Goal: Information Seeking & Learning: Learn about a topic

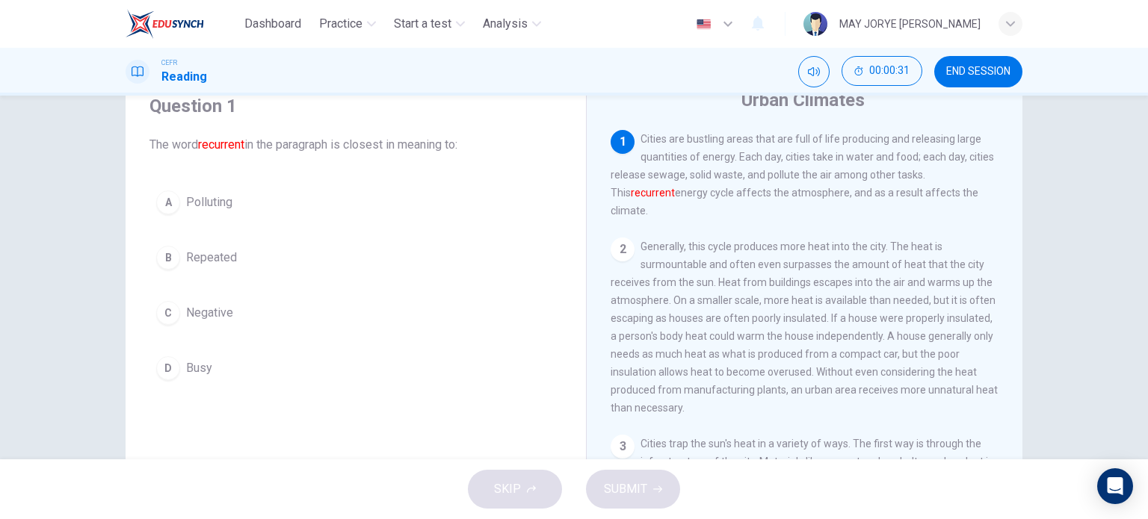
scroll to position [75, 0]
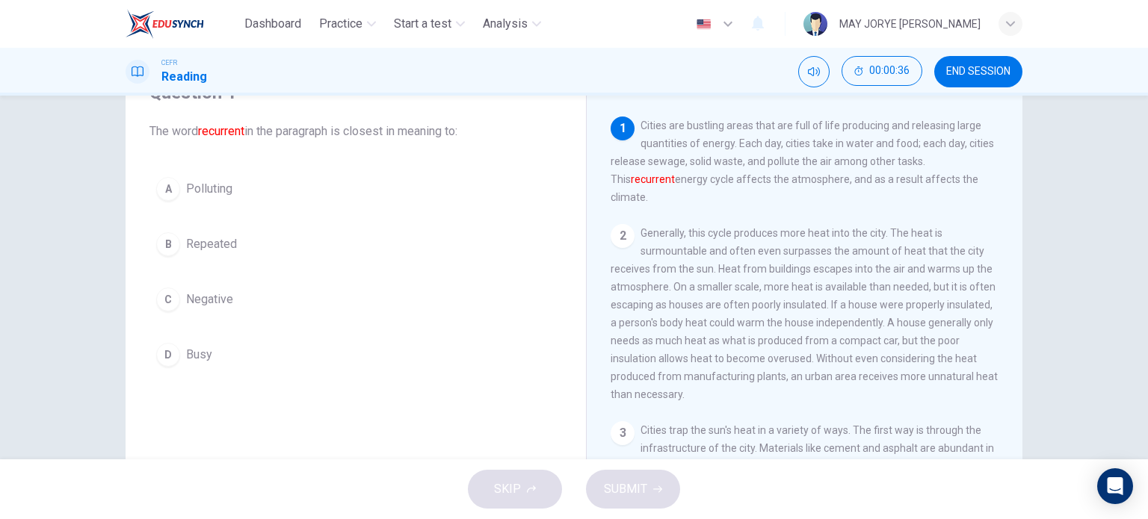
click at [170, 241] on div "B" at bounding box center [168, 244] width 24 height 24
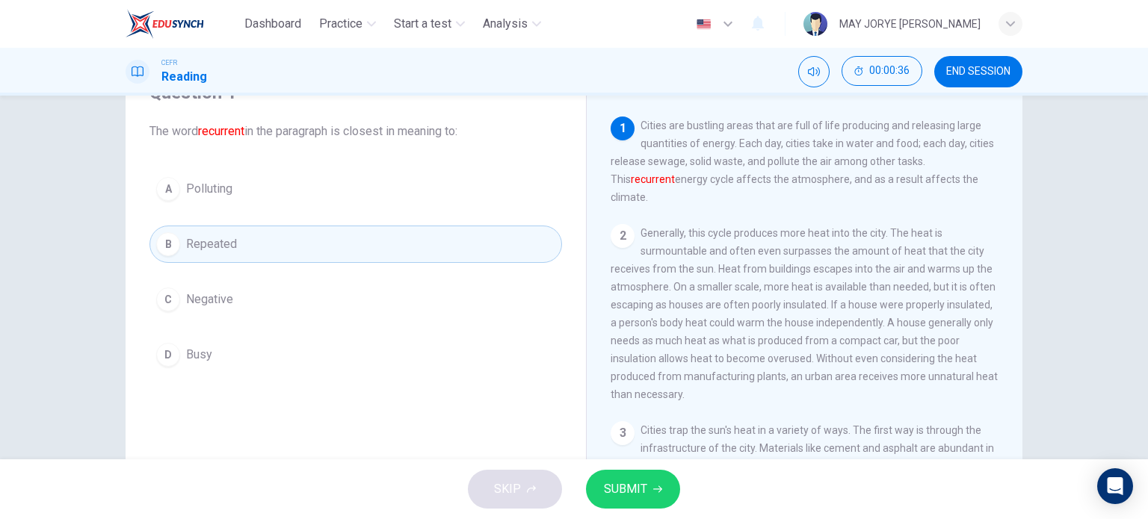
click at [654, 498] on button "SUBMIT" at bounding box center [633, 489] width 94 height 39
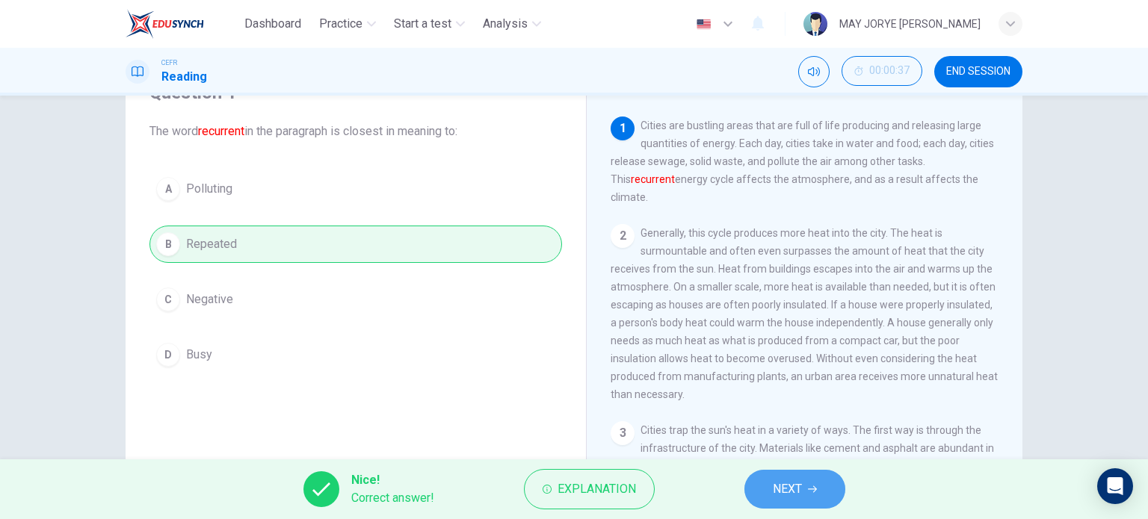
click at [788, 487] on span "NEXT" at bounding box center [787, 489] width 29 height 21
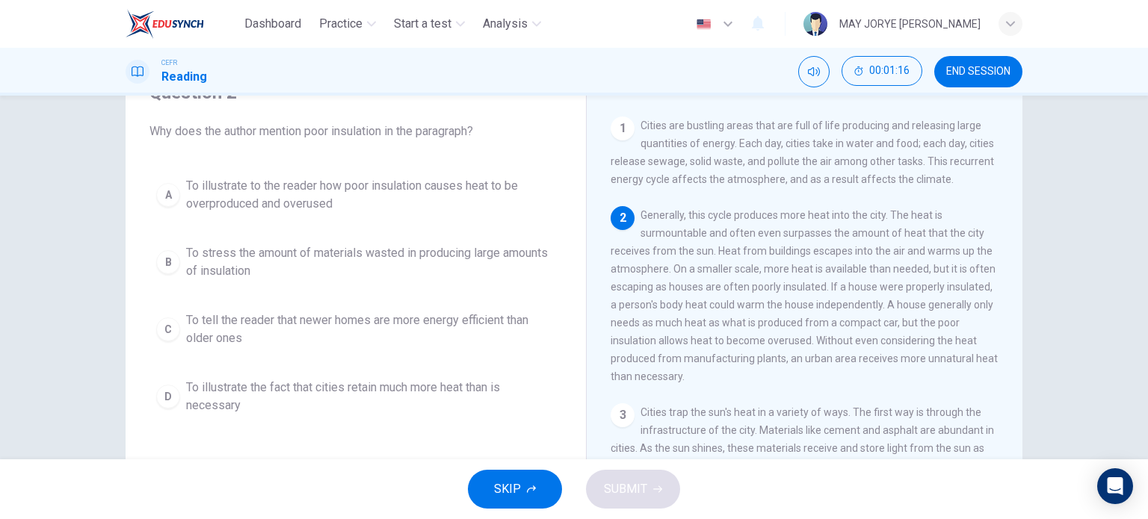
click at [159, 194] on div "A" at bounding box center [168, 195] width 24 height 24
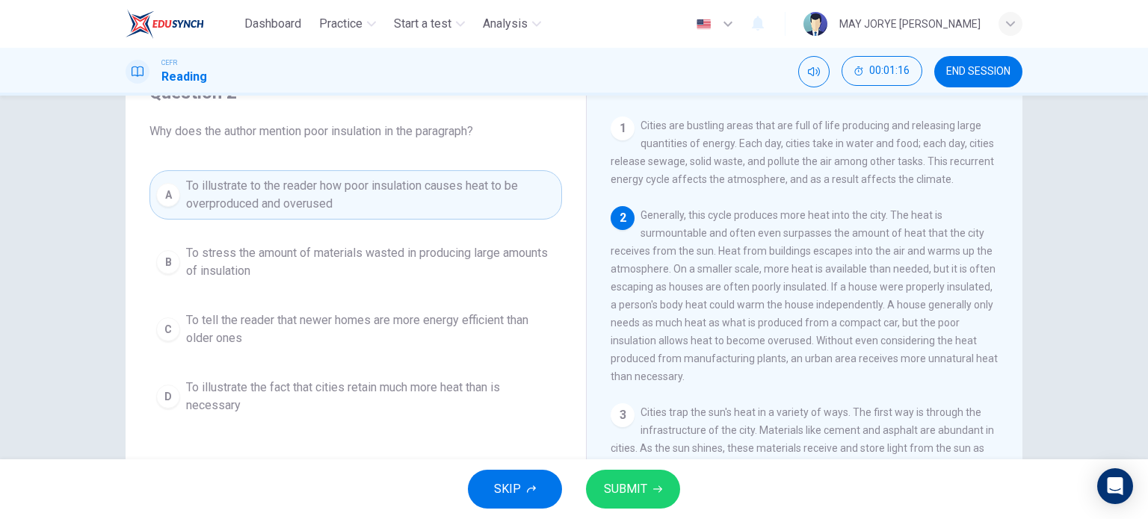
click at [615, 480] on span "SUBMIT" at bounding box center [625, 489] width 43 height 21
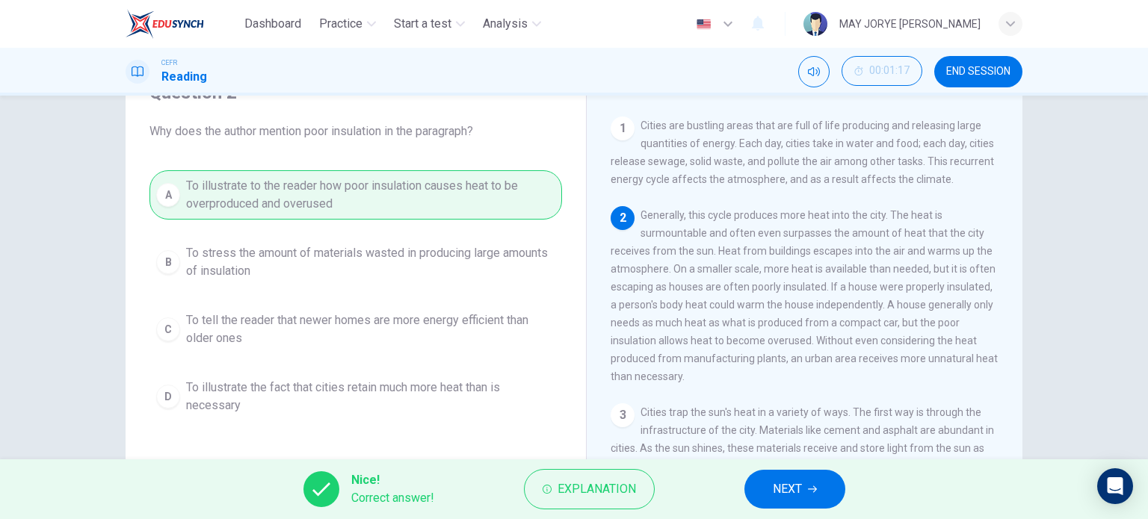
click at [808, 493] on icon "button" at bounding box center [812, 489] width 9 height 9
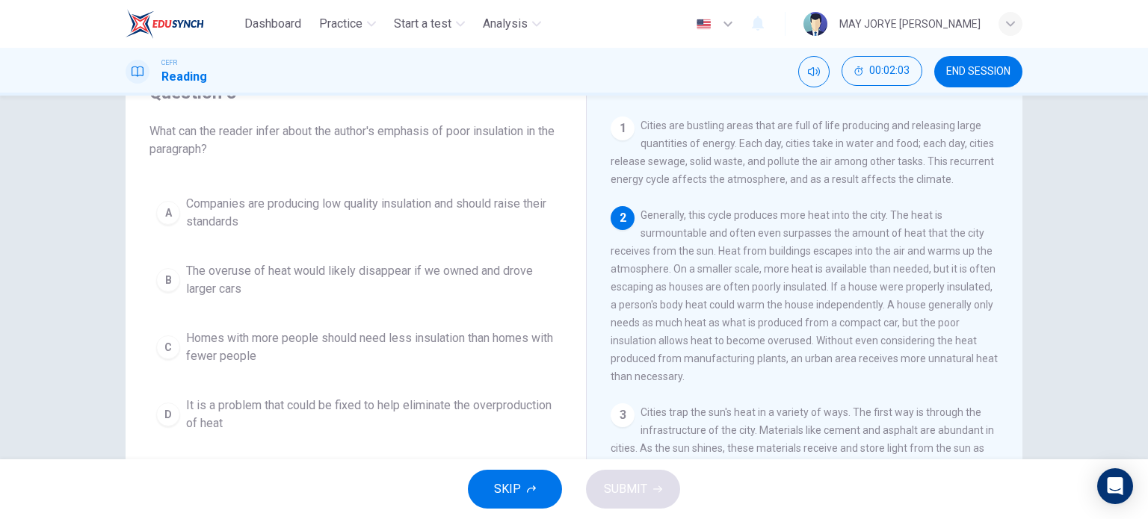
click at [161, 425] on button "D It is a problem that could be fixed to help eliminate the overproduction of h…" at bounding box center [355, 414] width 412 height 49
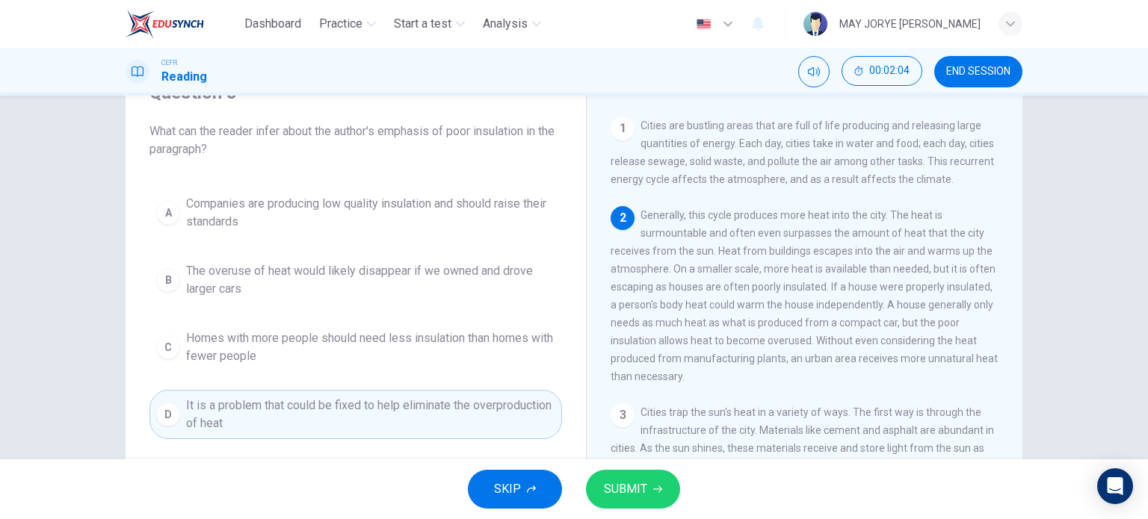
click at [669, 510] on div "SKIP SUBMIT" at bounding box center [574, 490] width 1148 height 60
click at [666, 489] on button "SUBMIT" at bounding box center [633, 489] width 94 height 39
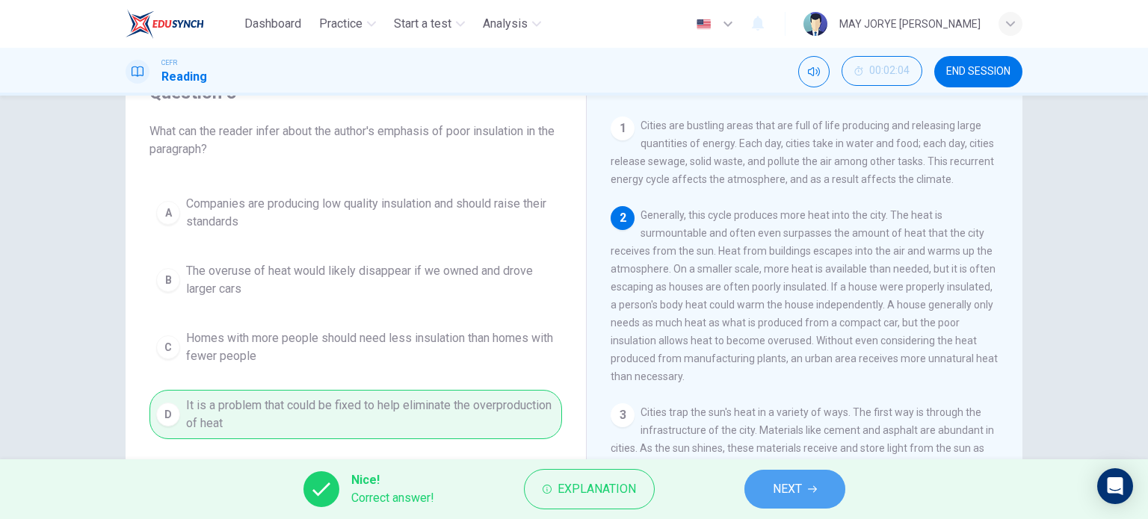
click at [764, 474] on button "NEXT" at bounding box center [794, 489] width 101 height 39
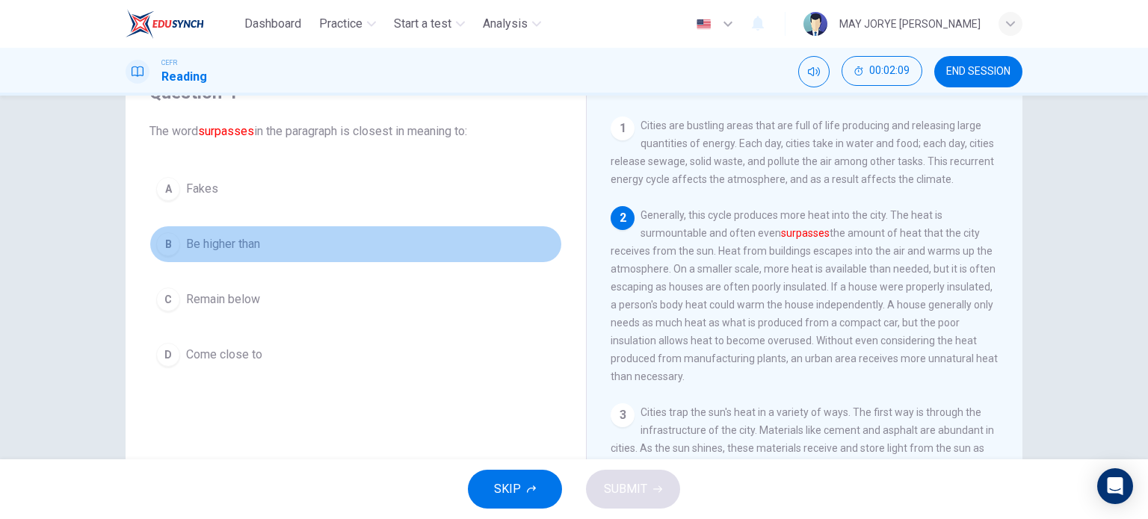
click at [173, 238] on div "B" at bounding box center [168, 244] width 24 height 24
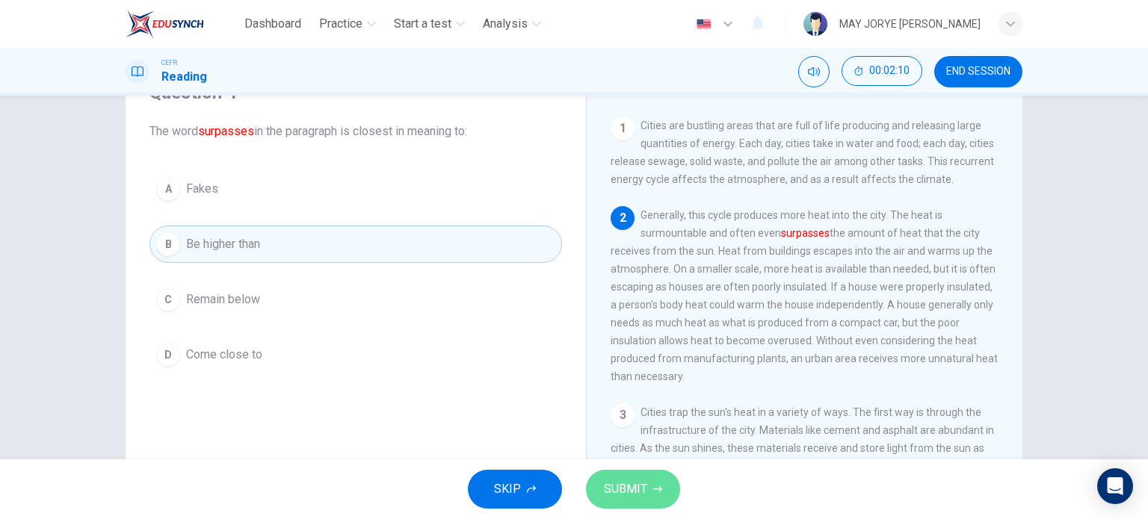
click at [638, 489] on span "SUBMIT" at bounding box center [625, 489] width 43 height 21
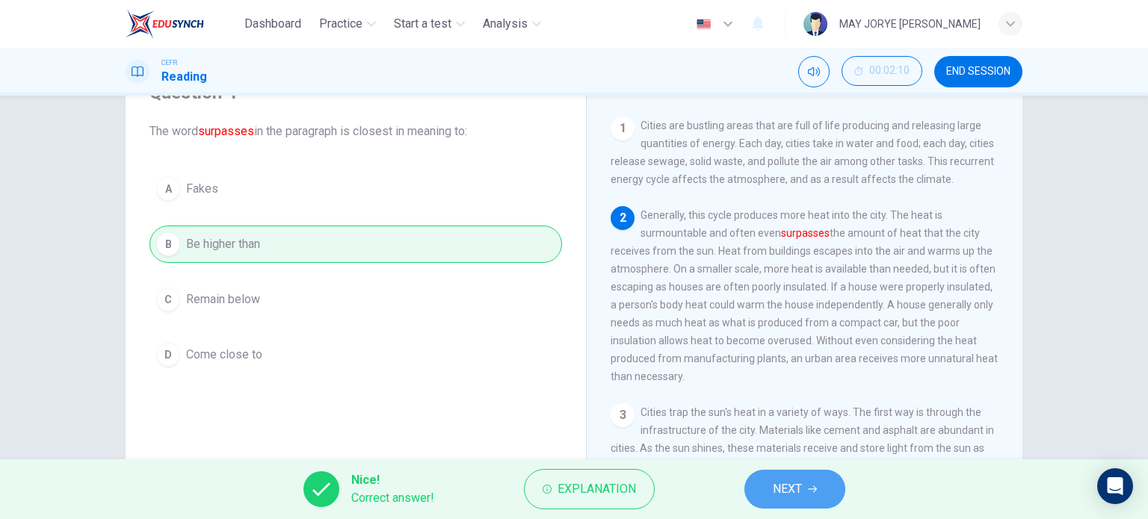
click at [810, 495] on button "NEXT" at bounding box center [794, 489] width 101 height 39
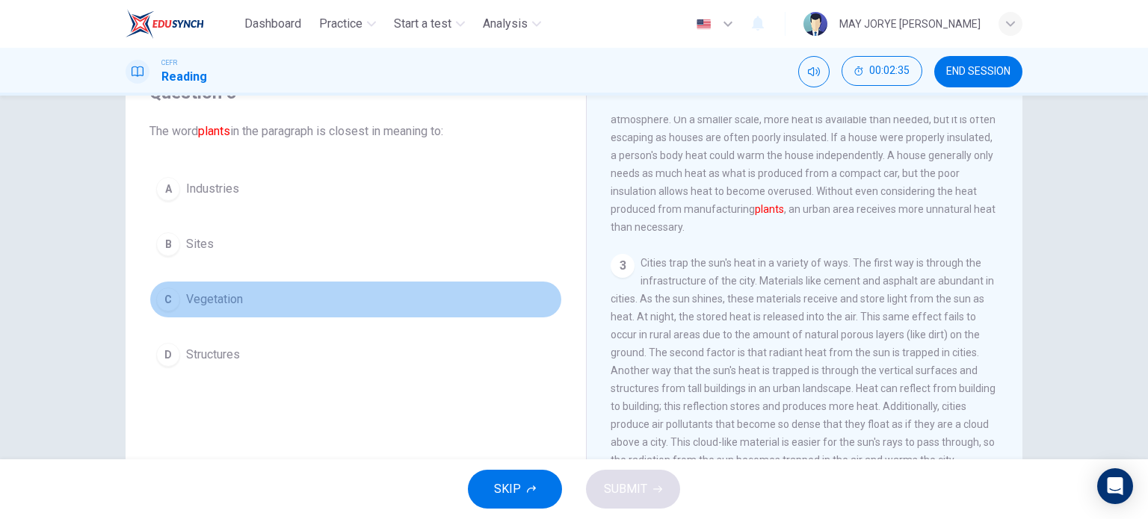
click at [167, 295] on div "C" at bounding box center [168, 300] width 24 height 24
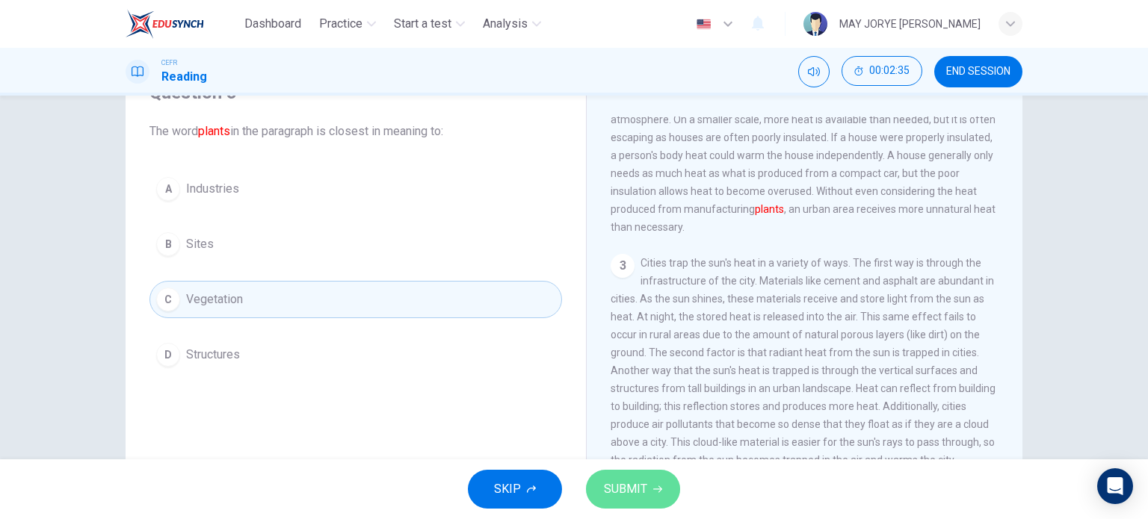
click at [665, 479] on button "SUBMIT" at bounding box center [633, 489] width 94 height 39
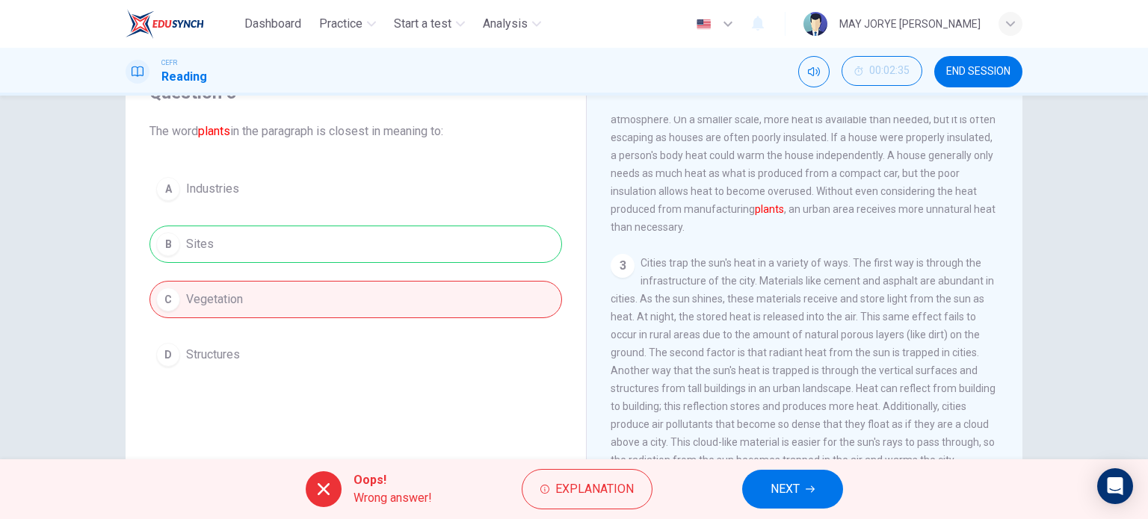
click at [797, 504] on button "NEXT" at bounding box center [792, 489] width 101 height 39
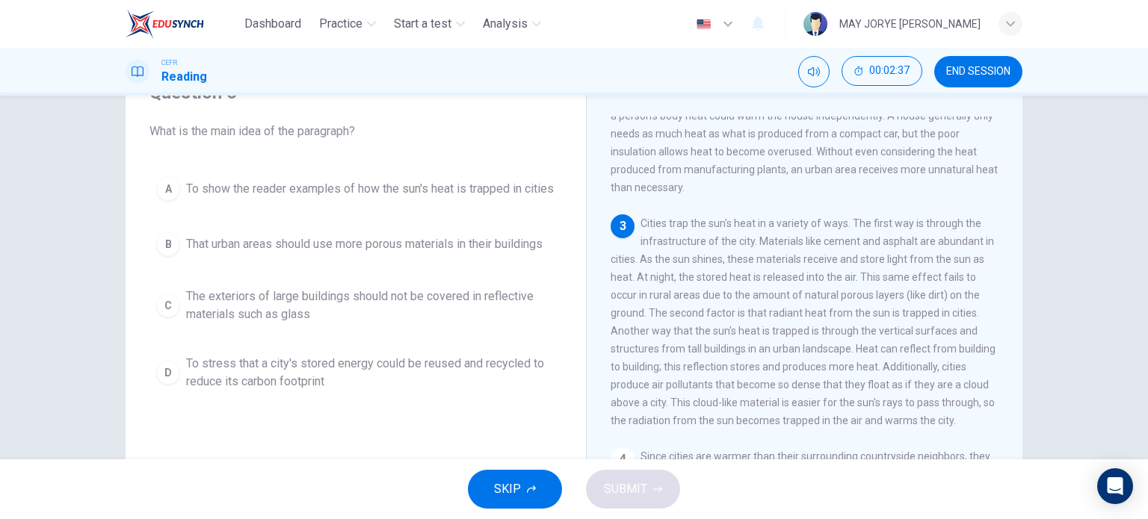
scroll to position [224, 0]
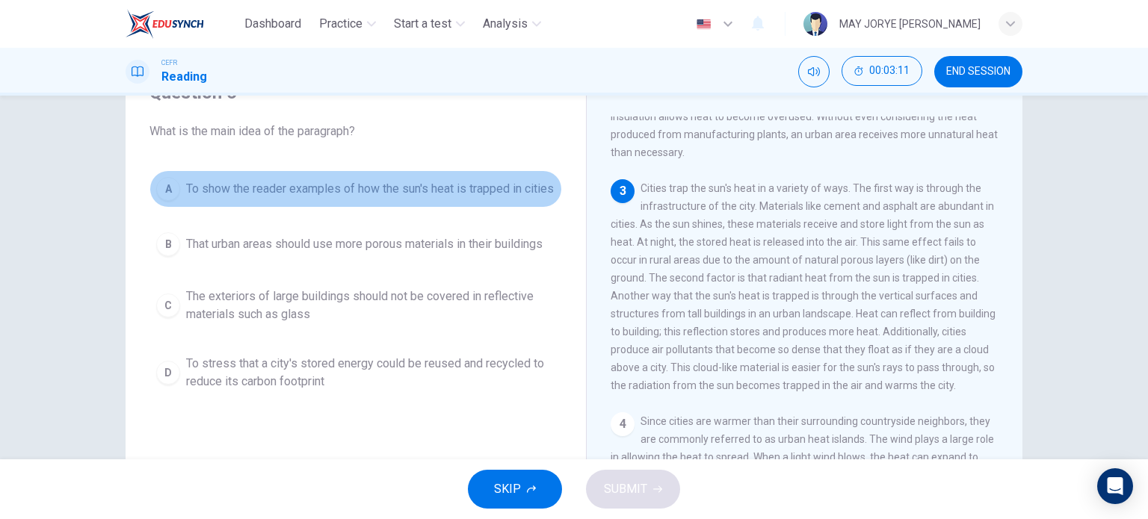
click at [173, 197] on div "A" at bounding box center [168, 189] width 24 height 24
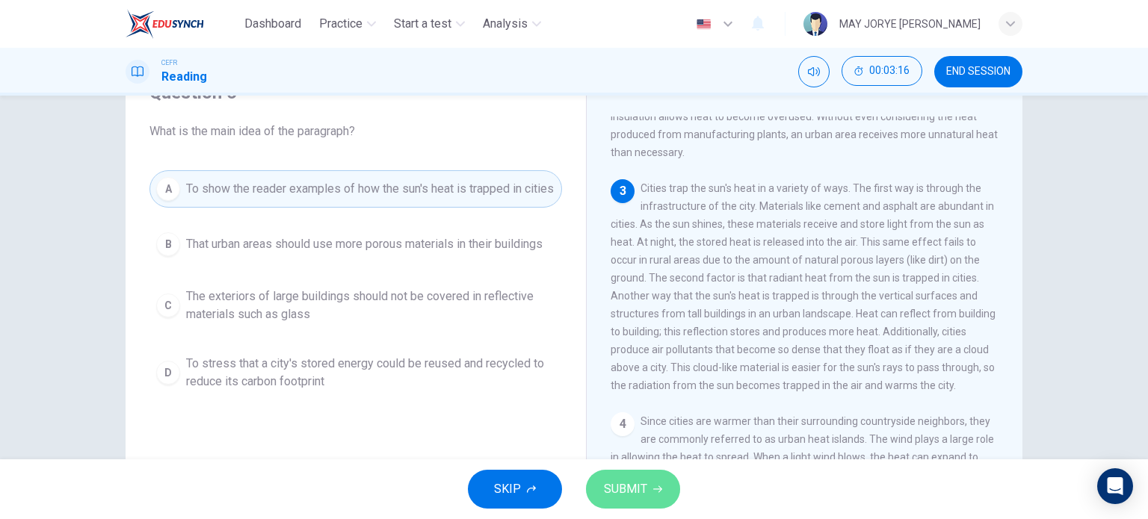
click at [640, 493] on span "SUBMIT" at bounding box center [625, 489] width 43 height 21
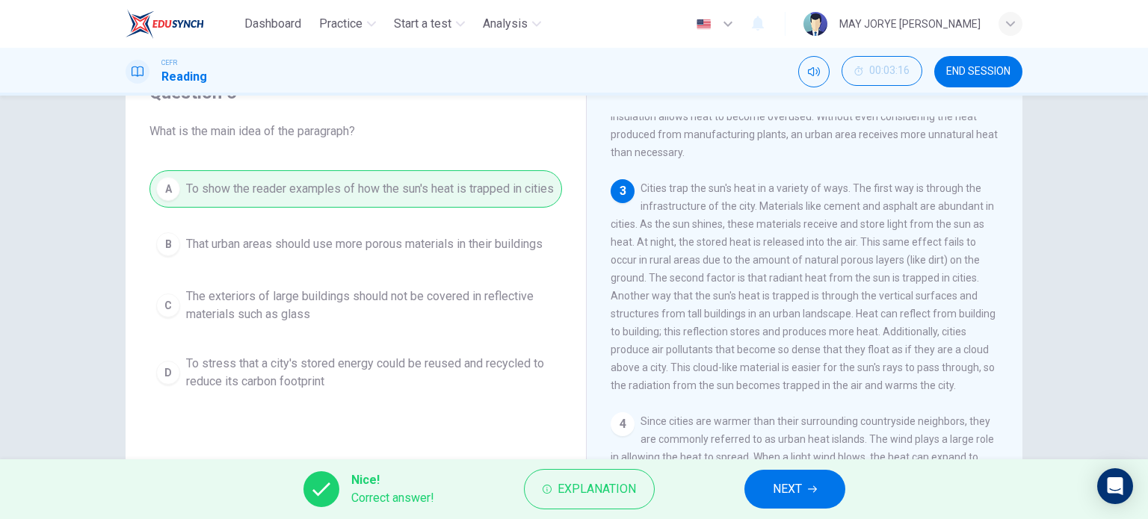
click at [757, 489] on button "NEXT" at bounding box center [794, 489] width 101 height 39
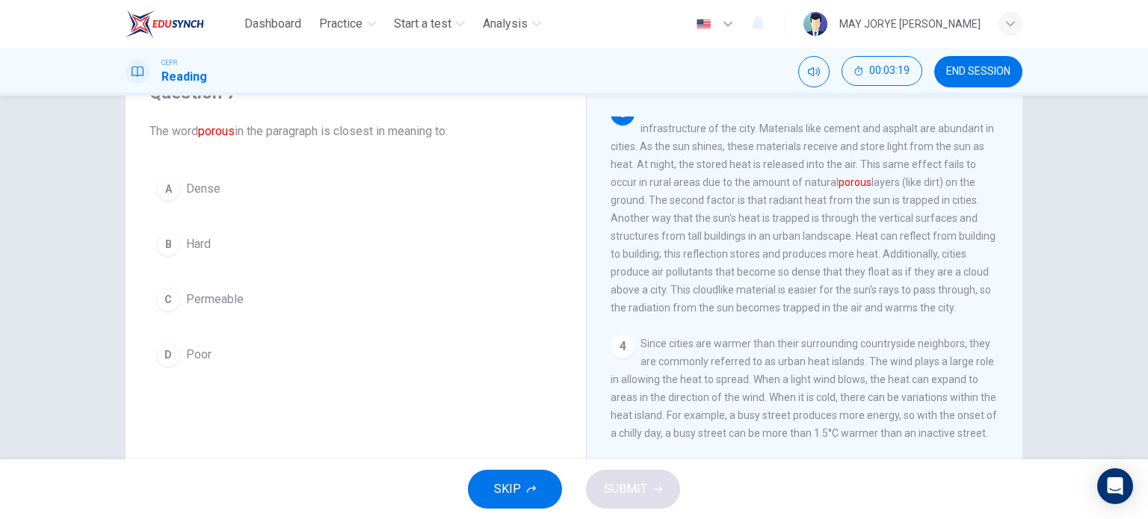
scroll to position [299, 0]
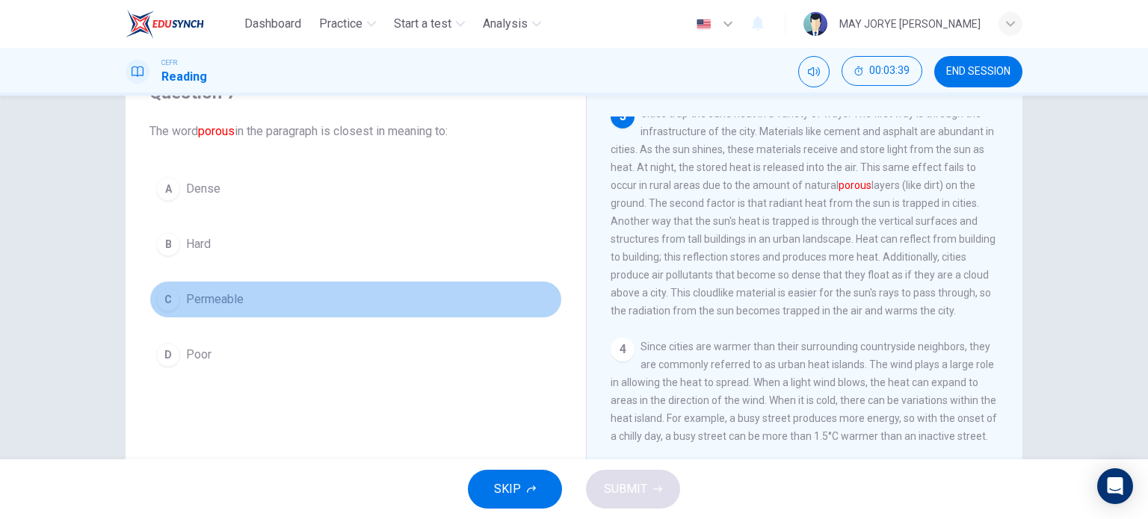
click at [172, 304] on div "C" at bounding box center [168, 300] width 24 height 24
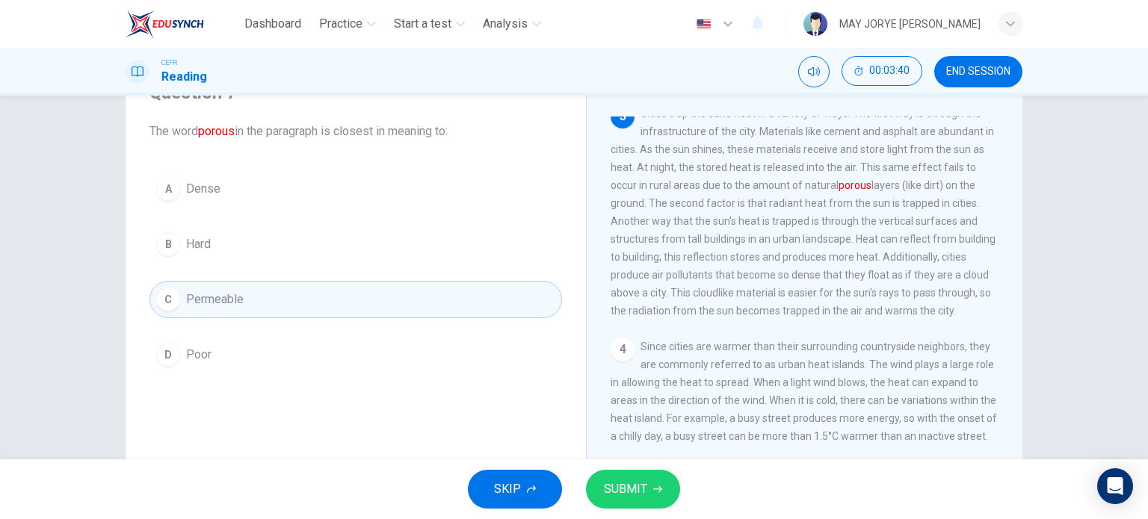
click at [635, 497] on span "SUBMIT" at bounding box center [625, 489] width 43 height 21
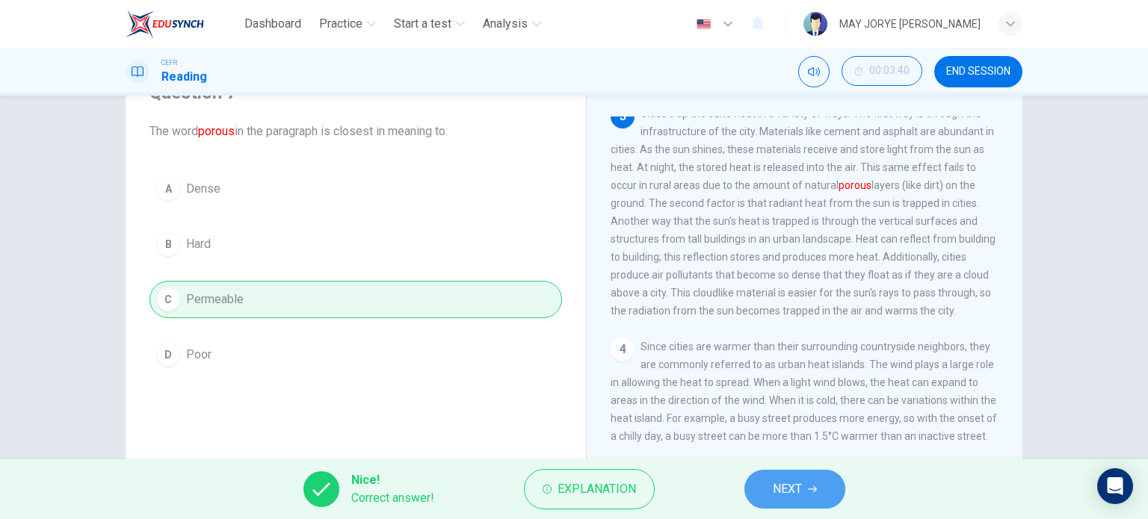
click at [771, 486] on button "NEXT" at bounding box center [794, 489] width 101 height 39
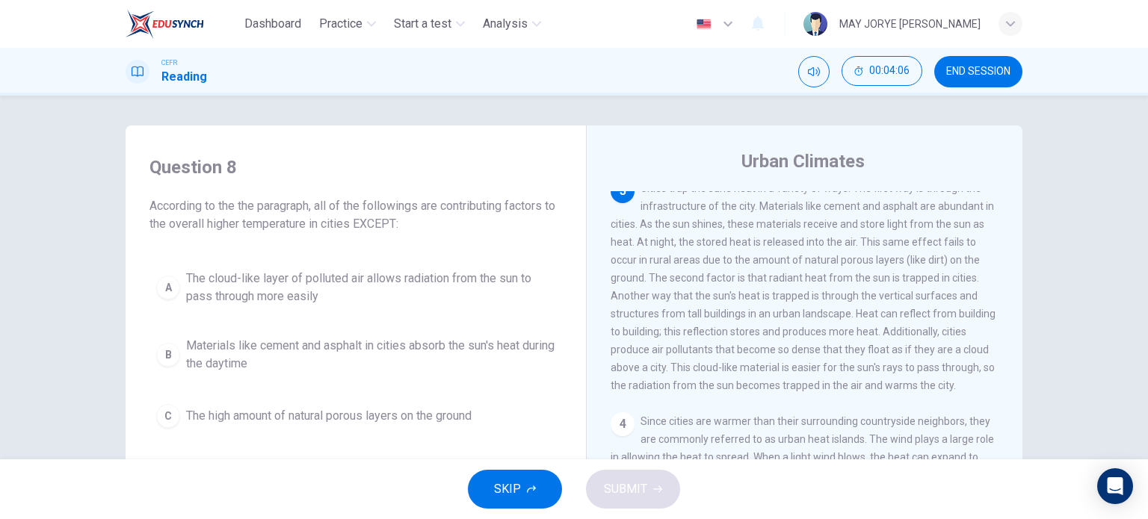
scroll to position [75, 0]
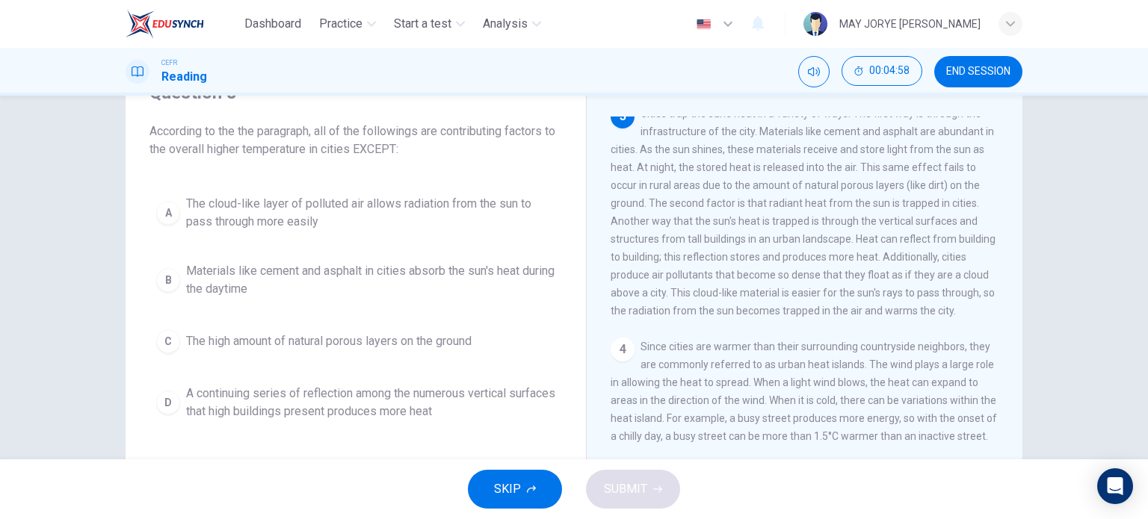
click at [164, 277] on div "B" at bounding box center [168, 280] width 24 height 24
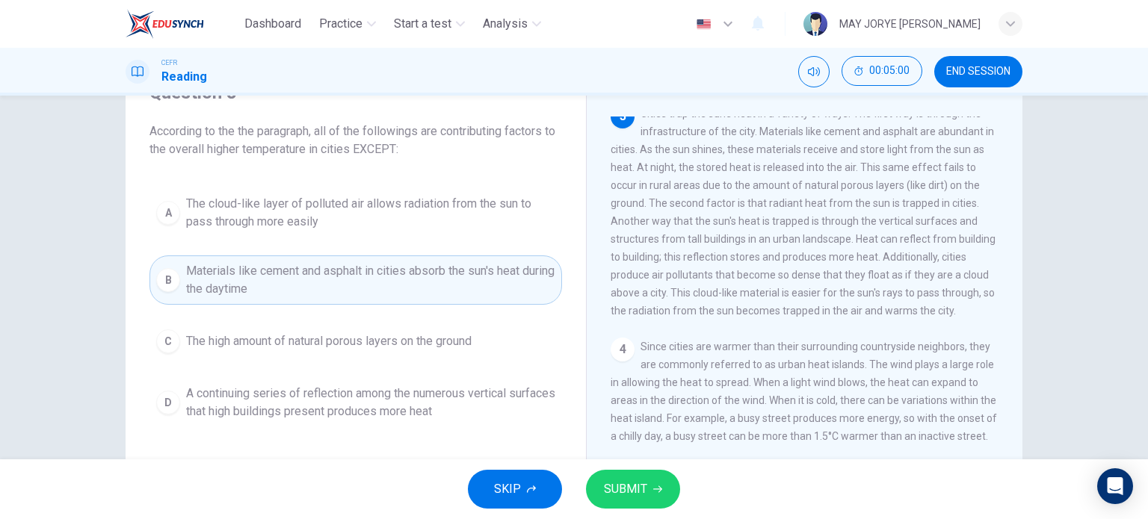
click at [650, 495] on button "SUBMIT" at bounding box center [633, 489] width 94 height 39
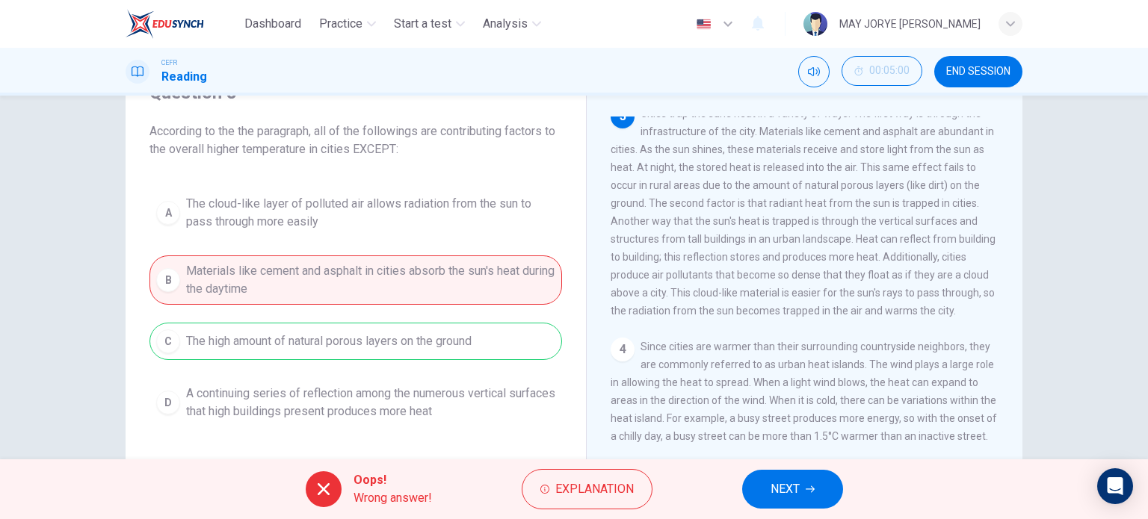
click at [771, 489] on span "NEXT" at bounding box center [784, 489] width 29 height 21
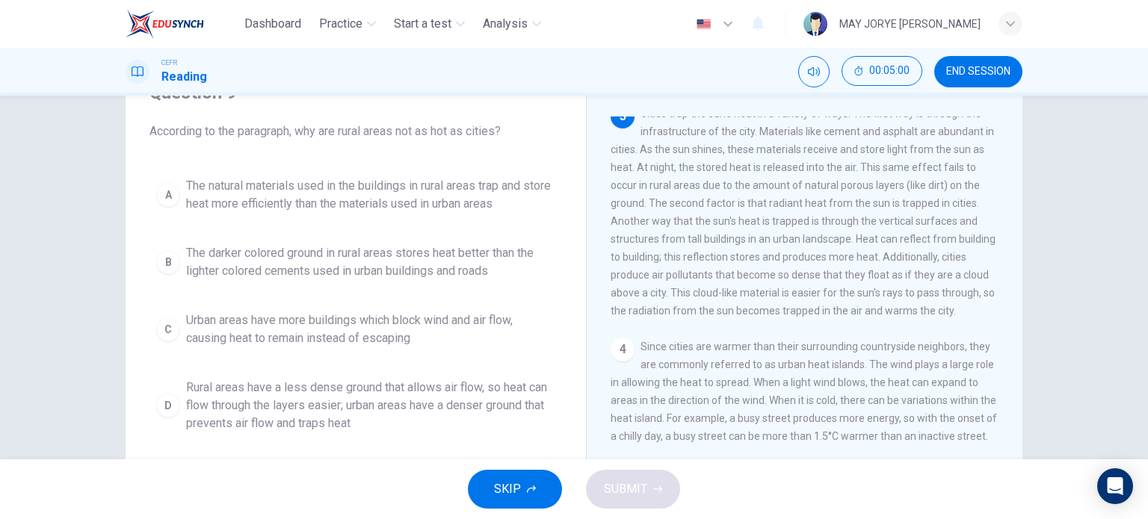
scroll to position [0, 0]
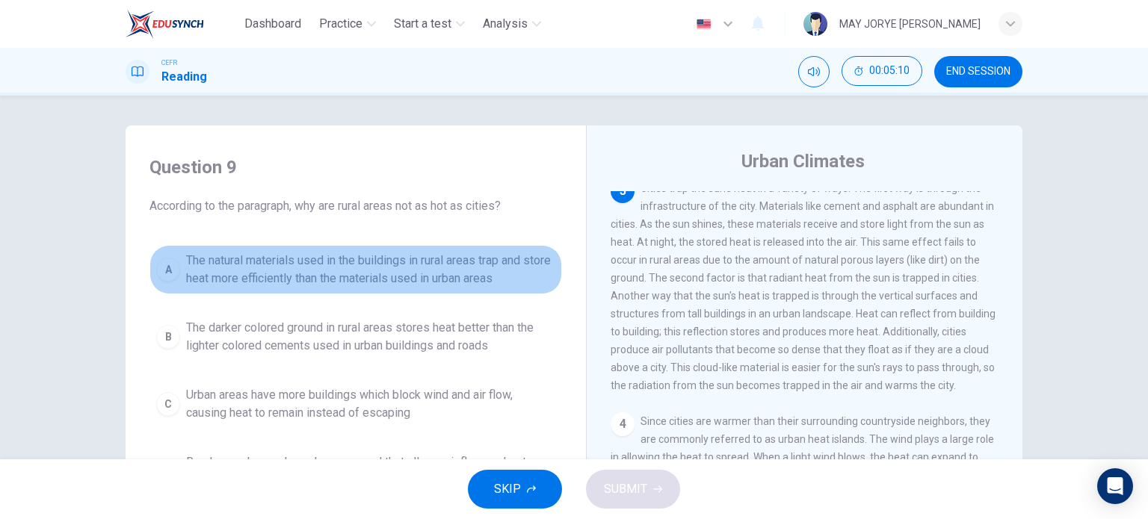
click at [149, 264] on button "A The natural materials used in the buildings in rural areas trap and store hea…" at bounding box center [355, 269] width 412 height 49
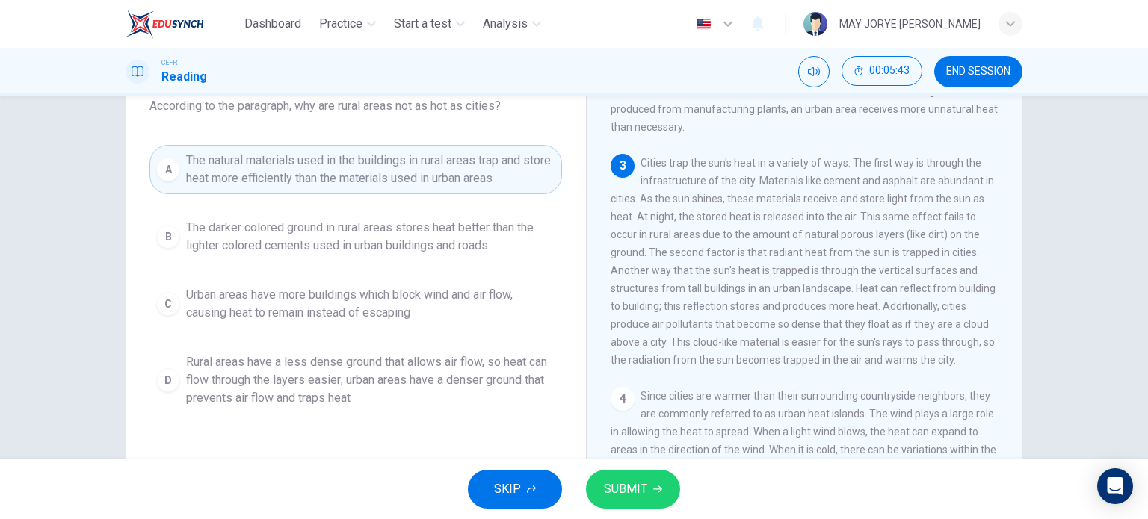
scroll to position [75, 0]
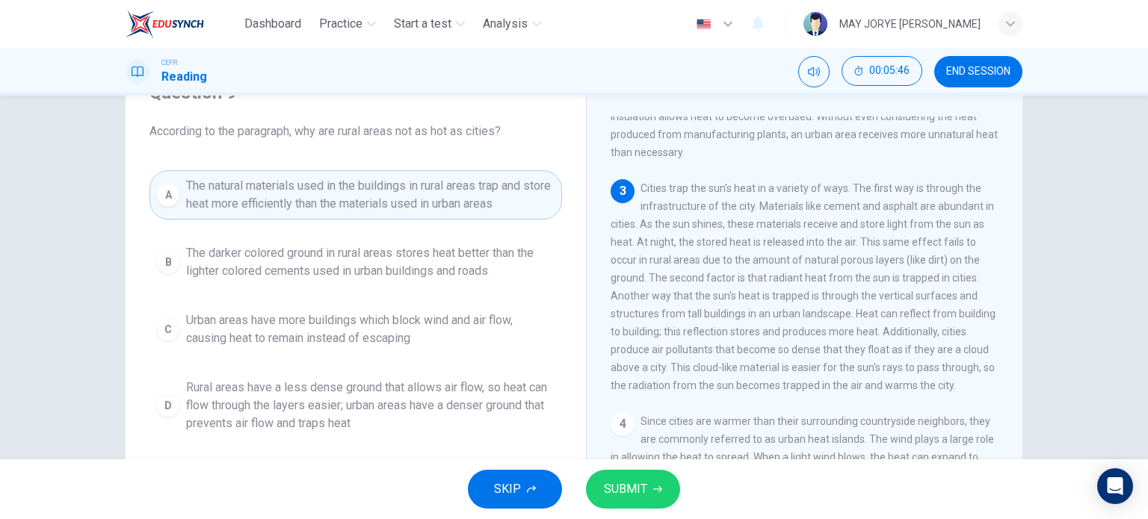
click at [152, 325] on button "C Urban areas have more buildings which block wind and air flow, causing heat t…" at bounding box center [355, 329] width 412 height 49
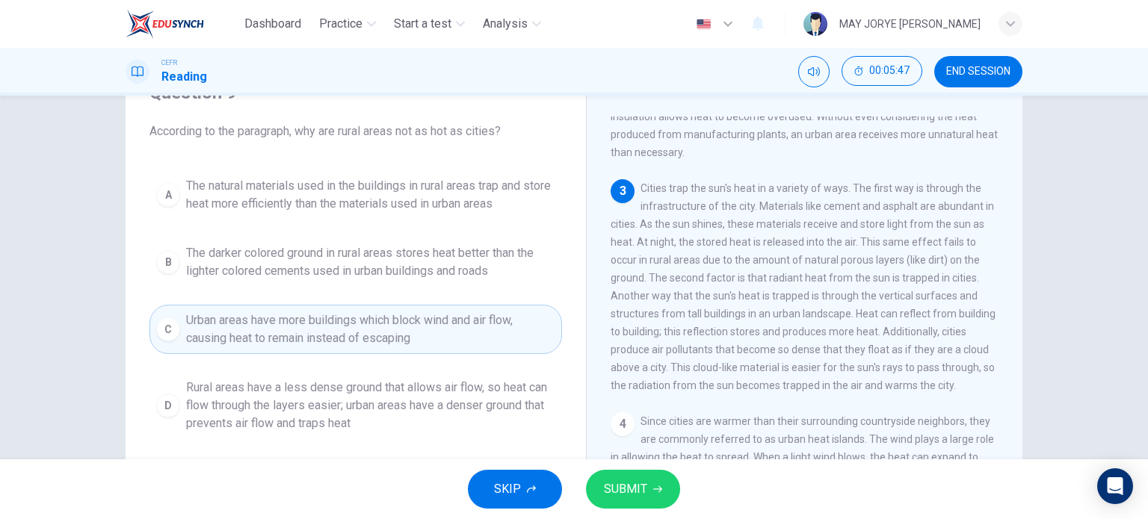
click at [615, 494] on span "SUBMIT" at bounding box center [625, 489] width 43 height 21
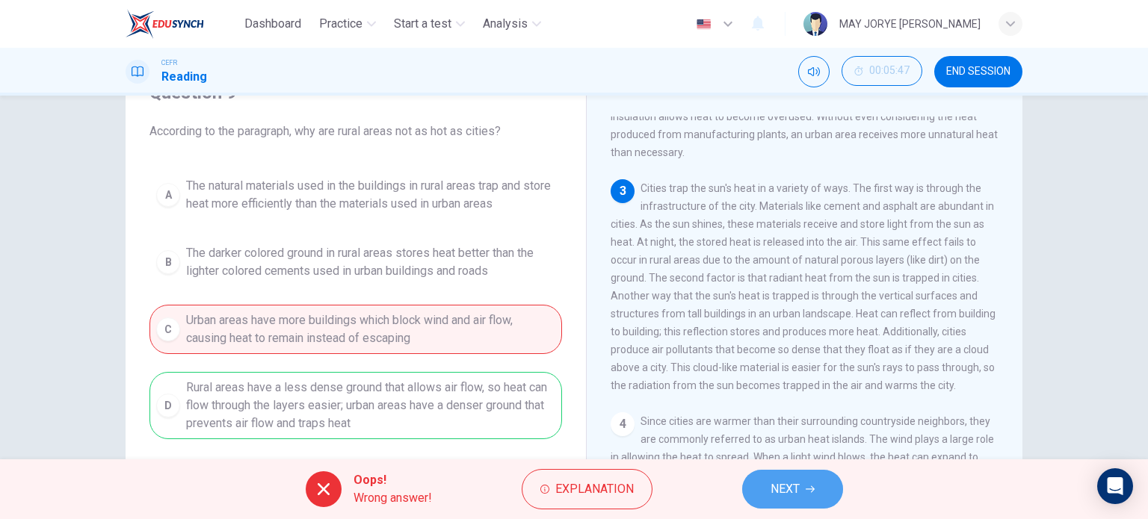
click at [790, 487] on span "NEXT" at bounding box center [784, 489] width 29 height 21
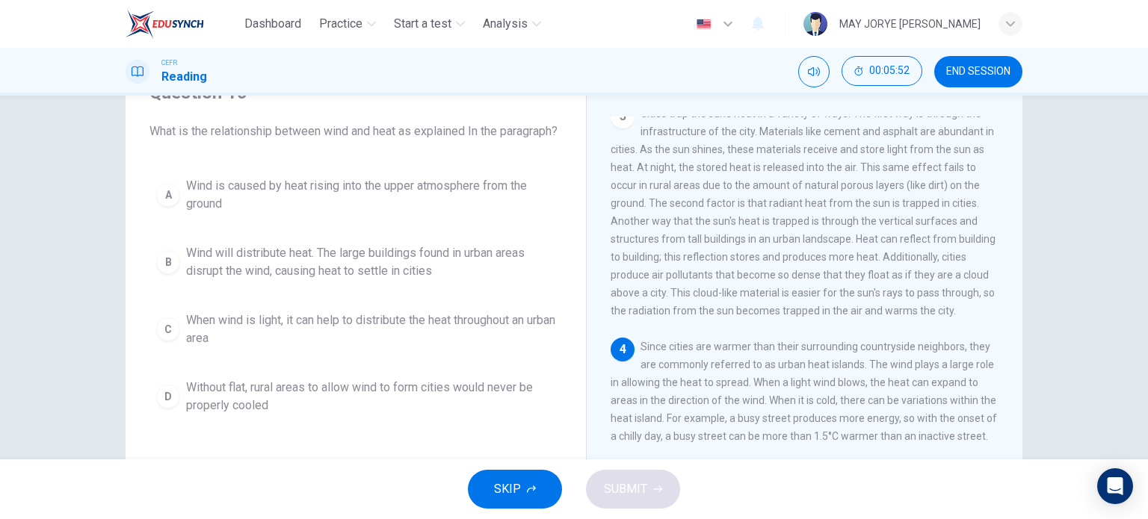
scroll to position [374, 0]
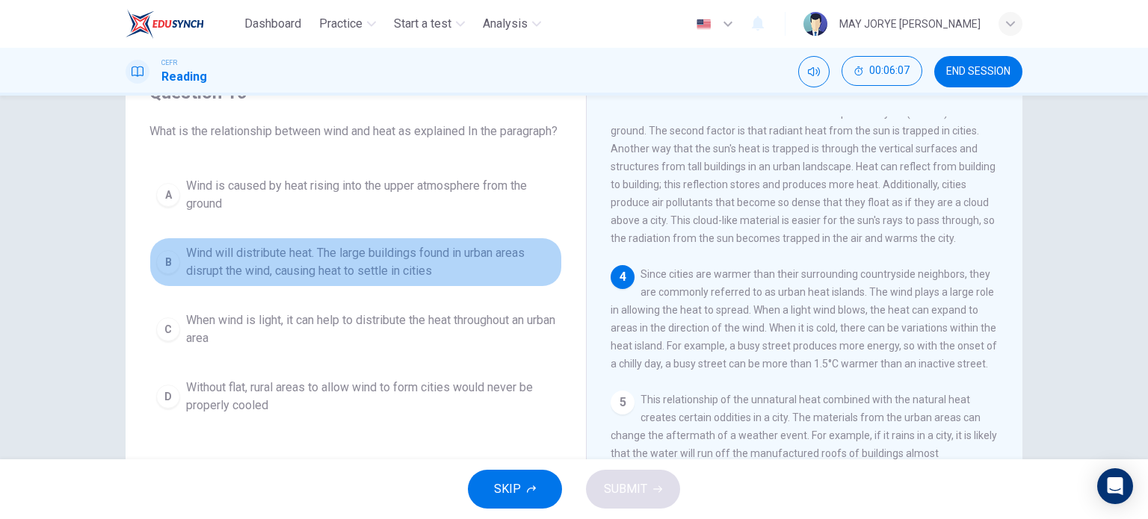
click at [168, 274] on div "B" at bounding box center [168, 262] width 24 height 24
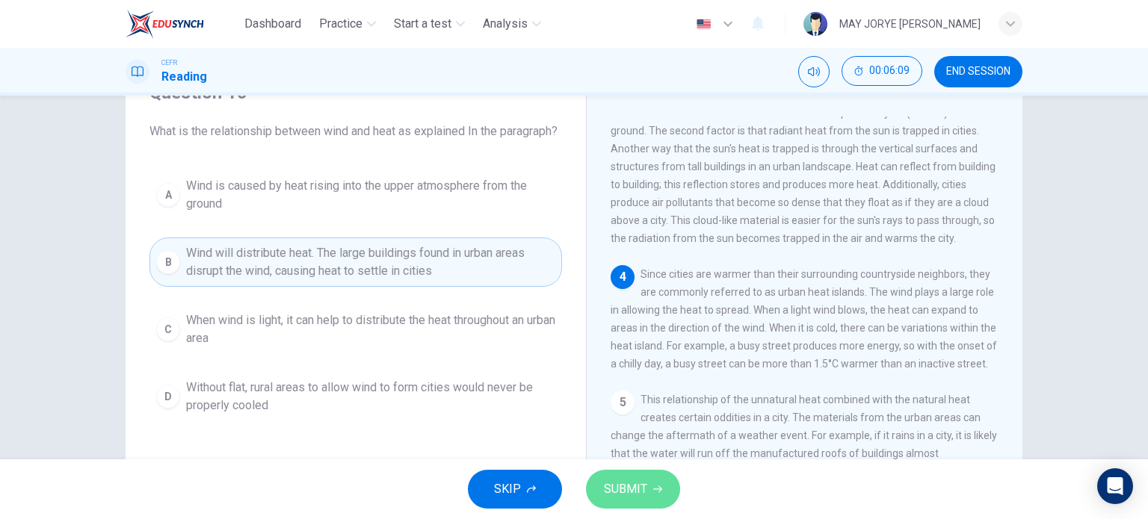
click at [640, 495] on span "SUBMIT" at bounding box center [625, 489] width 43 height 21
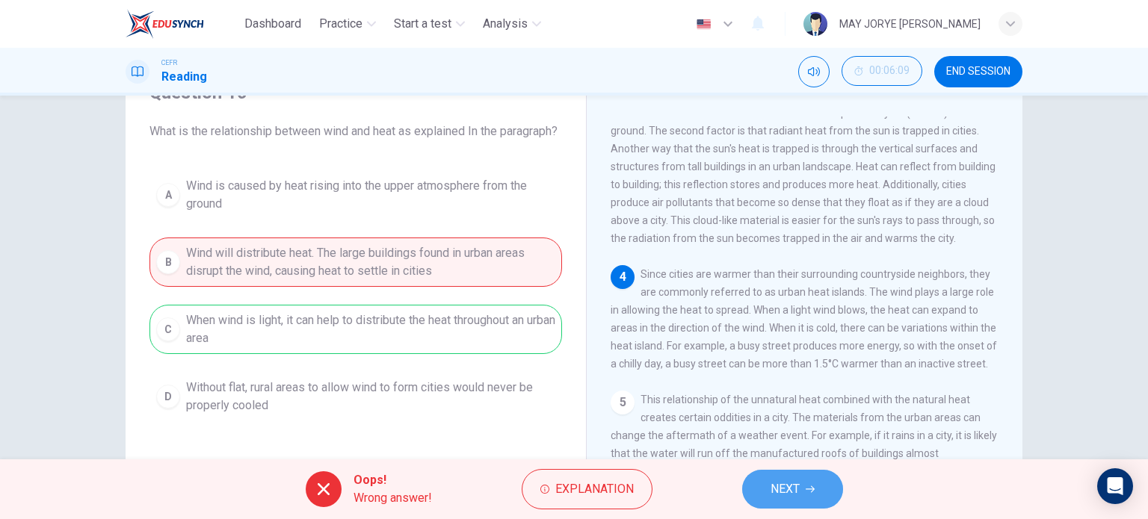
click at [765, 487] on button "NEXT" at bounding box center [792, 489] width 101 height 39
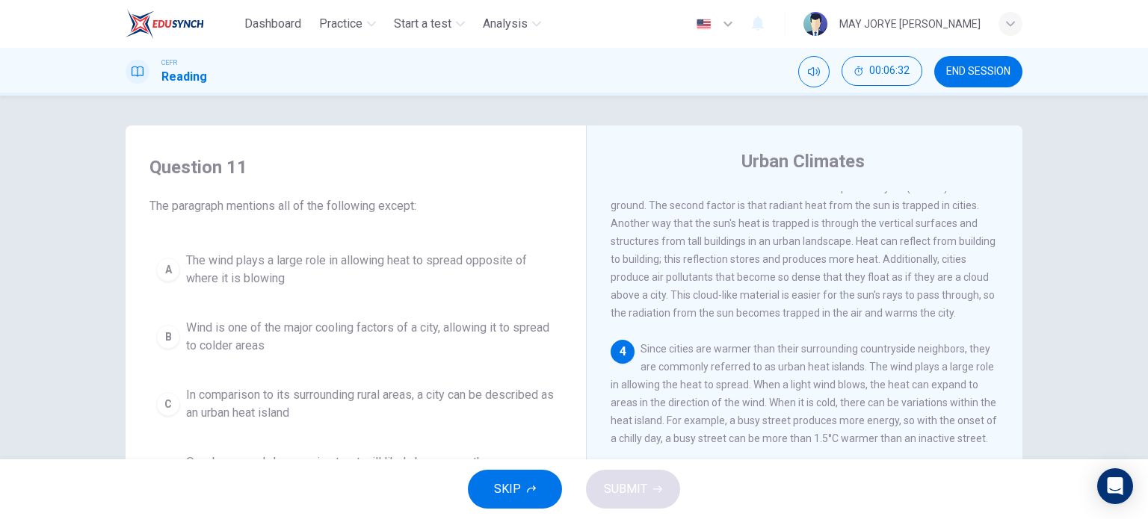
scroll to position [75, 0]
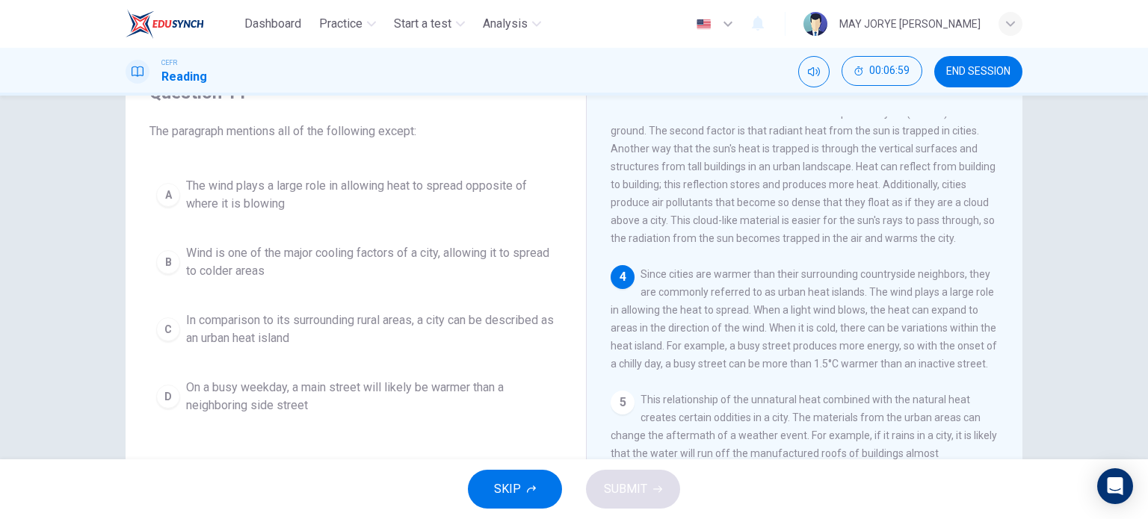
click at [170, 394] on div "D" at bounding box center [168, 397] width 24 height 24
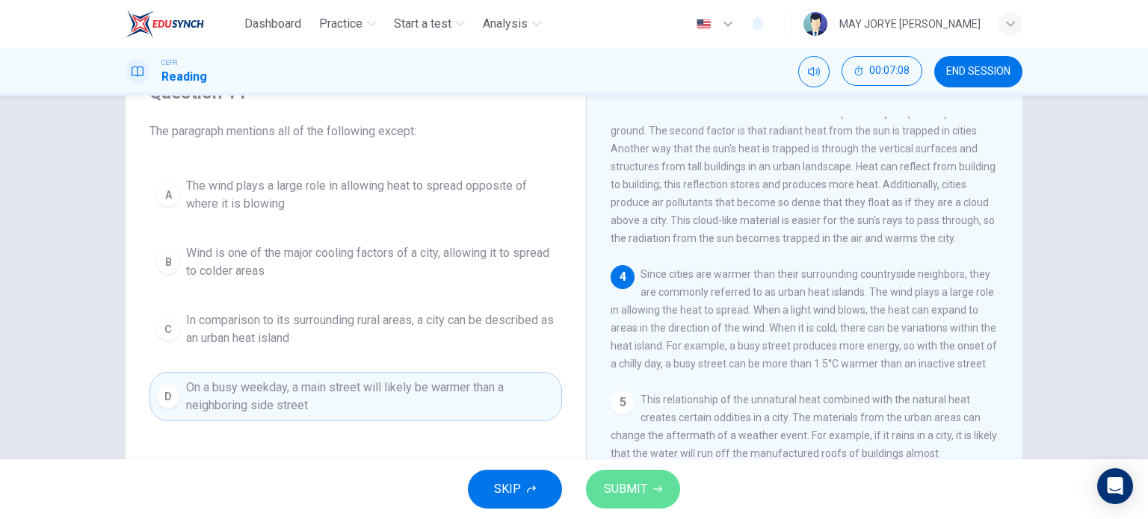
click at [634, 497] on span "SUBMIT" at bounding box center [625, 489] width 43 height 21
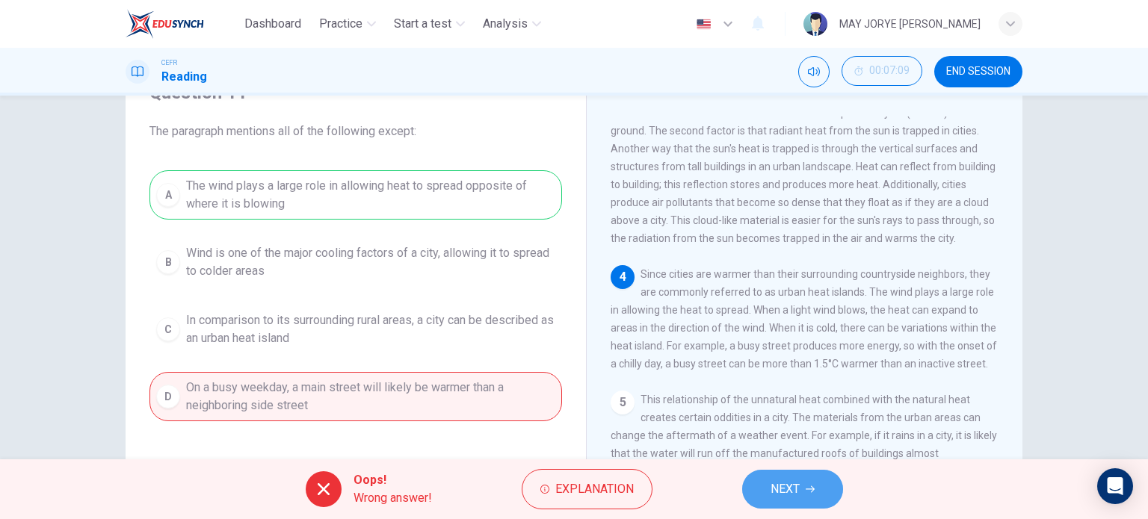
click at [774, 501] on button "NEXT" at bounding box center [792, 489] width 101 height 39
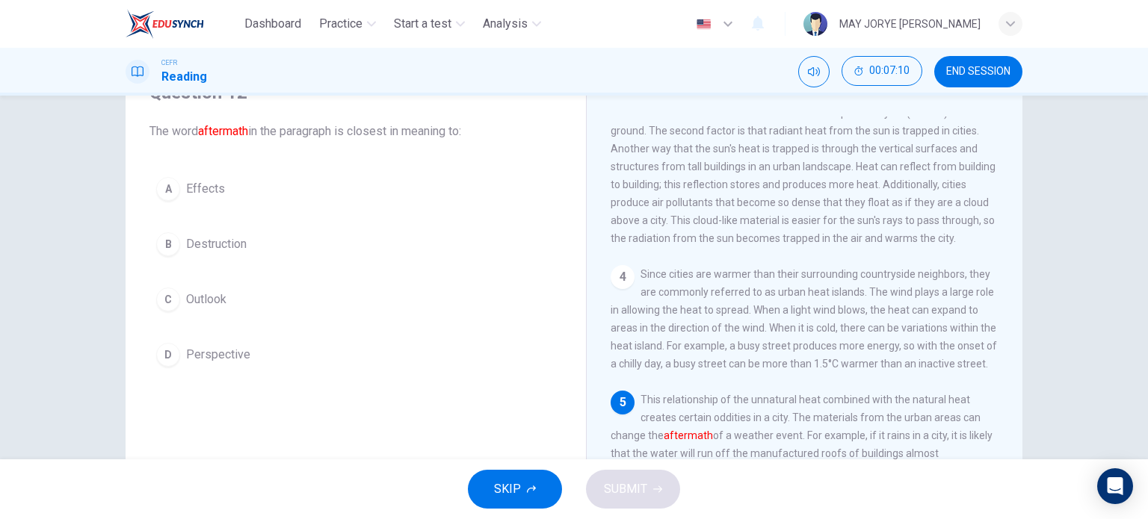
click at [167, 192] on div "A" at bounding box center [168, 189] width 24 height 24
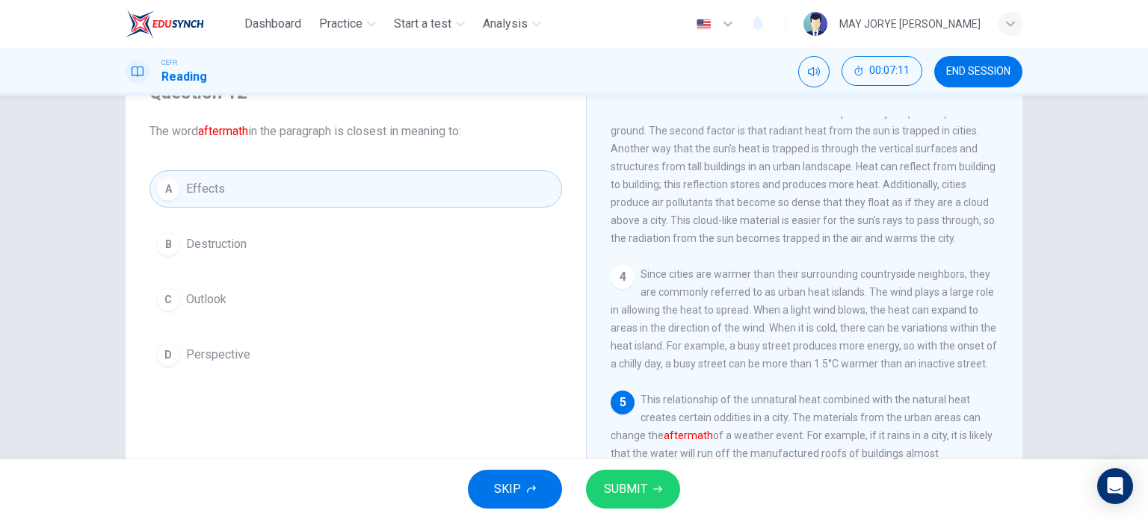
click at [630, 492] on span "SUBMIT" at bounding box center [625, 489] width 43 height 21
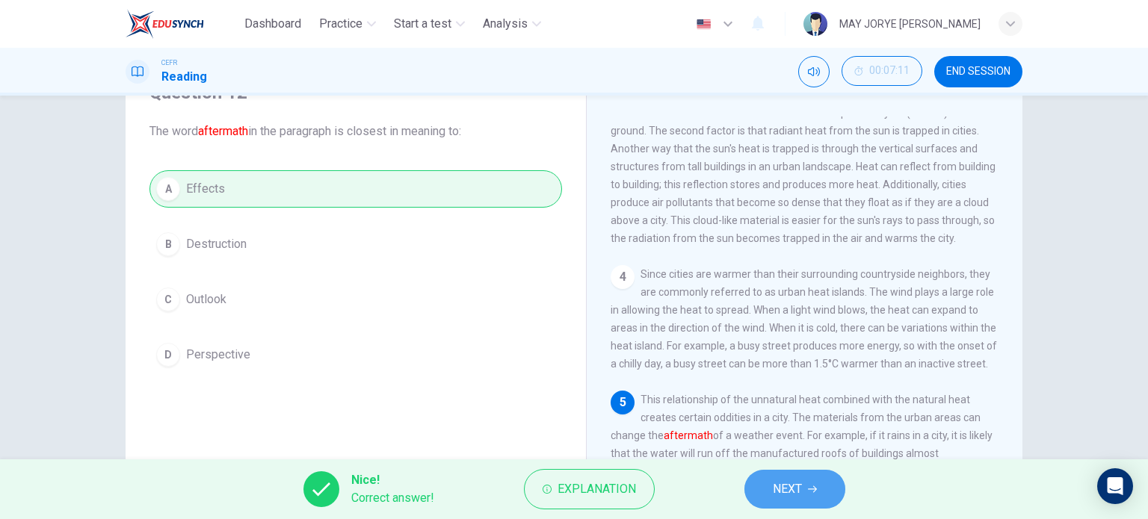
click at [806, 486] on button "NEXT" at bounding box center [794, 489] width 101 height 39
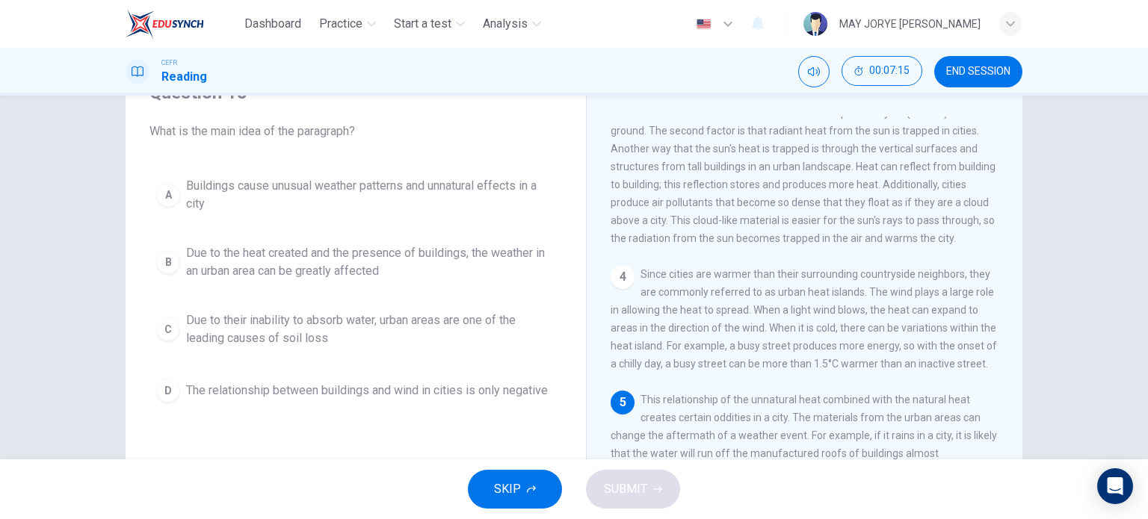
click at [162, 327] on div "C" at bounding box center [168, 330] width 24 height 24
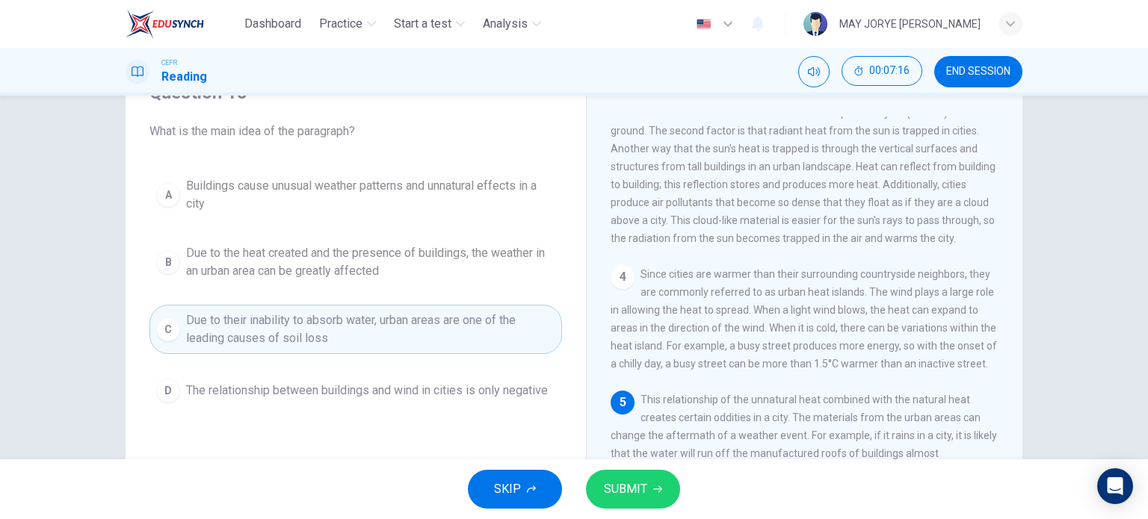
click at [627, 505] on button "SUBMIT" at bounding box center [633, 489] width 94 height 39
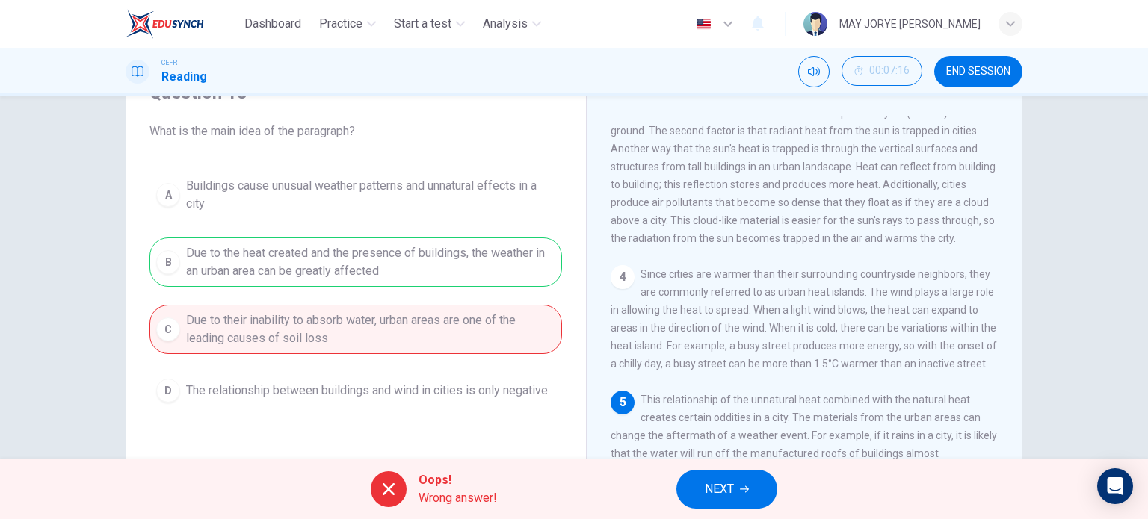
click at [707, 486] on span "NEXT" at bounding box center [719, 489] width 29 height 21
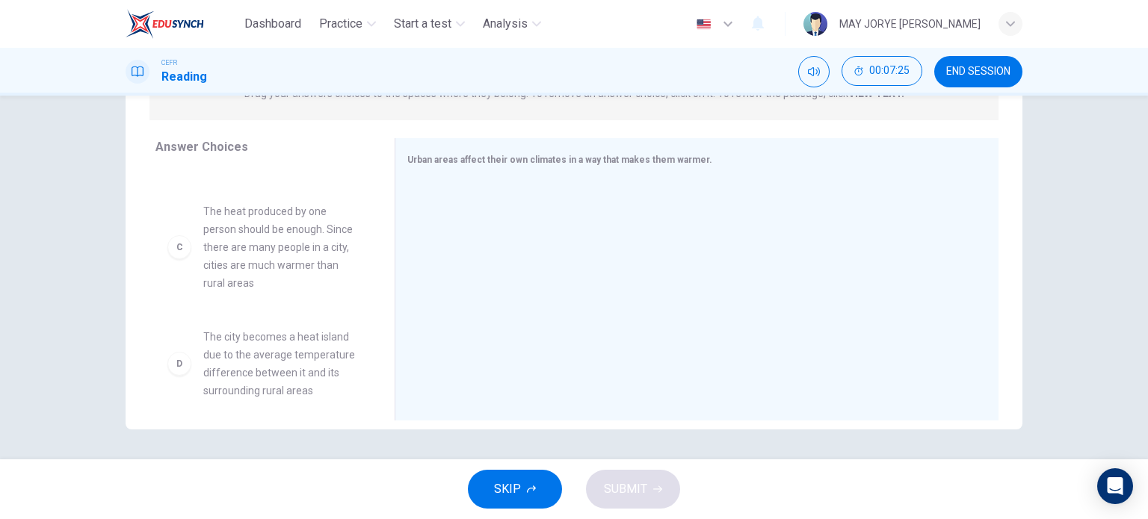
scroll to position [149, 0]
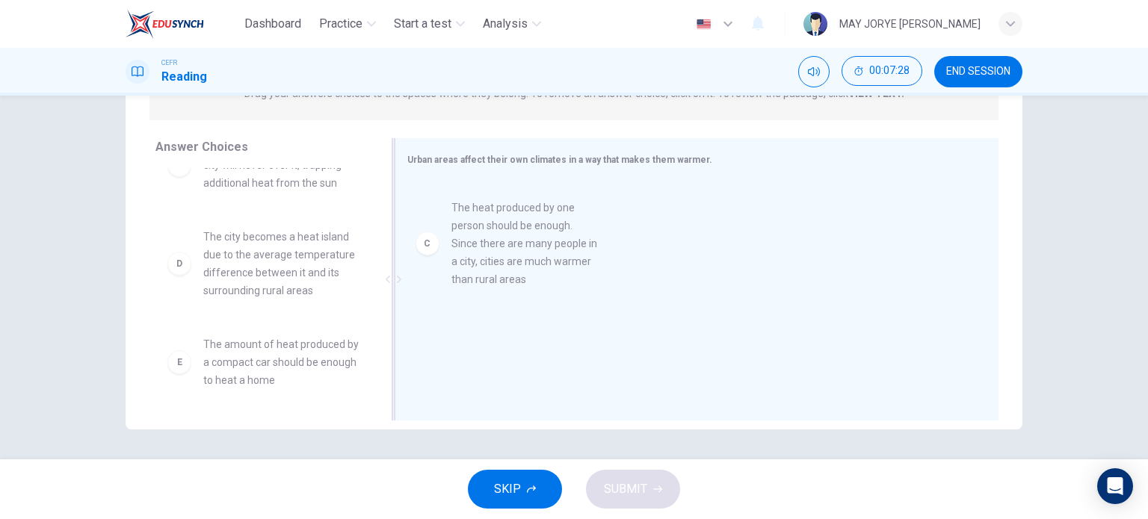
drag, startPoint x: 258, startPoint y: 297, endPoint x: 522, endPoint y: 269, distance: 265.3
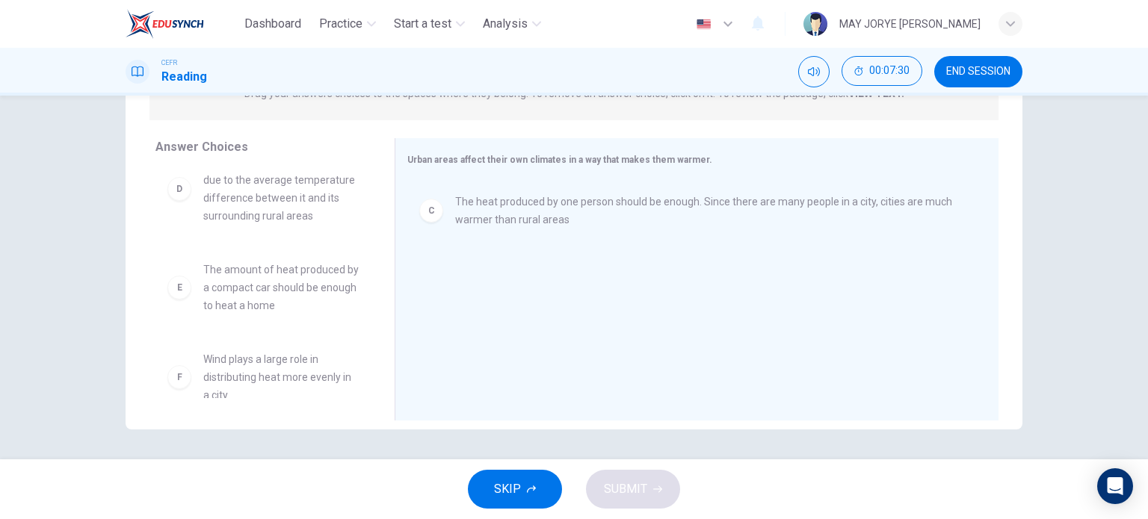
scroll to position [242, 0]
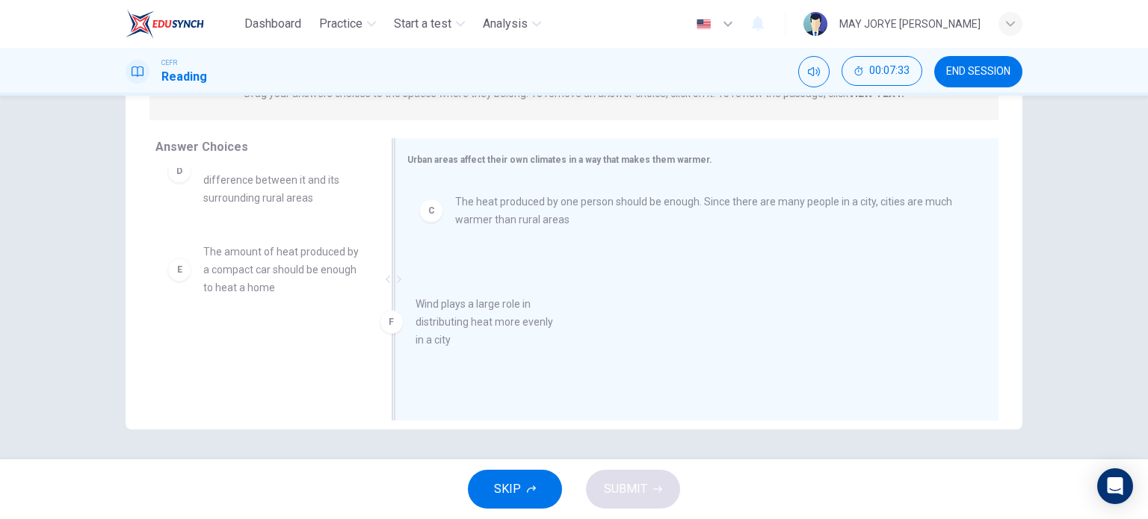
drag, startPoint x: 268, startPoint y: 367, endPoint x: 517, endPoint y: 317, distance: 253.8
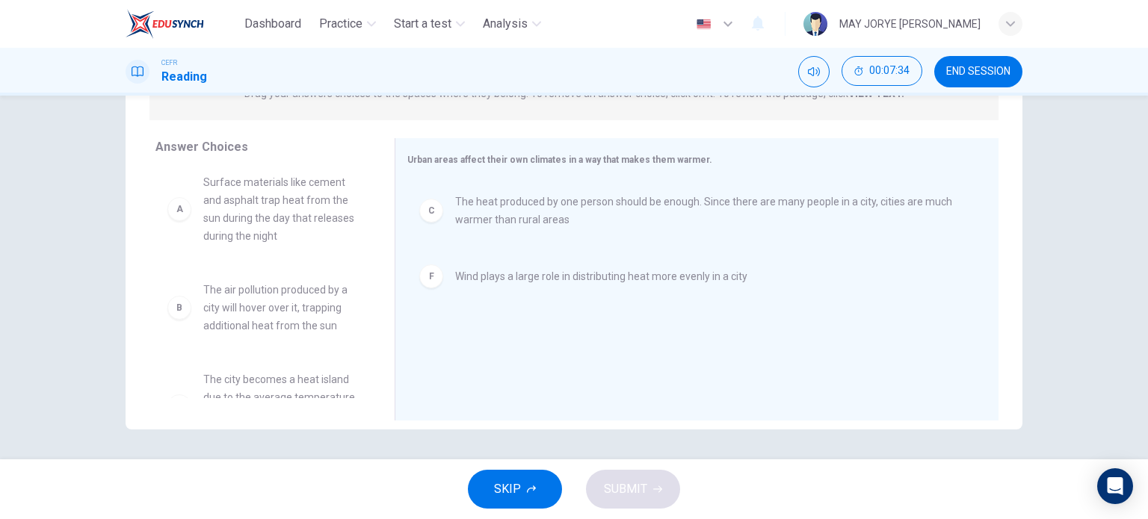
scroll to position [0, 0]
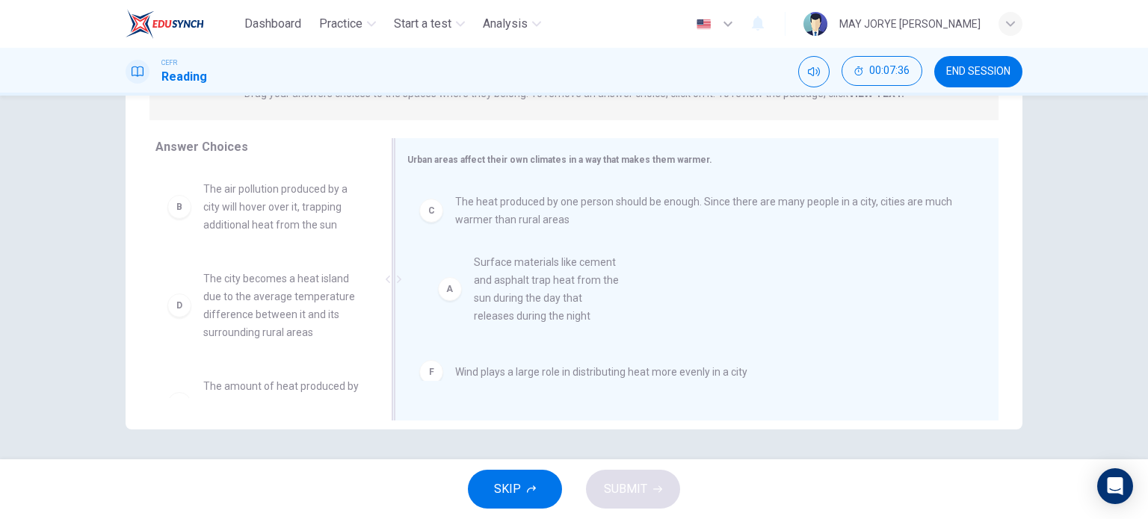
drag, startPoint x: 282, startPoint y: 229, endPoint x: 605, endPoint y: 356, distance: 347.2
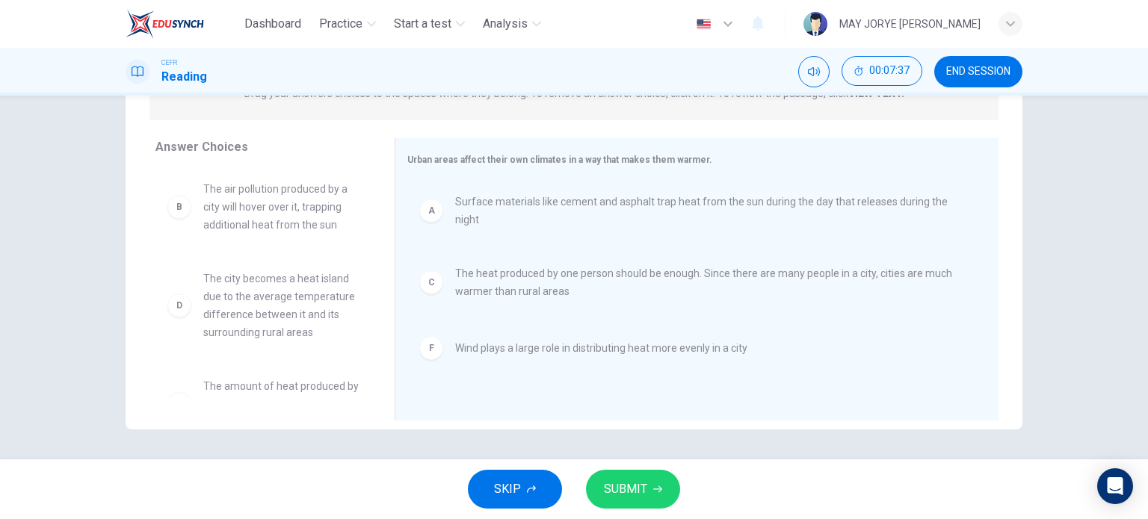
click at [628, 497] on span "SUBMIT" at bounding box center [625, 489] width 43 height 21
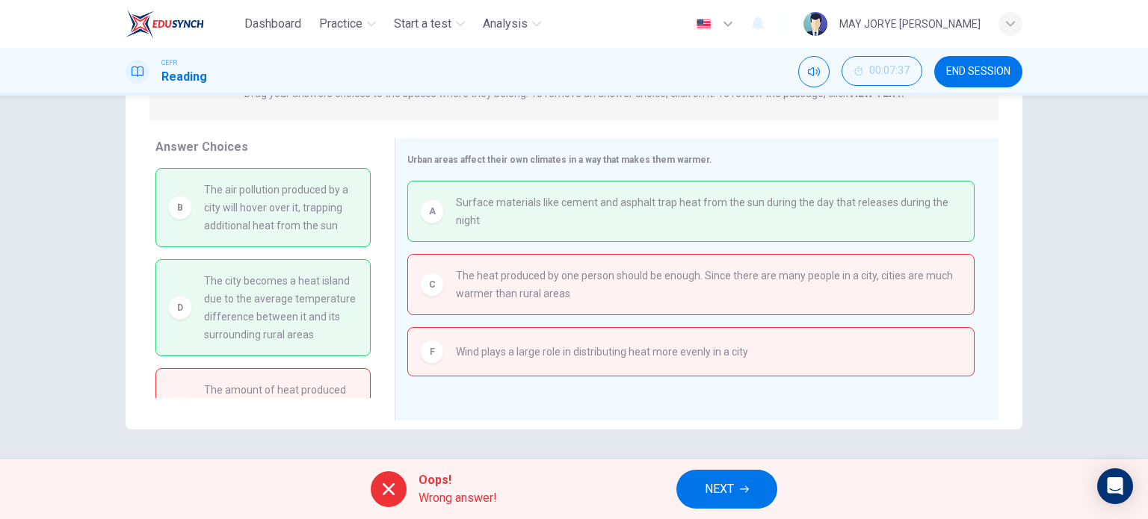
click at [715, 491] on span "NEXT" at bounding box center [719, 489] width 29 height 21
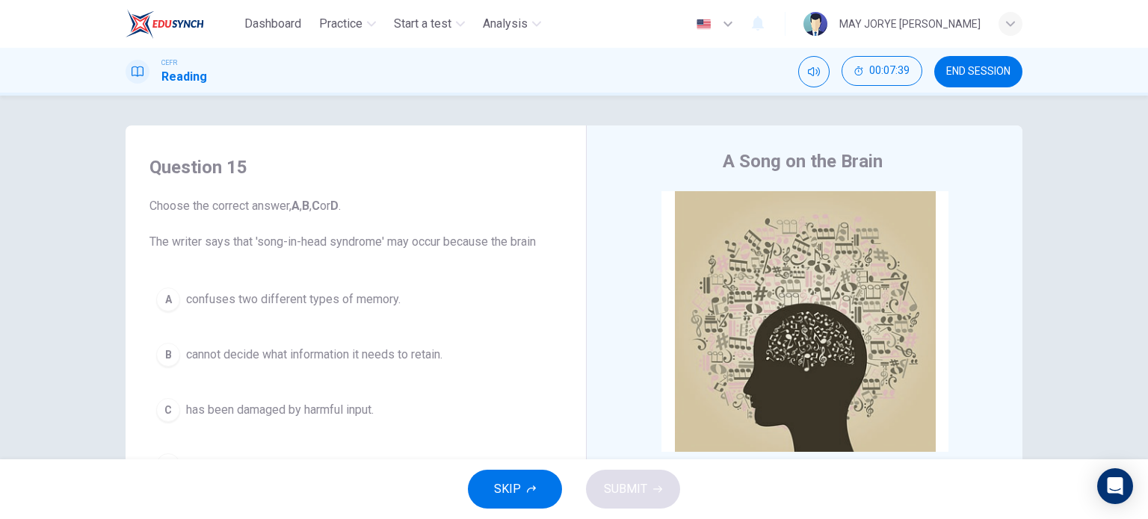
click at [983, 71] on span "END SESSION" at bounding box center [978, 72] width 64 height 12
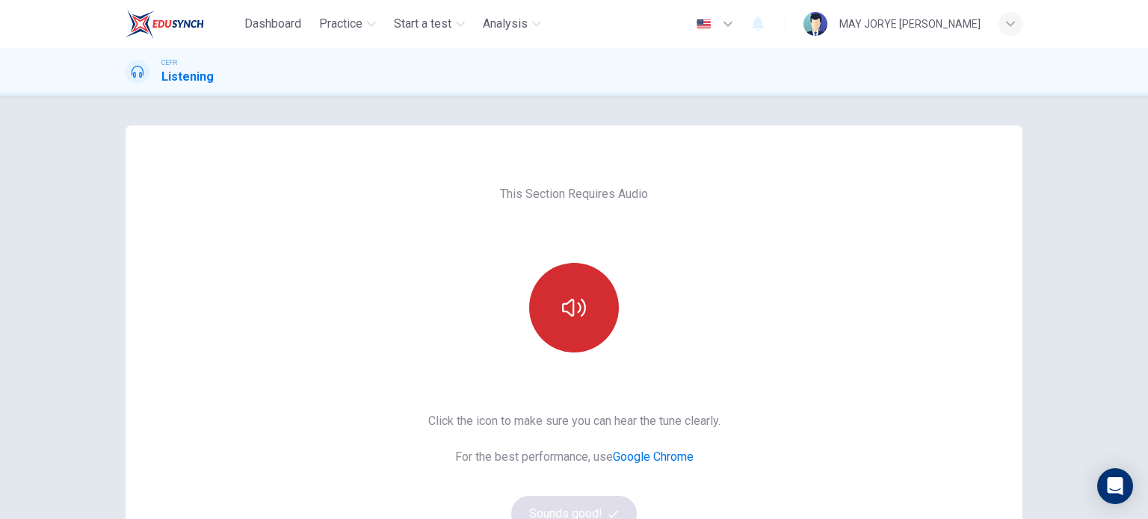
click at [565, 318] on icon "button" at bounding box center [574, 308] width 24 height 24
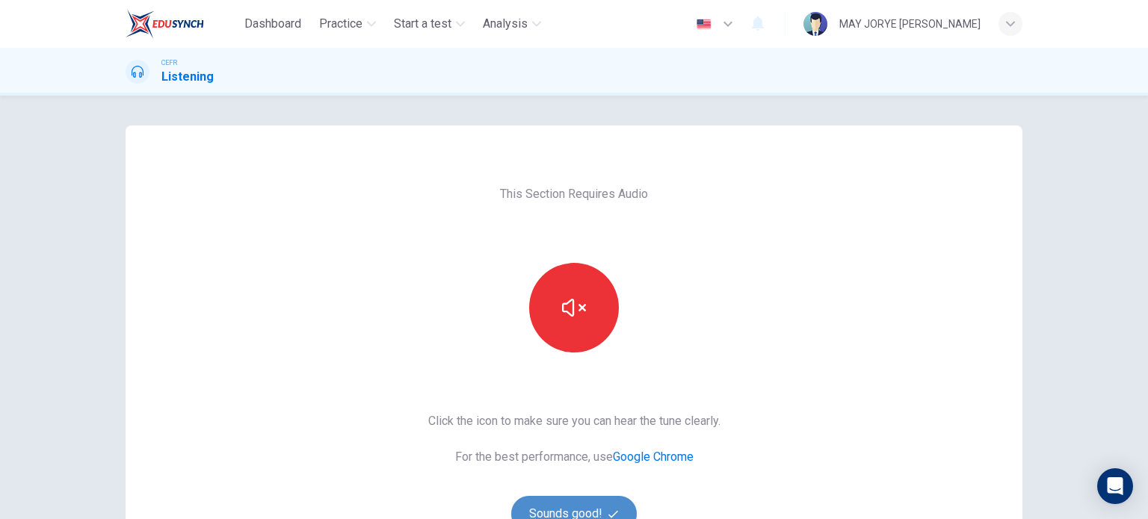
click at [595, 509] on button "Sounds good!" at bounding box center [574, 514] width 126 height 36
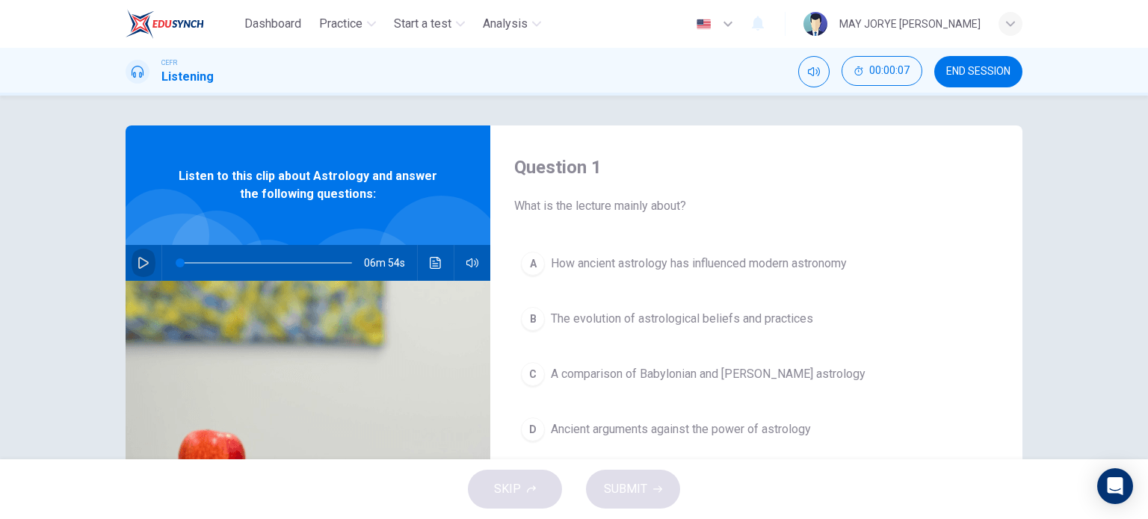
click at [141, 264] on icon "button" at bounding box center [143, 263] width 12 height 12
click at [141, 264] on icon "button" at bounding box center [143, 263] width 8 height 9
click at [141, 264] on icon "button" at bounding box center [143, 263] width 12 height 12
click at [139, 265] on icon "button" at bounding box center [143, 263] width 8 height 9
click at [137, 265] on icon "button" at bounding box center [143, 263] width 12 height 12
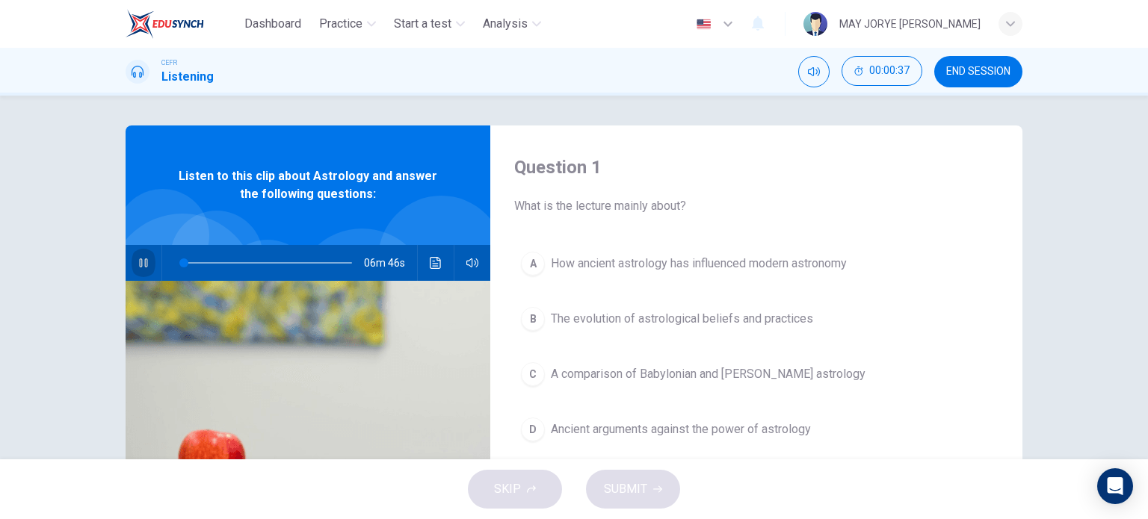
click at [139, 265] on icon "button" at bounding box center [143, 263] width 8 height 9
click at [132, 267] on button "button" at bounding box center [144, 263] width 24 height 36
drag, startPoint x: 177, startPoint y: 259, endPoint x: 149, endPoint y: 262, distance: 27.8
click at [149, 262] on div "06m 50s" at bounding box center [308, 263] width 365 height 36
drag, startPoint x: 192, startPoint y: 265, endPoint x: 153, endPoint y: 265, distance: 38.9
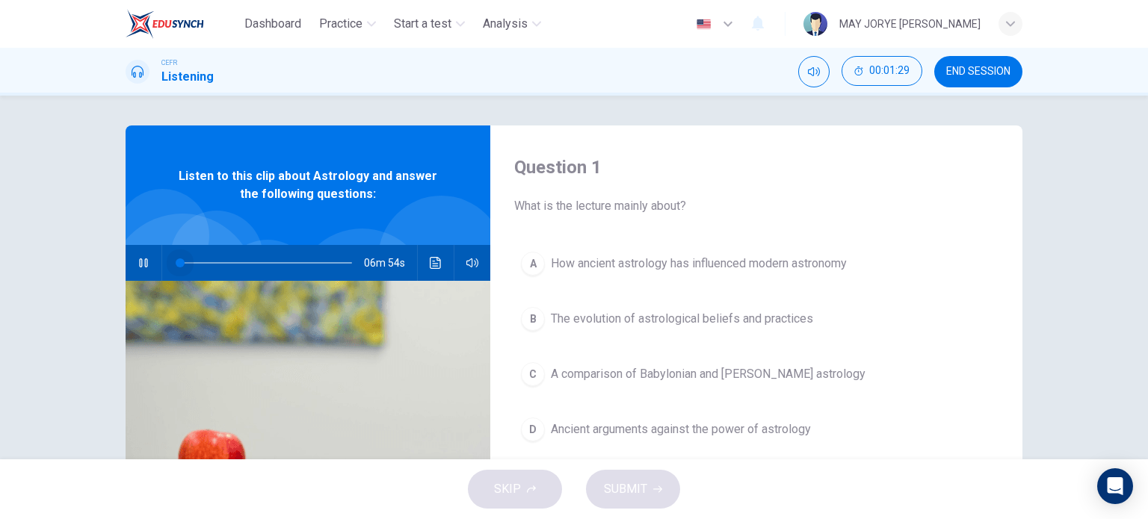
click at [153, 265] on div "06m 54s" at bounding box center [308, 263] width 365 height 36
click at [137, 267] on icon "button" at bounding box center [143, 263] width 12 height 12
click at [137, 263] on icon "button" at bounding box center [143, 263] width 12 height 12
click at [139, 259] on icon "button" at bounding box center [143, 263] width 10 height 12
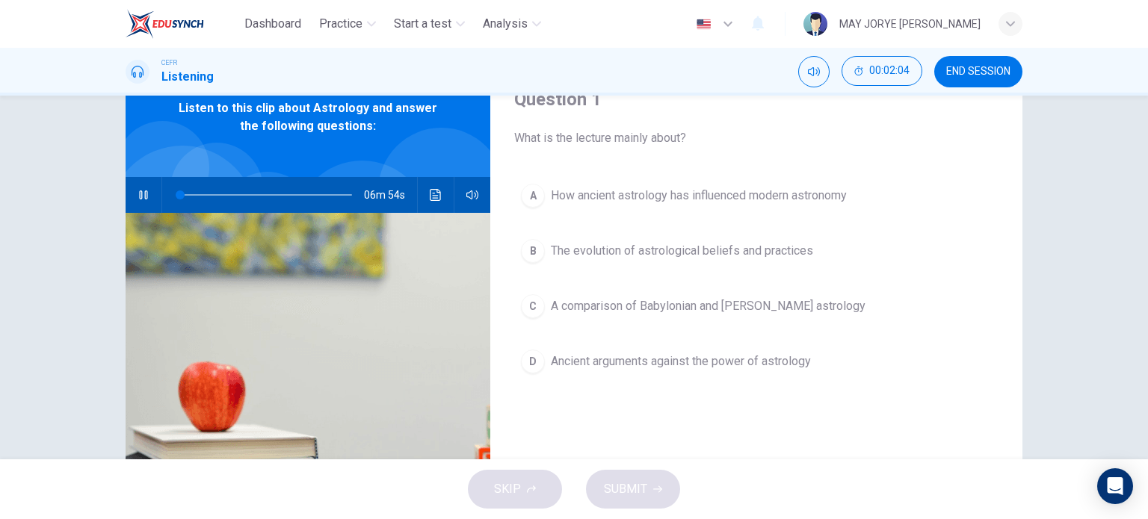
scroll to position [75, 0]
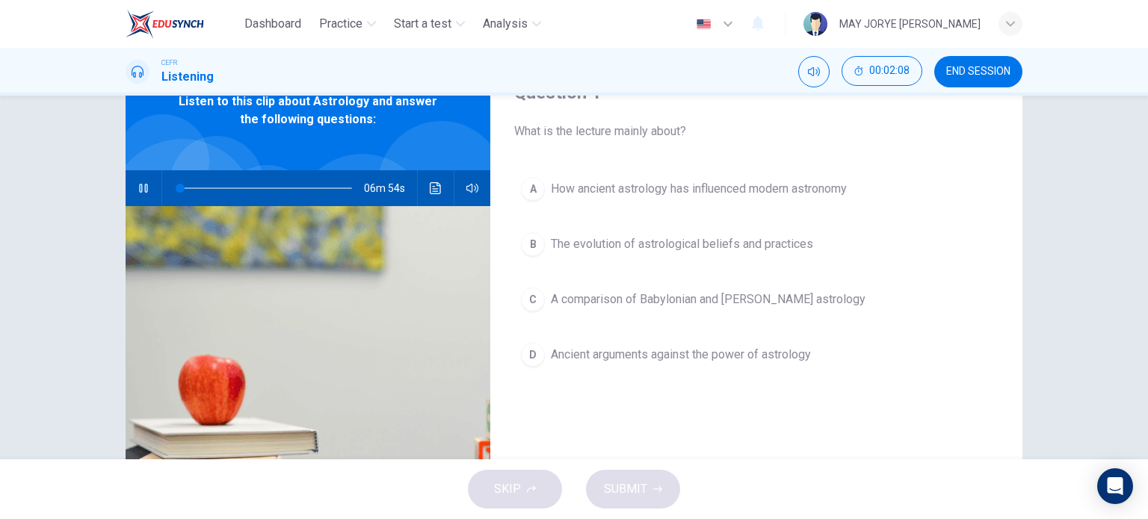
click at [526, 358] on div "D" at bounding box center [533, 355] width 24 height 24
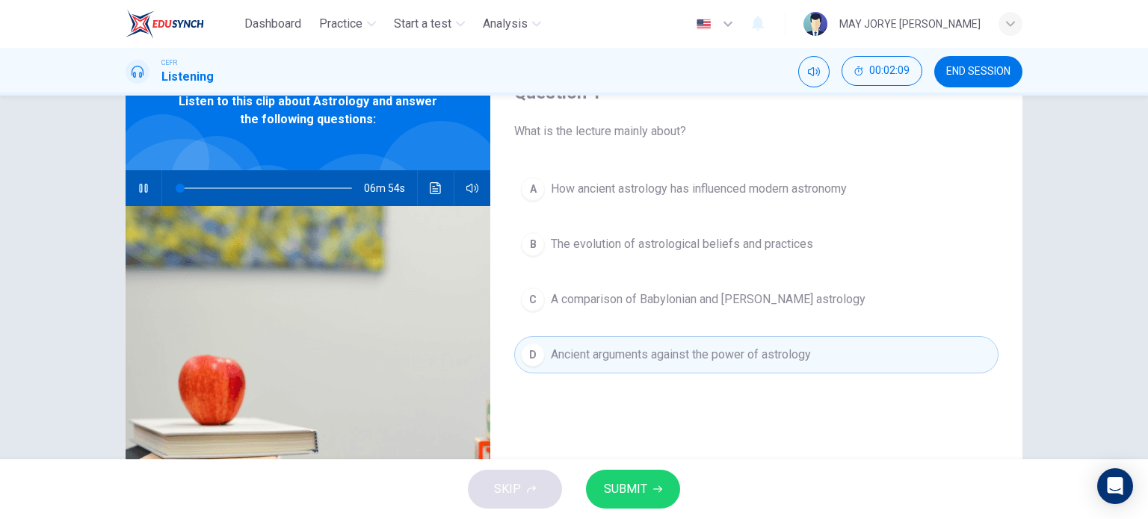
click at [624, 491] on span "SUBMIT" at bounding box center [625, 489] width 43 height 21
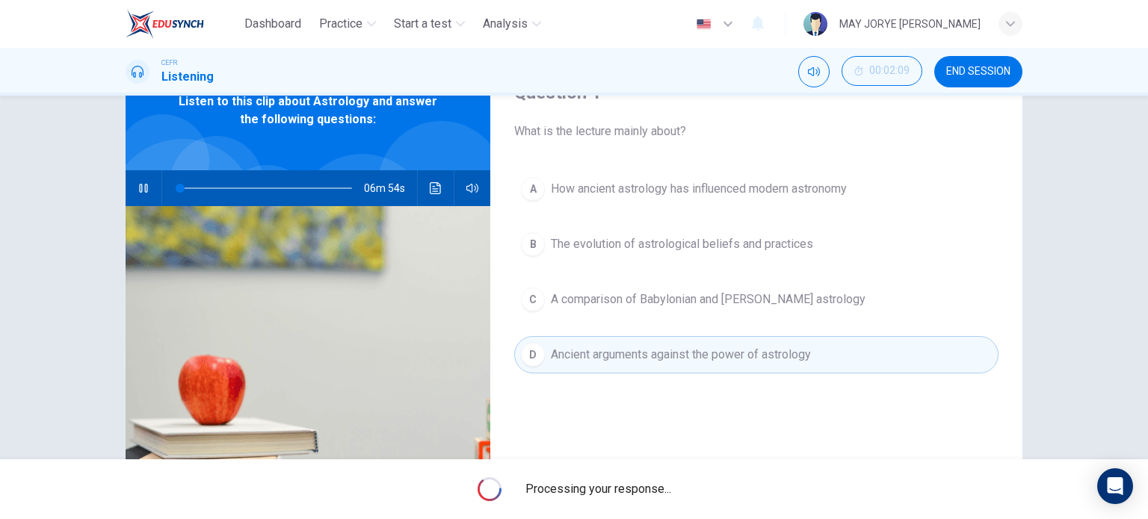
type input "0"
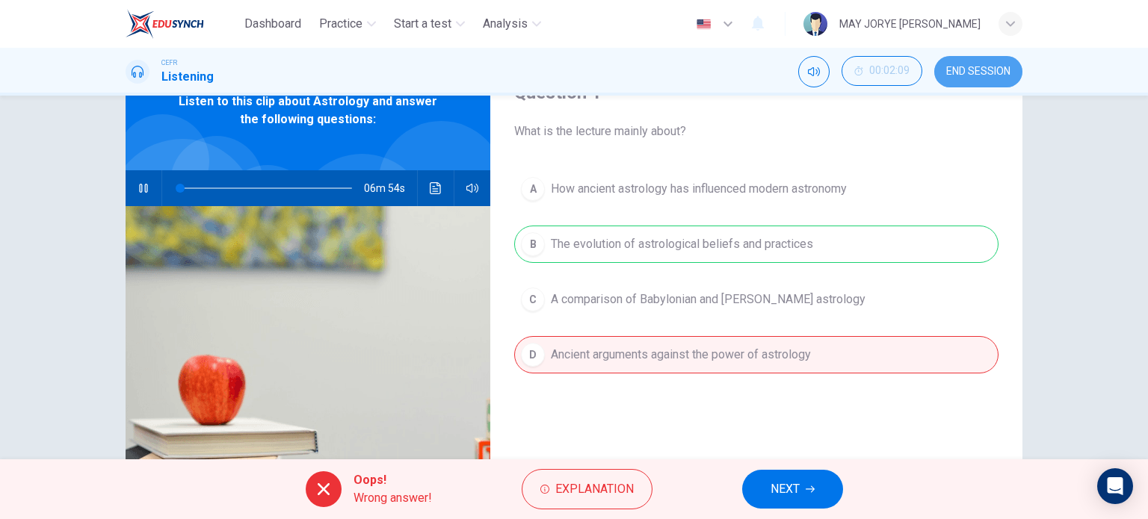
click at [965, 77] on span "END SESSION" at bounding box center [978, 72] width 64 height 12
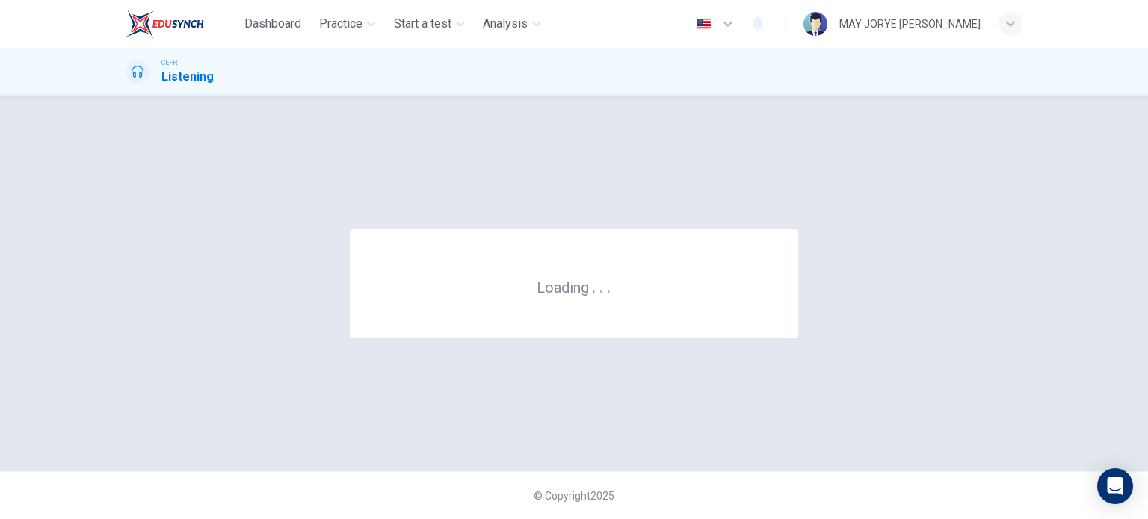
scroll to position [0, 0]
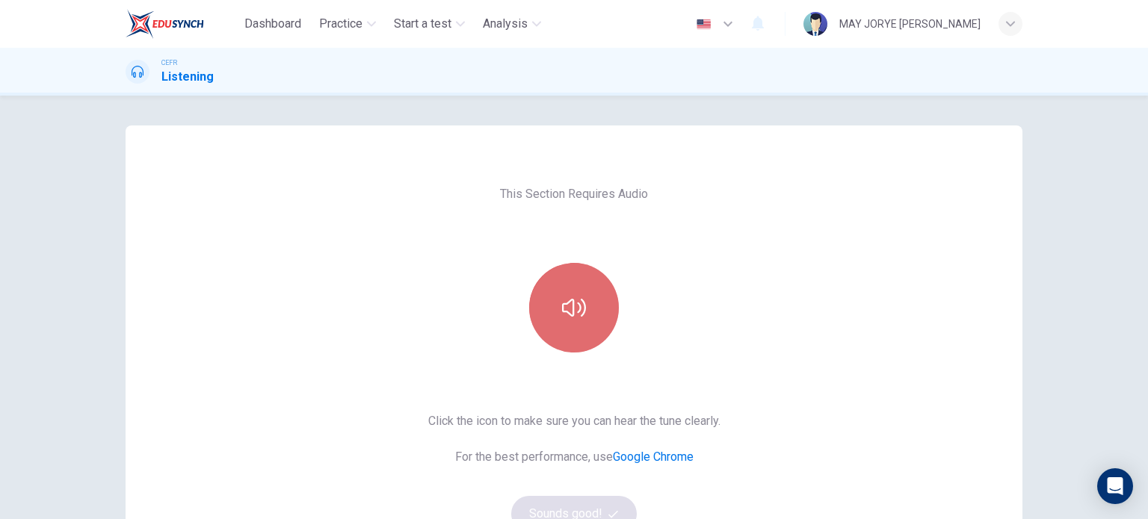
click at [583, 297] on button "button" at bounding box center [574, 308] width 90 height 90
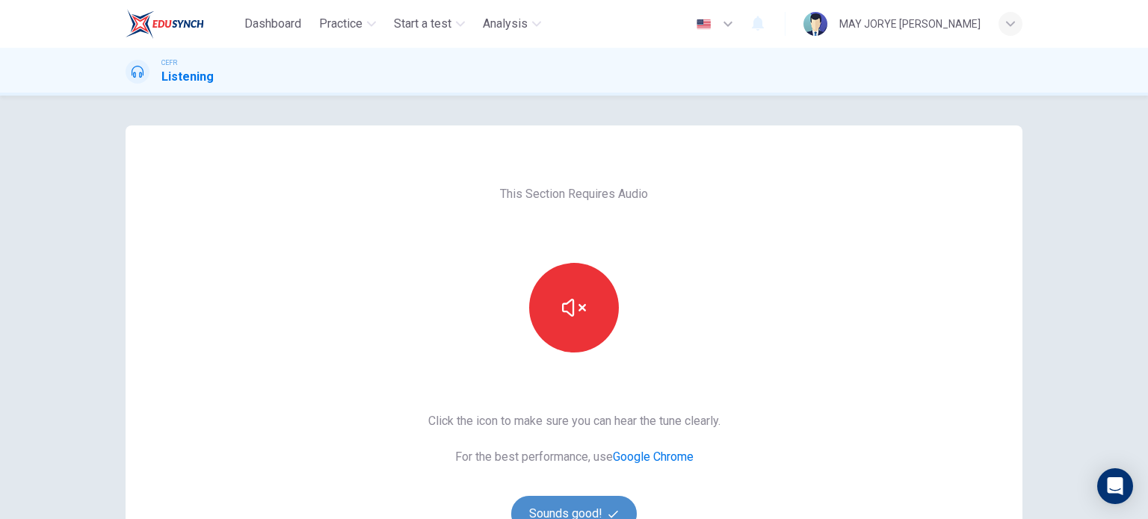
click at [588, 507] on button "Sounds good!" at bounding box center [574, 514] width 126 height 36
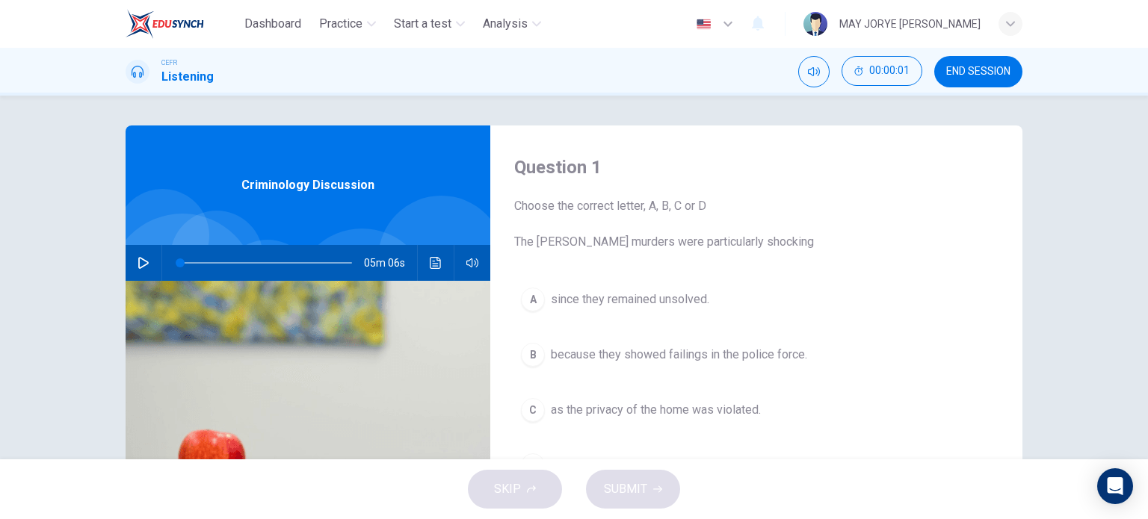
click at [137, 265] on icon "button" at bounding box center [143, 263] width 12 height 12
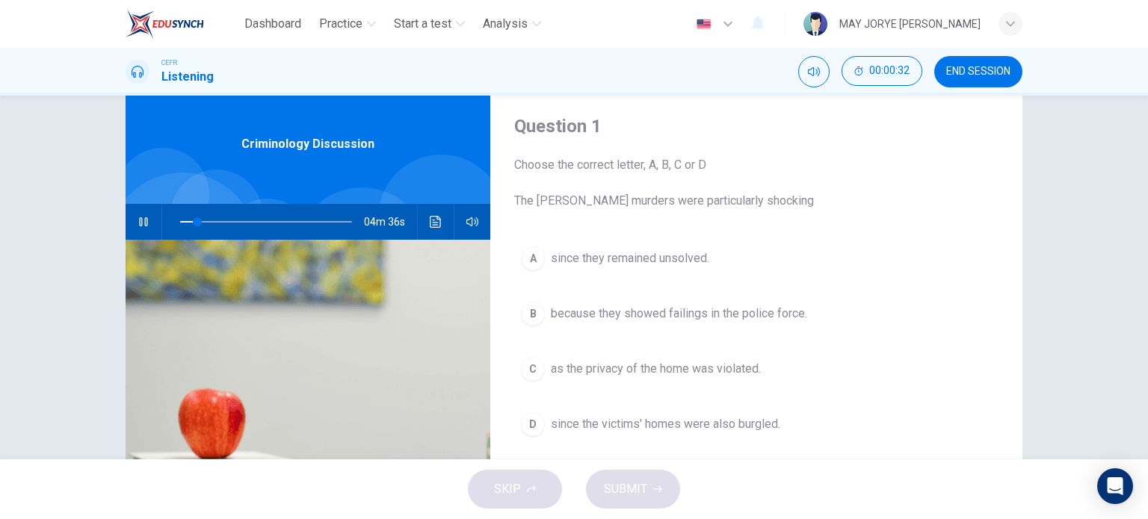
scroll to position [75, 0]
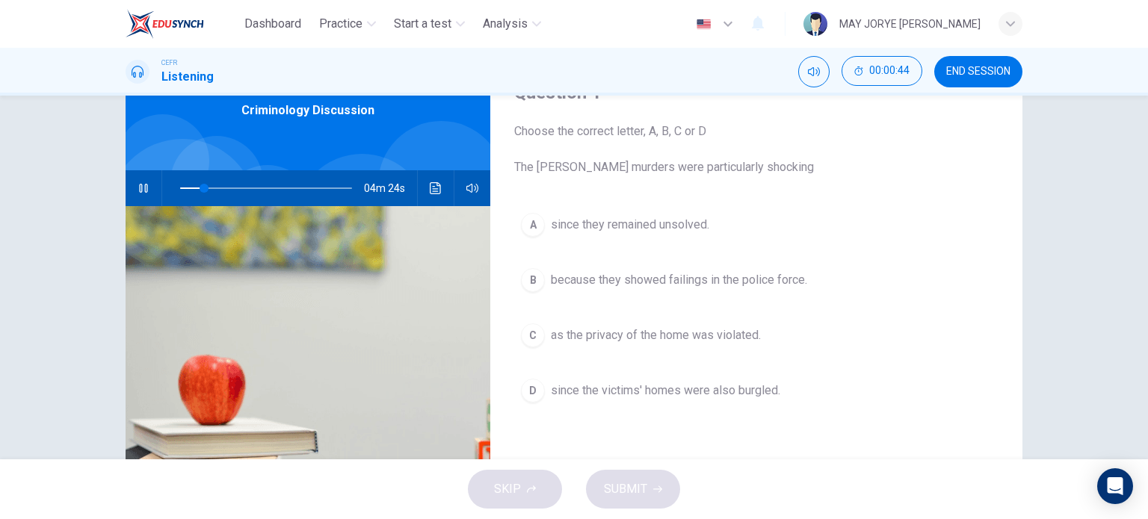
type input "14"
click at [956, 74] on span "END SESSION" at bounding box center [978, 72] width 64 height 12
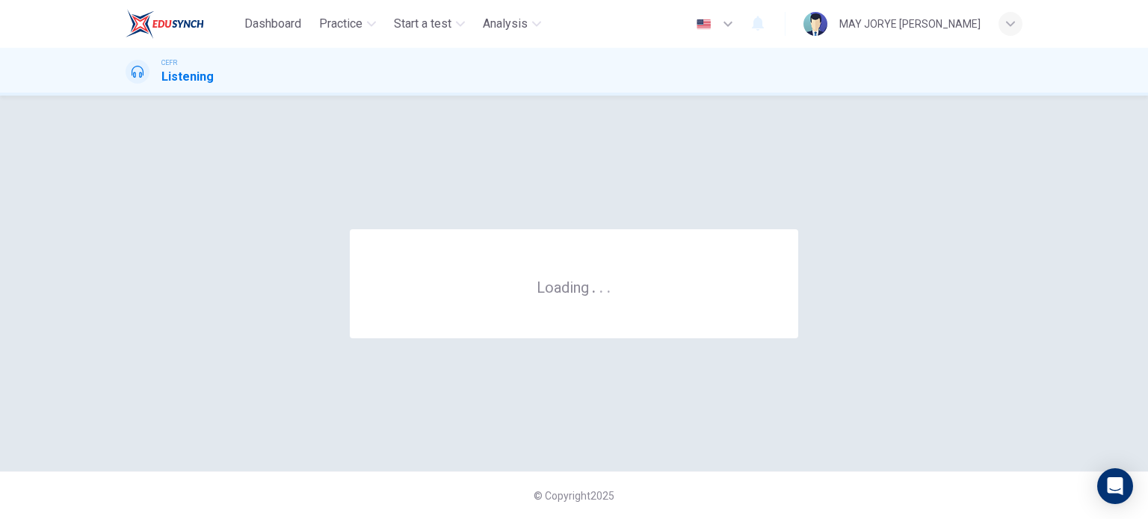
scroll to position [0, 0]
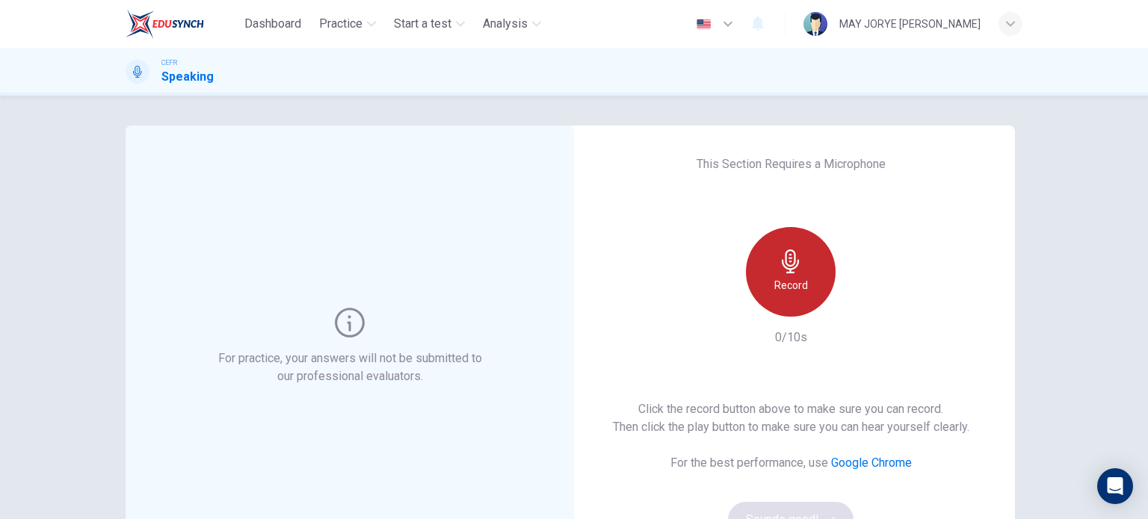
click at [786, 295] on div "Record" at bounding box center [791, 272] width 90 height 90
click at [785, 294] on div "Stop" at bounding box center [791, 272] width 90 height 90
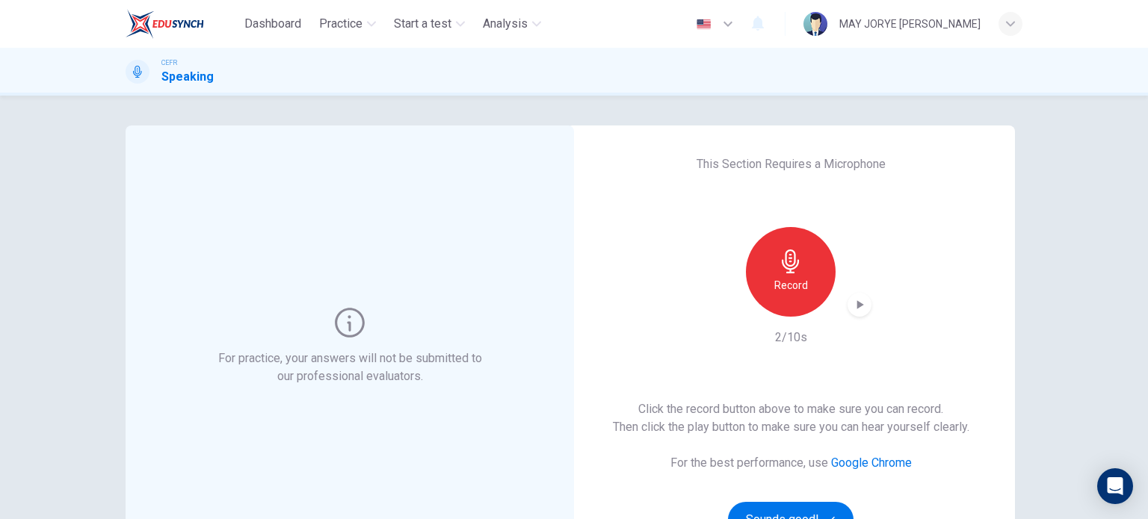
click at [857, 301] on icon "button" at bounding box center [860, 304] width 7 height 9
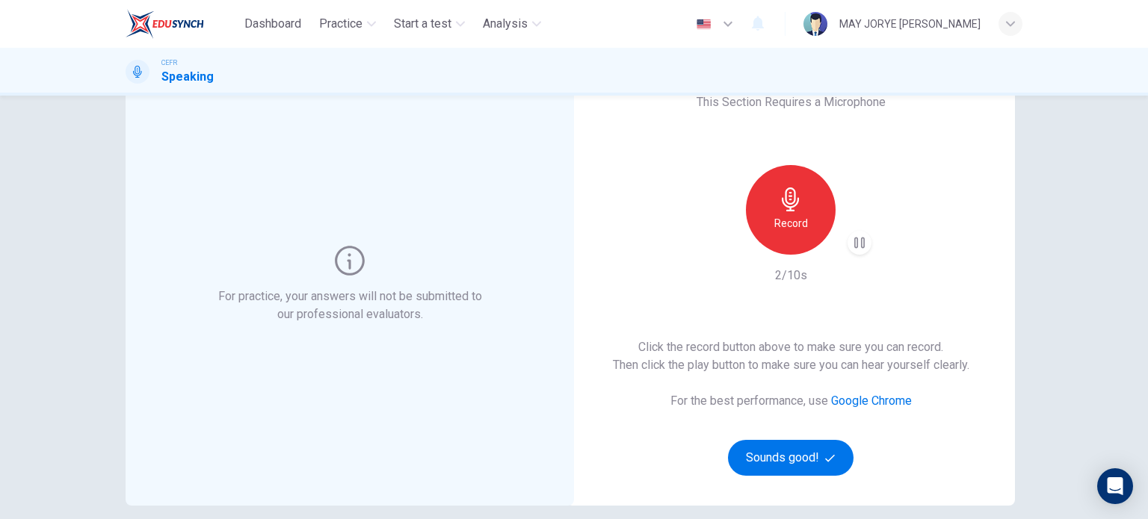
scroll to position [149, 0]
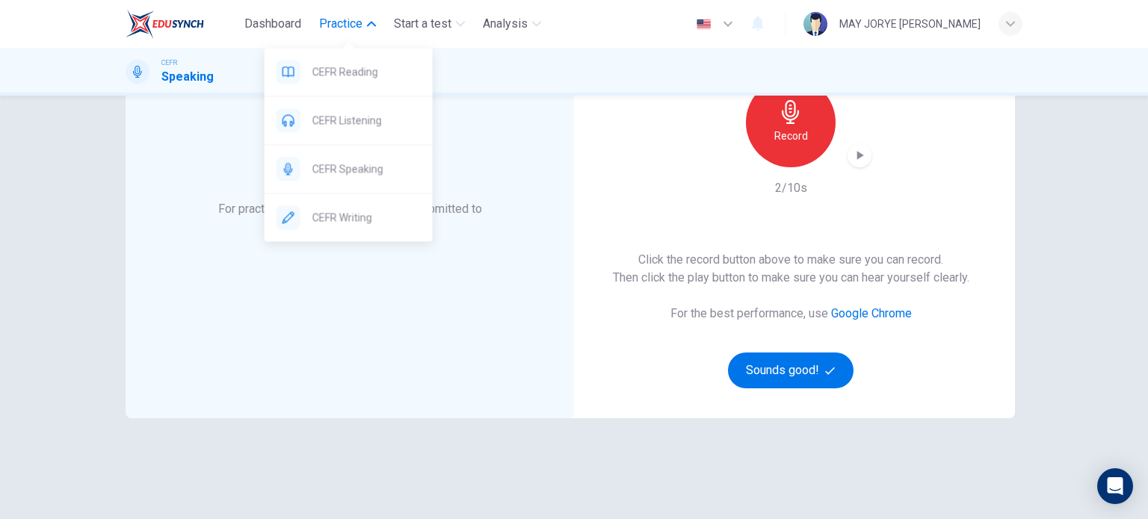
click at [332, 25] on span "Practice" at bounding box center [340, 24] width 43 height 18
click at [392, 127] on span "CEFR Listening" at bounding box center [366, 120] width 108 height 18
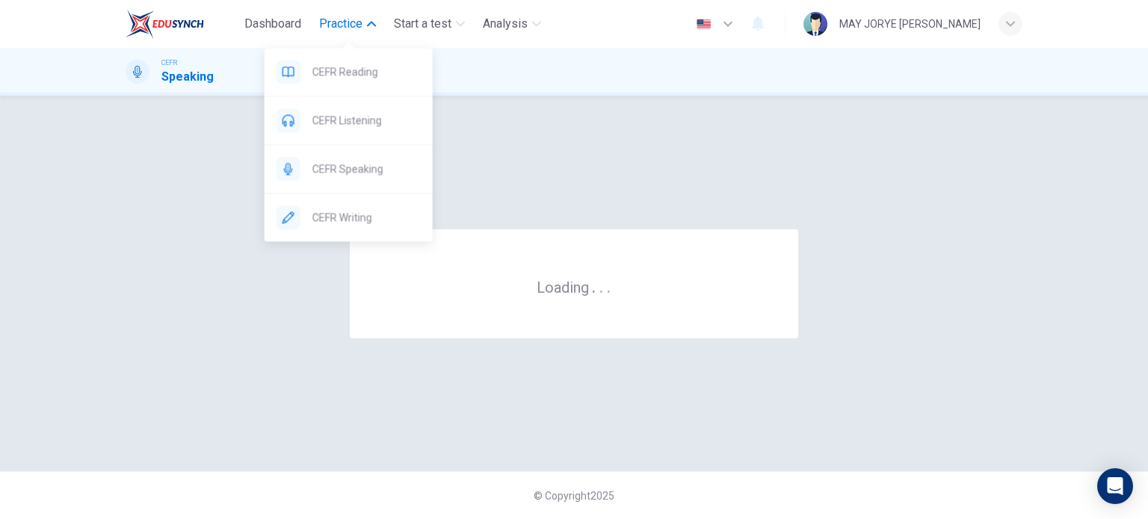
scroll to position [0, 0]
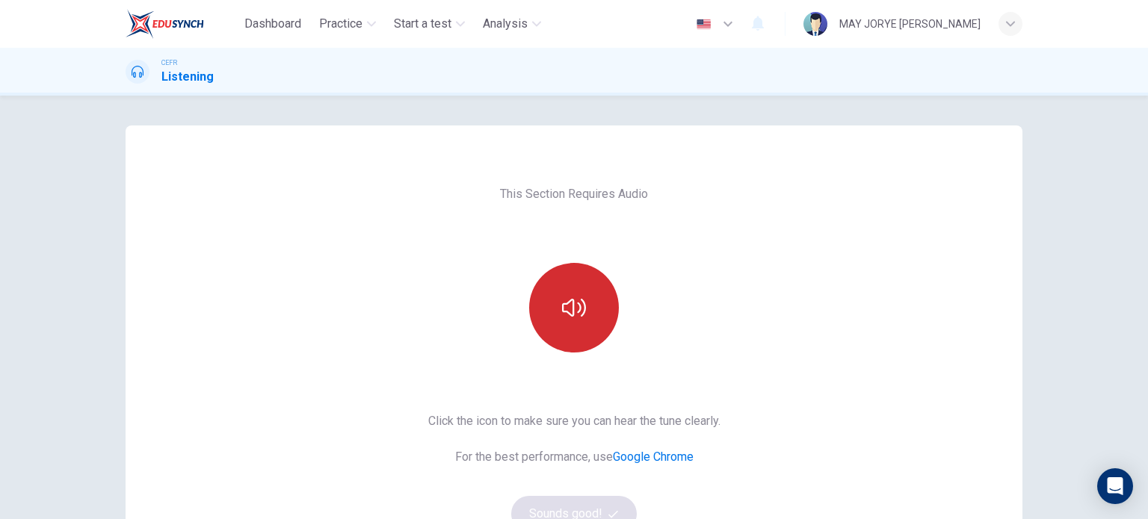
click at [578, 301] on icon "button" at bounding box center [574, 308] width 24 height 18
click at [542, 507] on button "Sounds good!" at bounding box center [574, 514] width 126 height 36
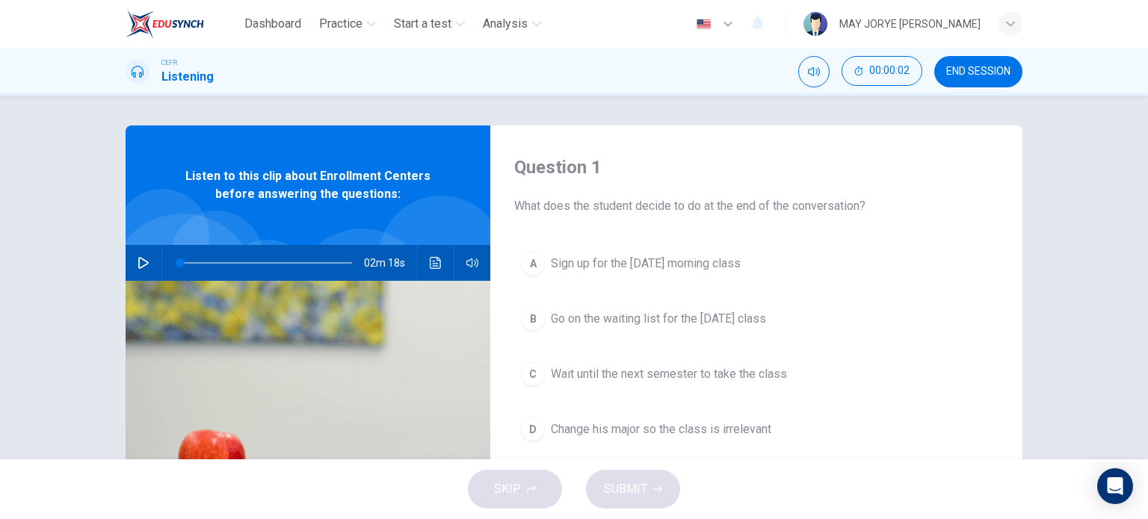
click at [140, 255] on button "button" at bounding box center [144, 263] width 24 height 36
click at [139, 262] on icon "button" at bounding box center [143, 263] width 12 height 12
type input "0"
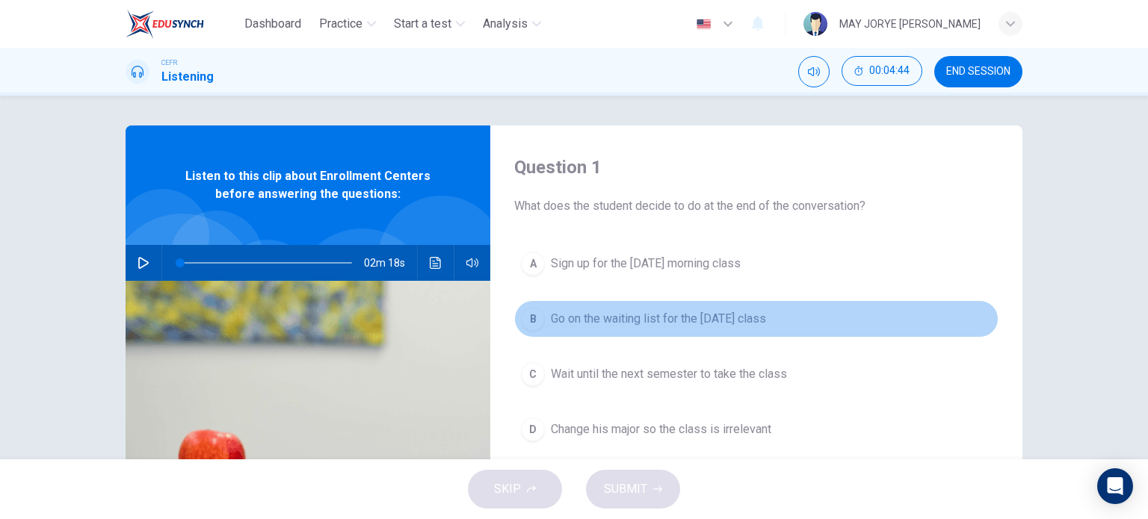
click at [532, 319] on div "B" at bounding box center [533, 319] width 24 height 24
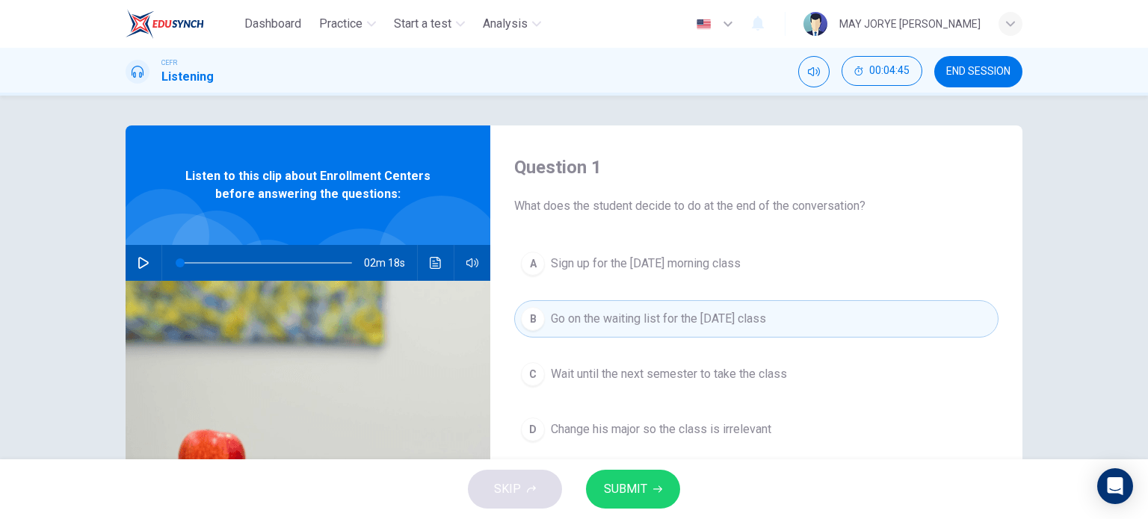
scroll to position [149, 0]
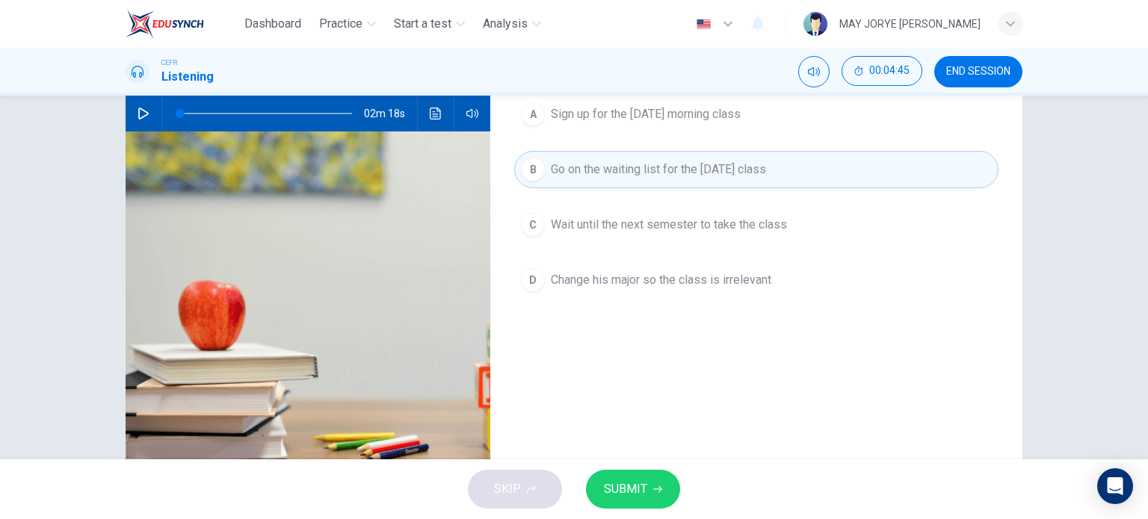
click at [635, 466] on div "SKIP SUBMIT" at bounding box center [574, 490] width 1148 height 60
click at [638, 498] on span "SUBMIT" at bounding box center [625, 489] width 43 height 21
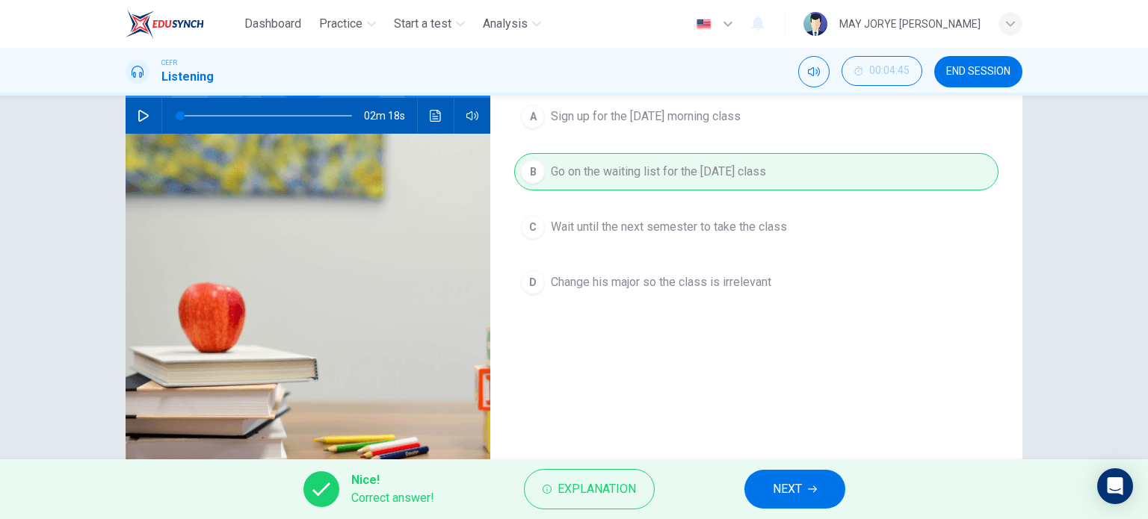
scroll to position [215, 0]
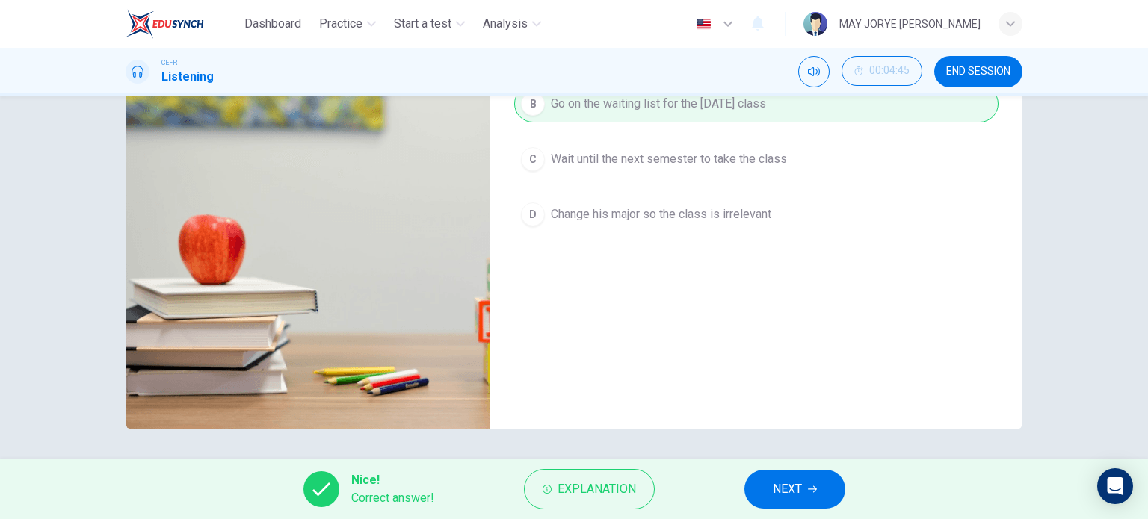
click at [759, 492] on button "NEXT" at bounding box center [794, 489] width 101 height 39
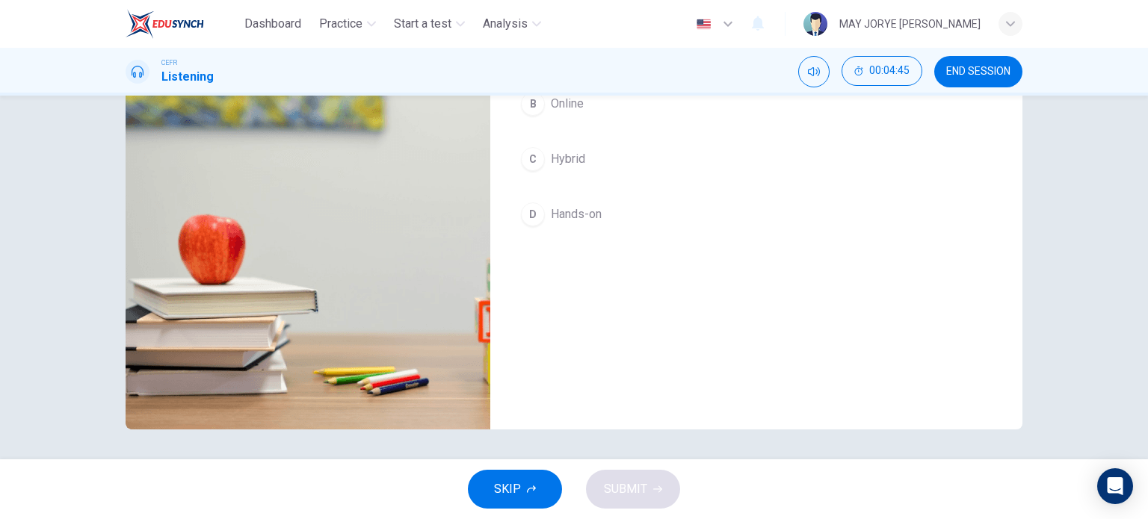
scroll to position [66, 0]
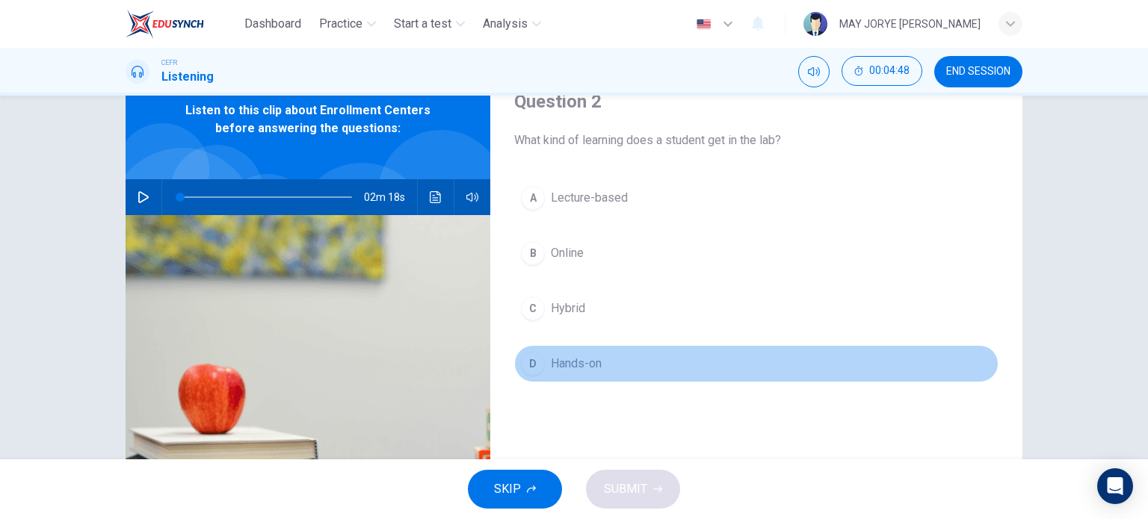
click at [535, 348] on button "D Hands-on" at bounding box center [756, 363] width 484 height 37
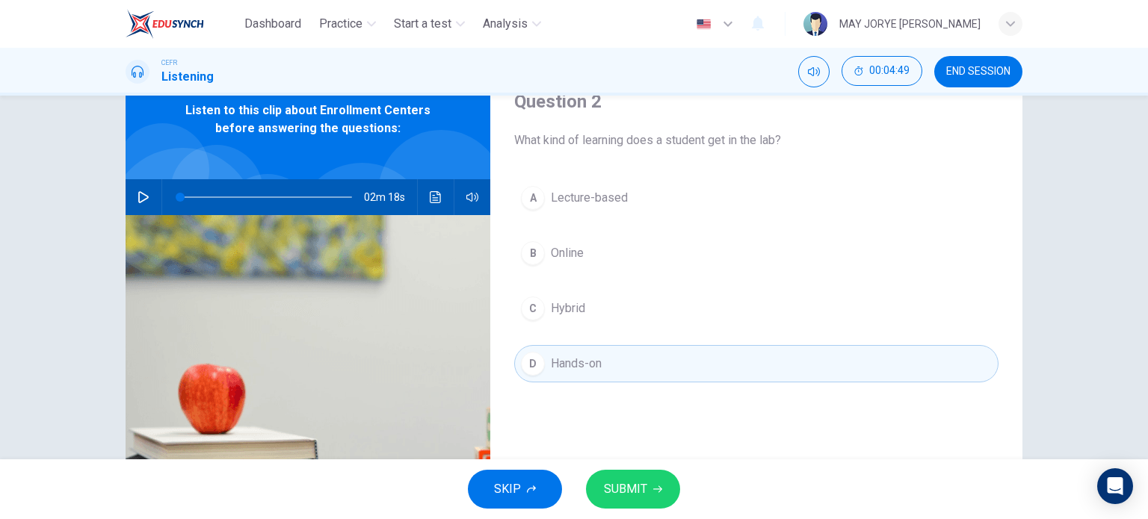
click at [622, 501] on button "SUBMIT" at bounding box center [633, 489] width 94 height 39
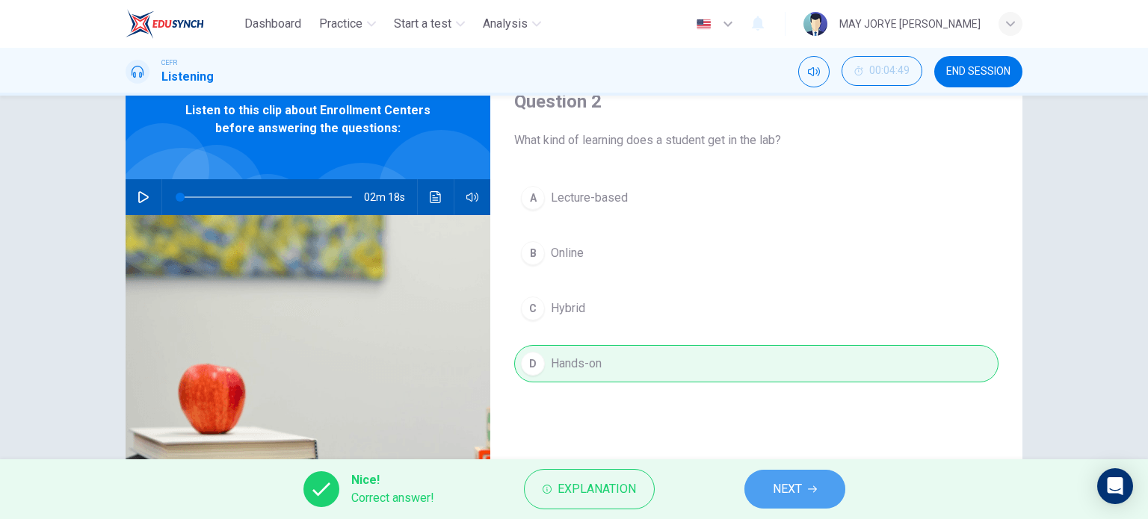
click at [774, 492] on span "NEXT" at bounding box center [787, 489] width 29 height 21
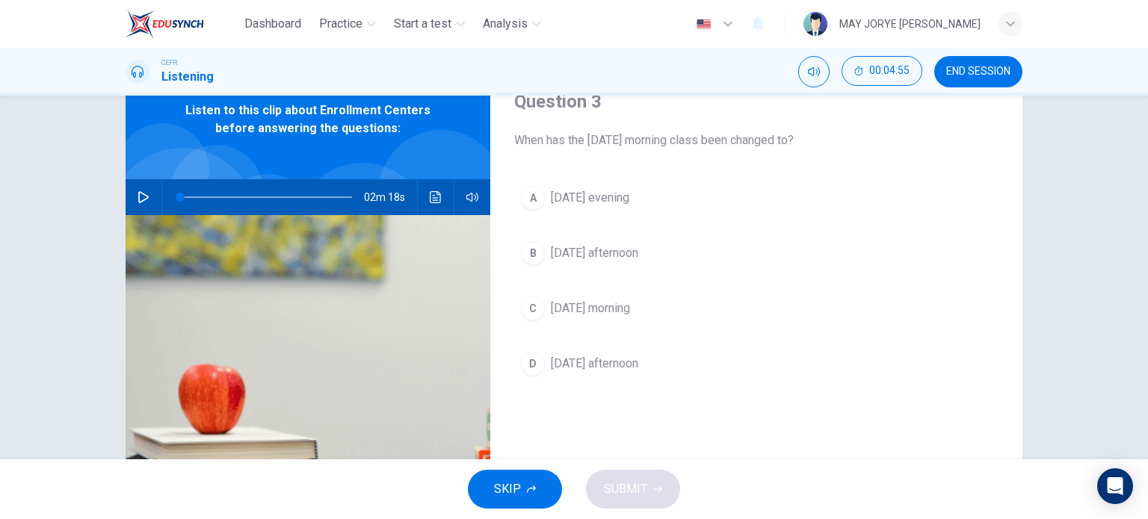
click at [515, 307] on button "C Friday morning" at bounding box center [756, 308] width 484 height 37
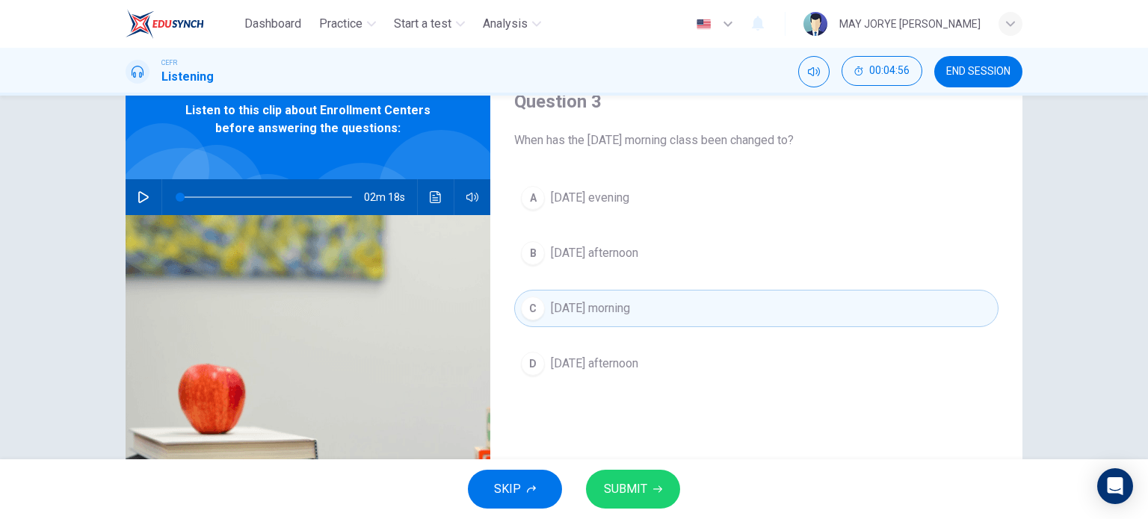
click at [621, 469] on div "SKIP SUBMIT" at bounding box center [574, 490] width 1148 height 60
click at [622, 485] on span "SUBMIT" at bounding box center [625, 489] width 43 height 21
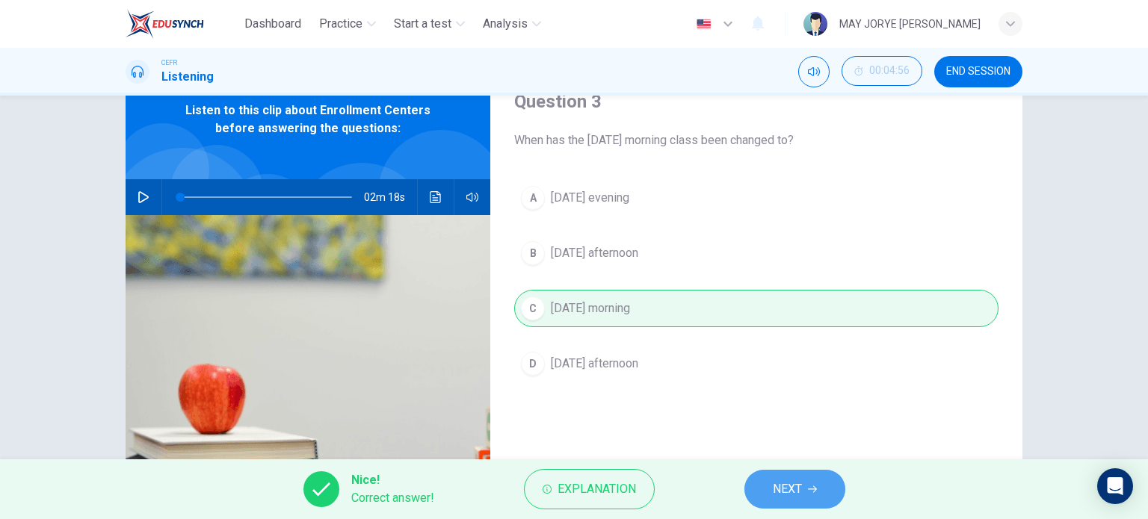
click at [775, 495] on span "NEXT" at bounding box center [787, 489] width 29 height 21
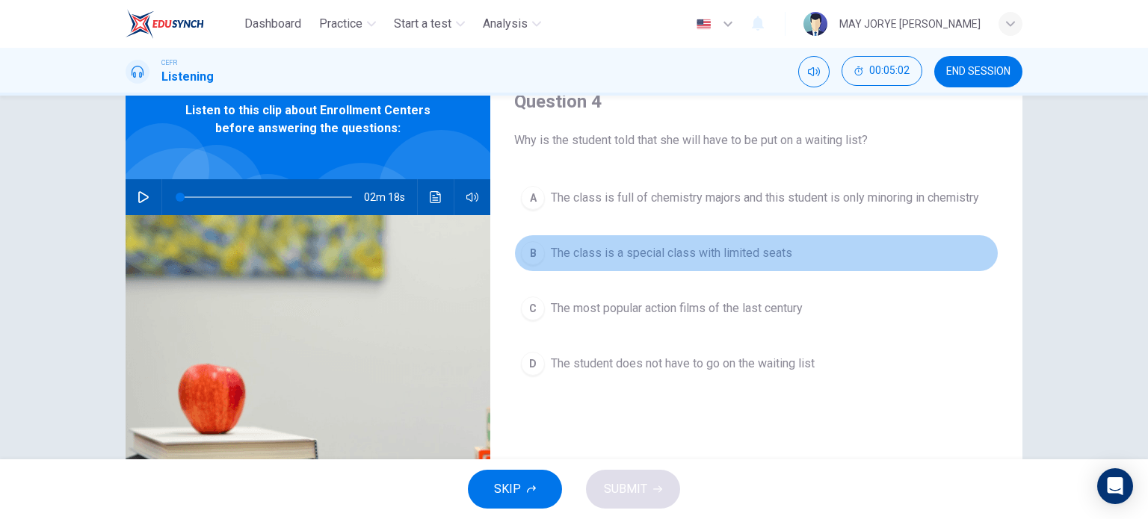
click at [529, 252] on div "B" at bounding box center [533, 253] width 24 height 24
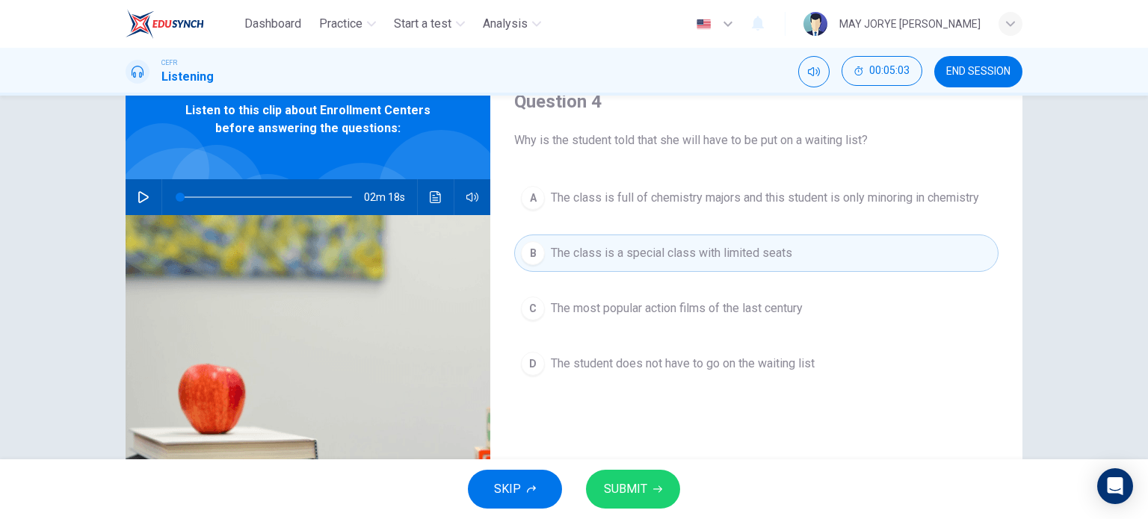
click at [630, 507] on button "SUBMIT" at bounding box center [633, 489] width 94 height 39
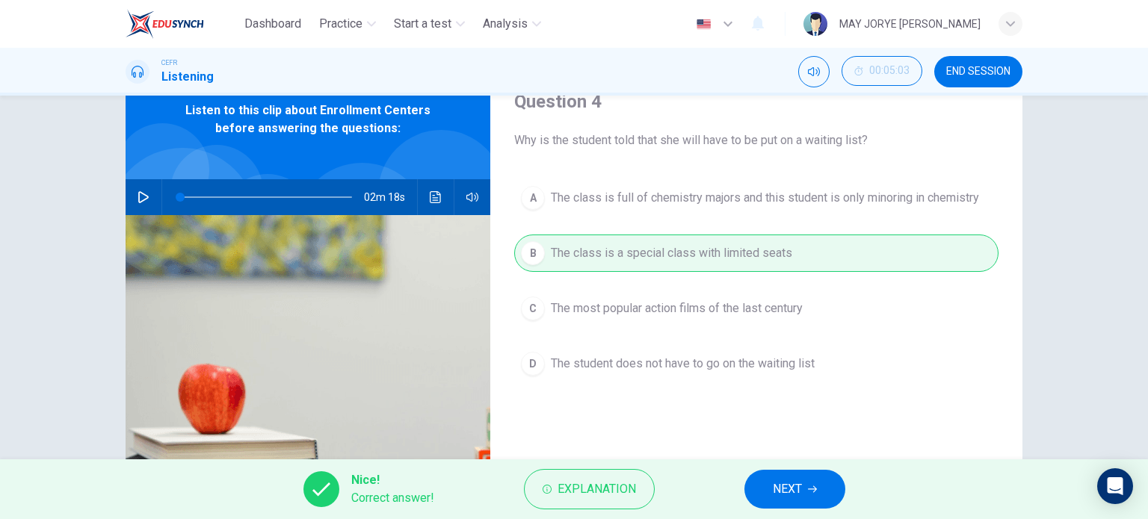
click at [810, 491] on icon "button" at bounding box center [812, 489] width 9 height 9
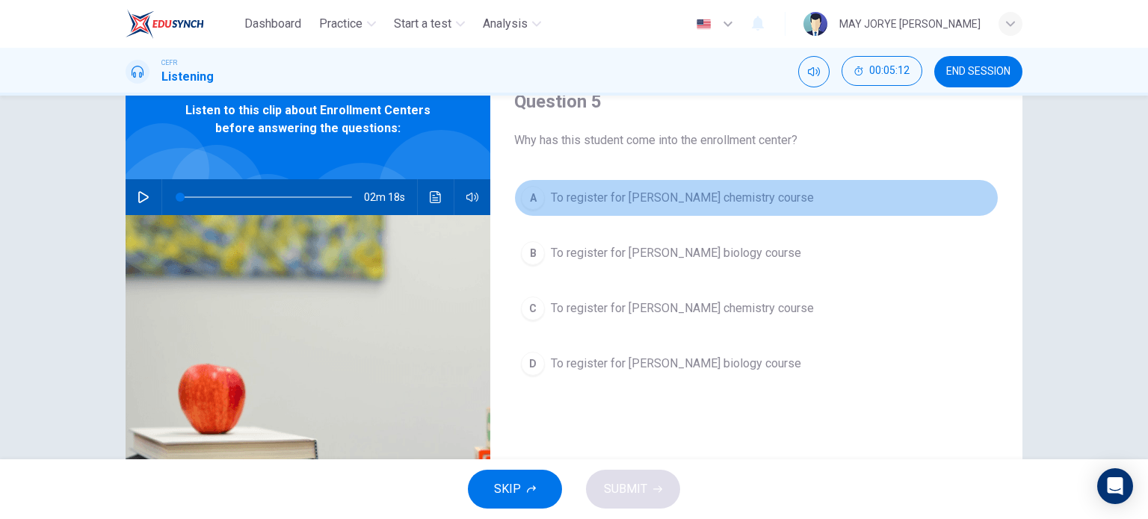
click at [642, 189] on span "To register for Professor Taylor's chemistry course" at bounding box center [682, 198] width 263 height 18
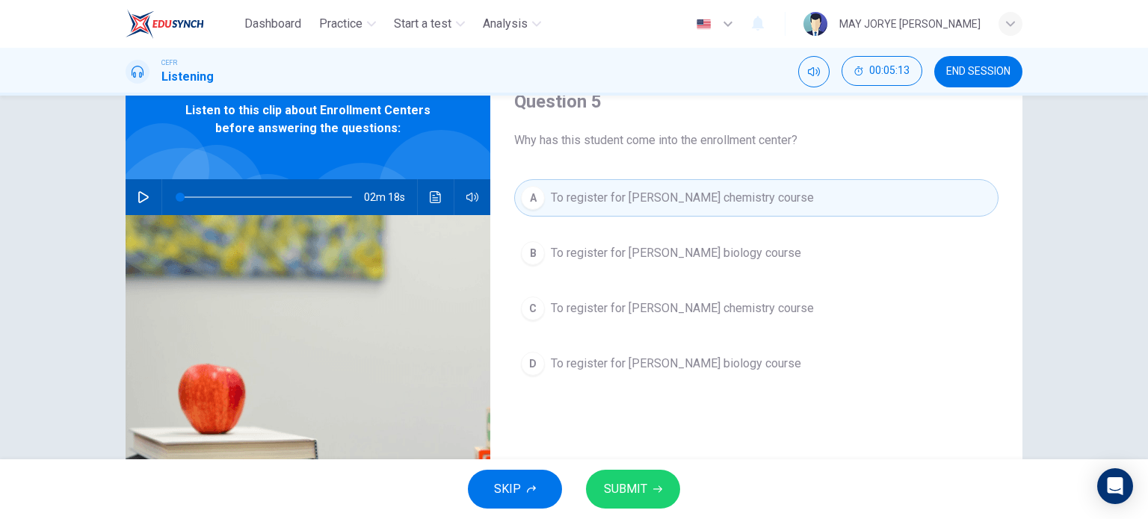
click at [647, 518] on div "SKIP SUBMIT" at bounding box center [574, 490] width 1148 height 60
click at [644, 485] on span "SUBMIT" at bounding box center [625, 489] width 43 height 21
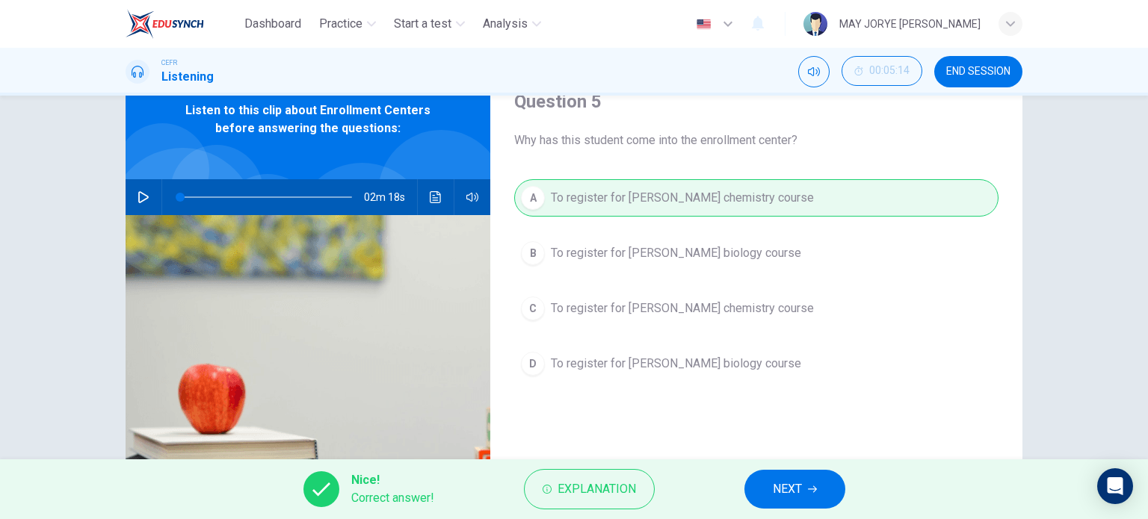
click at [804, 502] on button "NEXT" at bounding box center [794, 489] width 101 height 39
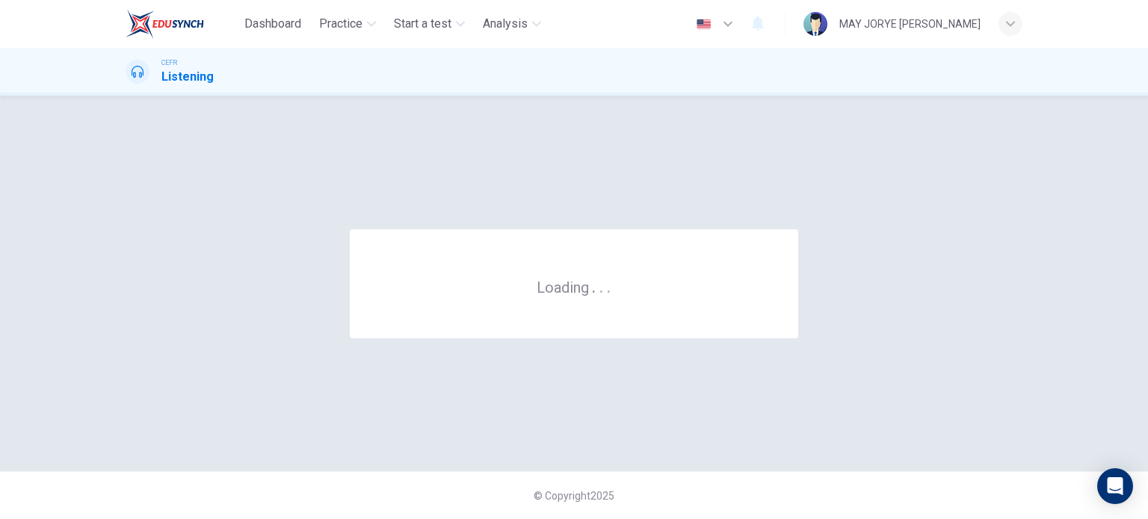
scroll to position [0, 0]
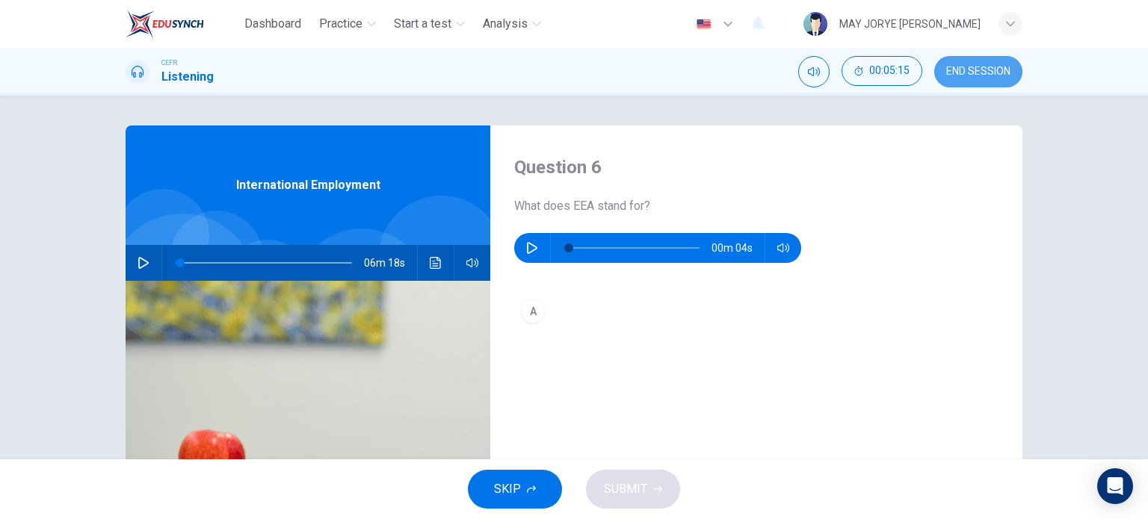
click at [989, 75] on span "END SESSION" at bounding box center [978, 72] width 64 height 12
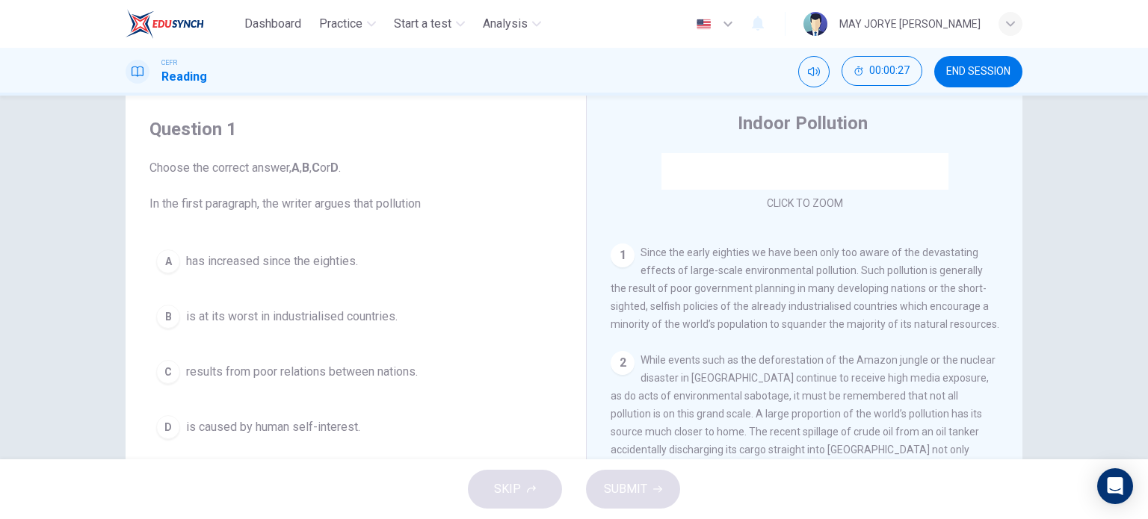
scroll to position [75, 0]
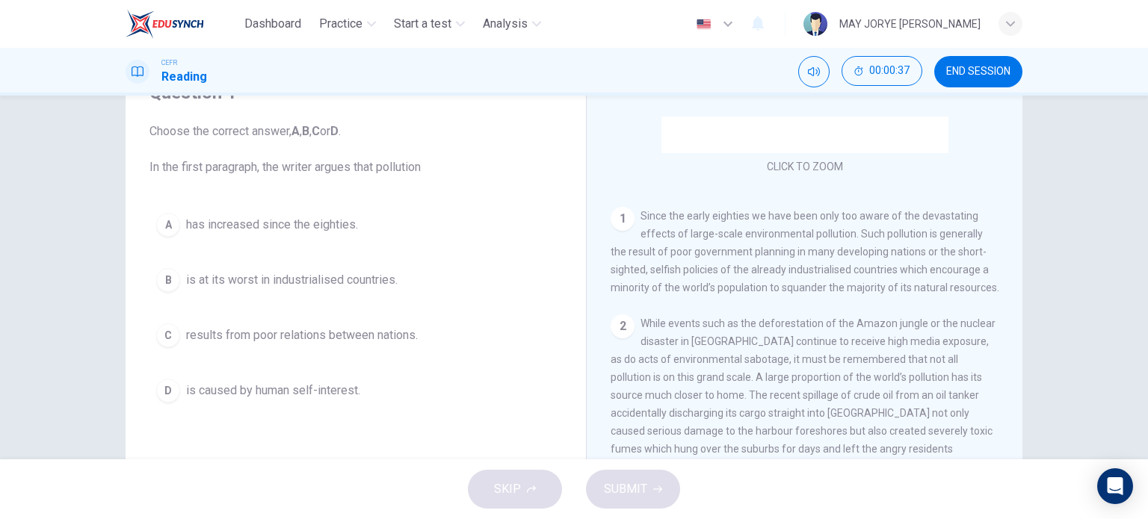
click at [235, 335] on span "results from poor relations between nations." at bounding box center [302, 336] width 232 height 18
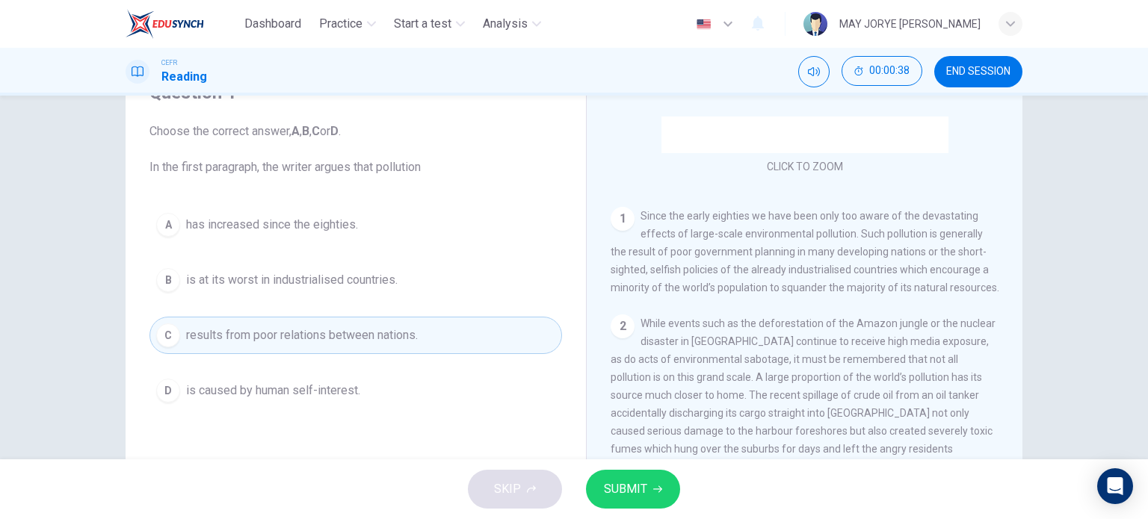
click at [635, 487] on span "SUBMIT" at bounding box center [625, 489] width 43 height 21
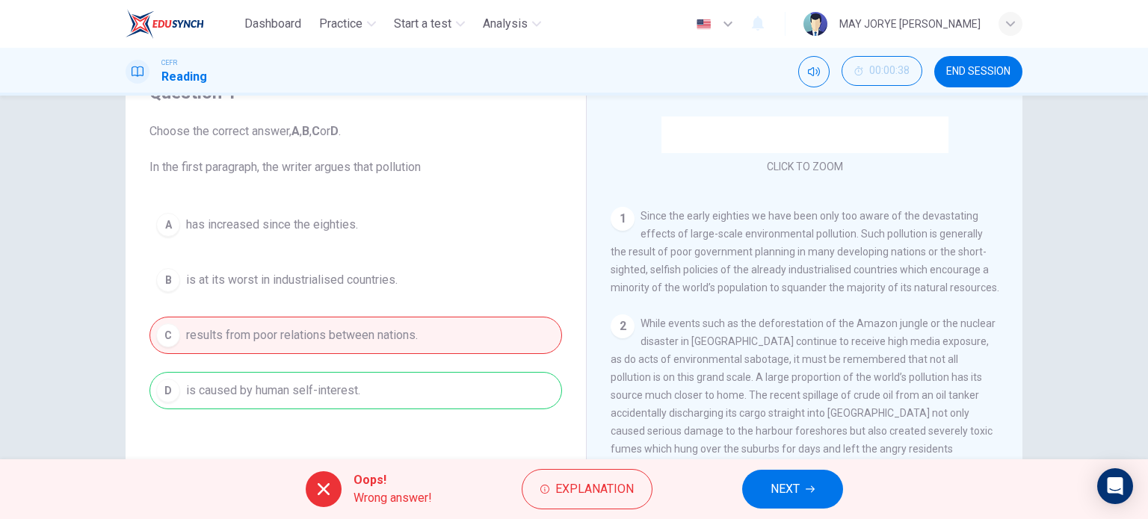
click at [765, 468] on div "Oops! Wrong answer! Explanation NEXT" at bounding box center [574, 490] width 1148 height 60
click at [760, 495] on button "NEXT" at bounding box center [792, 489] width 101 height 39
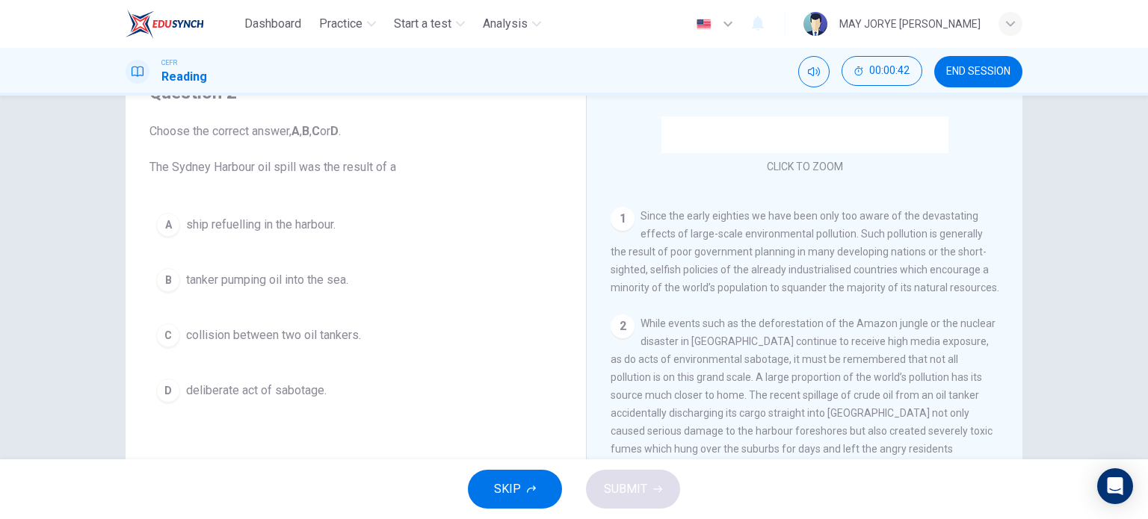
scroll to position [299, 0]
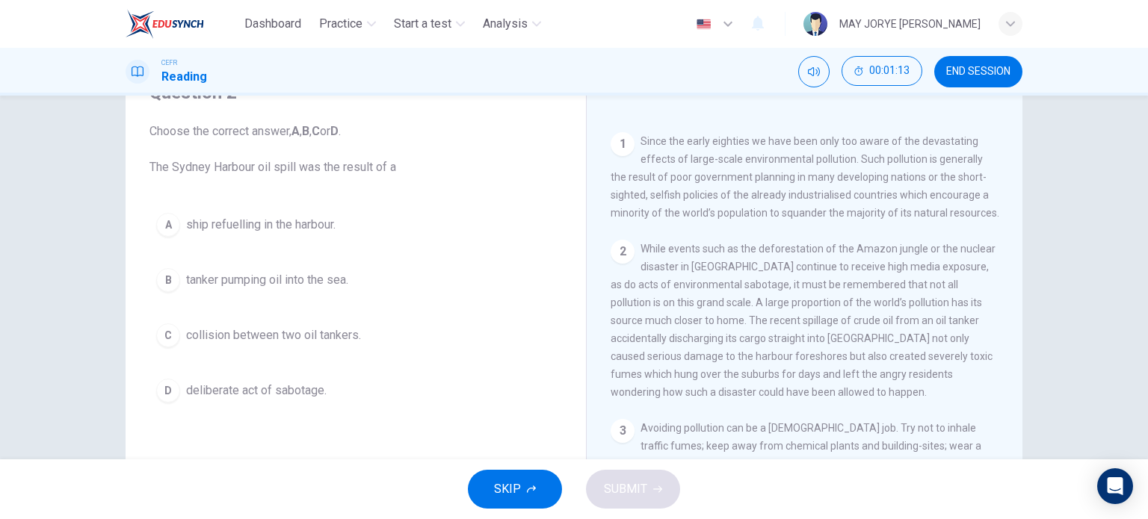
click at [167, 337] on div "C" at bounding box center [168, 336] width 24 height 24
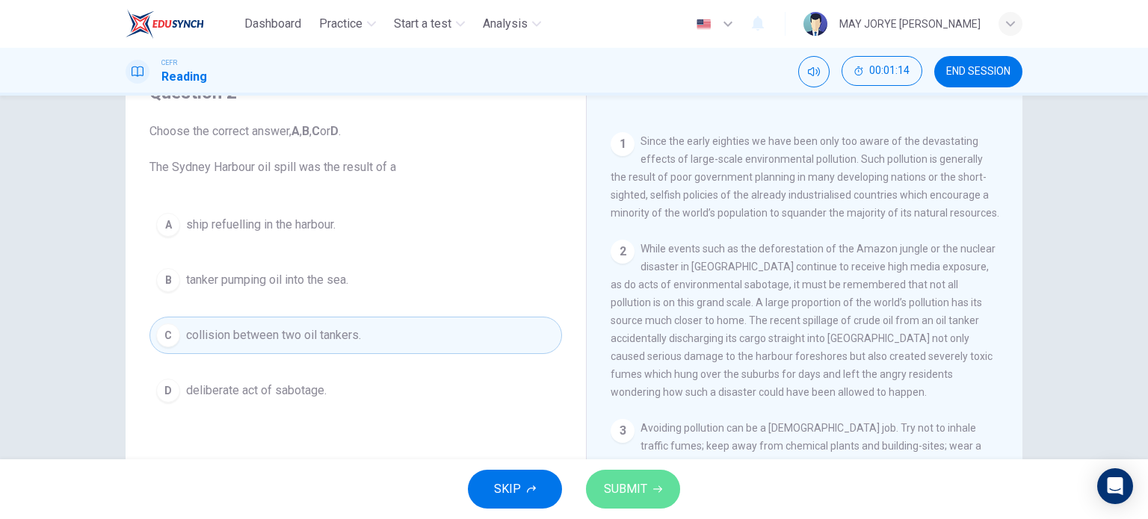
click at [640, 498] on span "SUBMIT" at bounding box center [625, 489] width 43 height 21
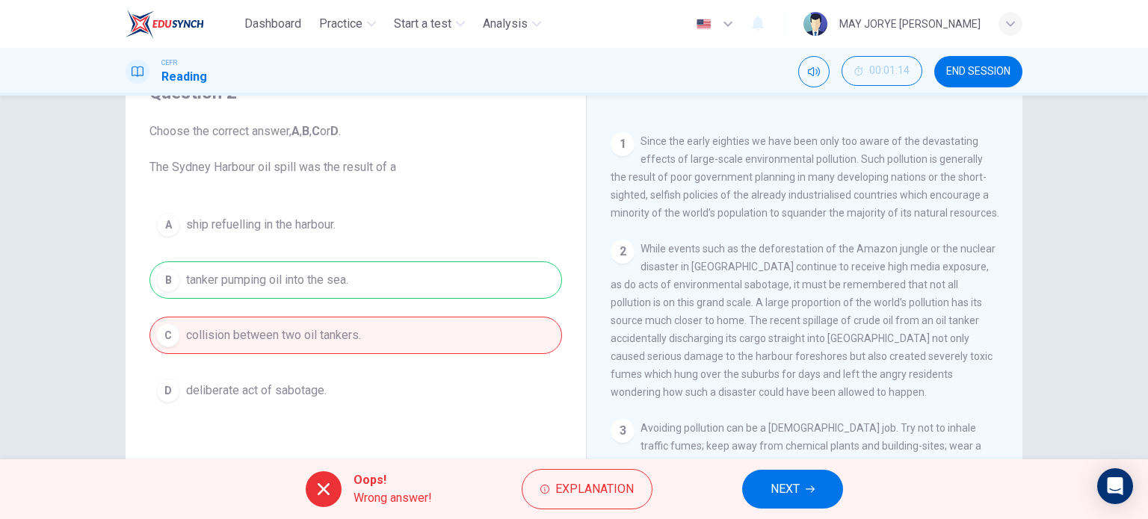
drag, startPoint x: 983, startPoint y: 75, endPoint x: 661, endPoint y: 64, distance: 323.0
click at [983, 74] on span "END SESSION" at bounding box center [978, 72] width 64 height 12
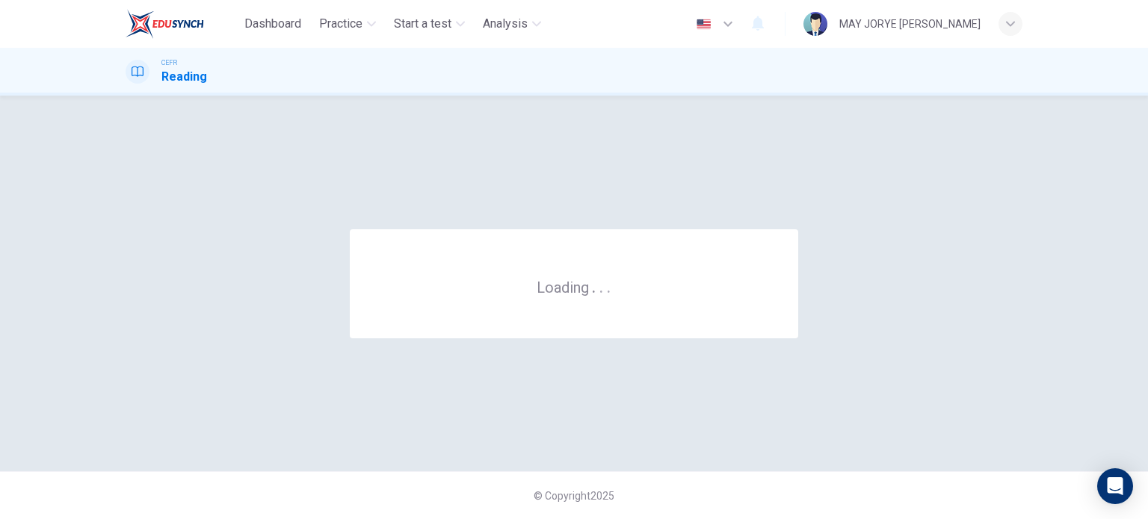
scroll to position [0, 0]
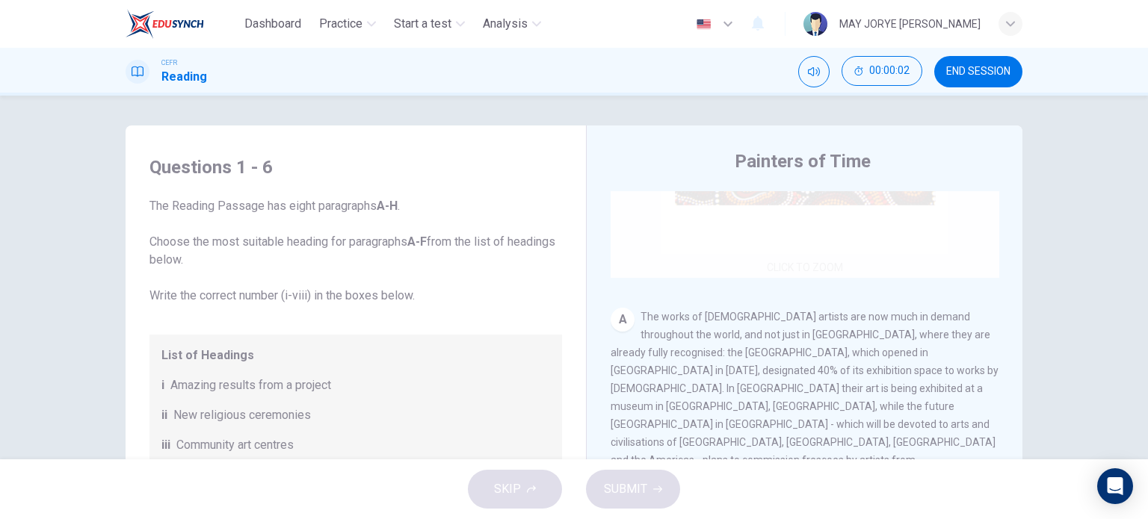
scroll to position [224, 0]
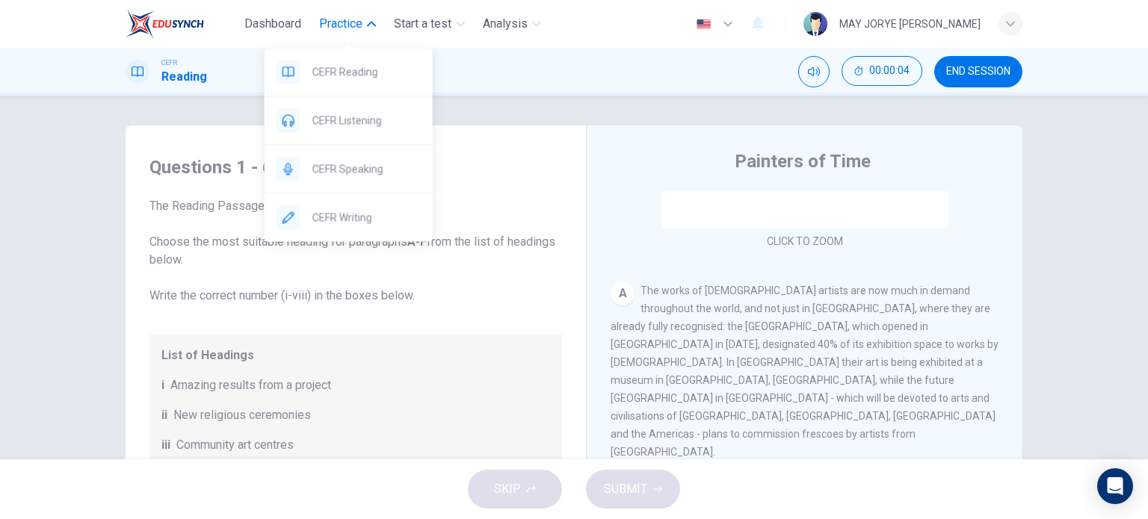
click at [350, 26] on span "Practice" at bounding box center [340, 24] width 43 height 18
click at [365, 18] on button "Practice" at bounding box center [347, 23] width 69 height 27
click at [378, 72] on span "CEFR Reading" at bounding box center [366, 72] width 108 height 18
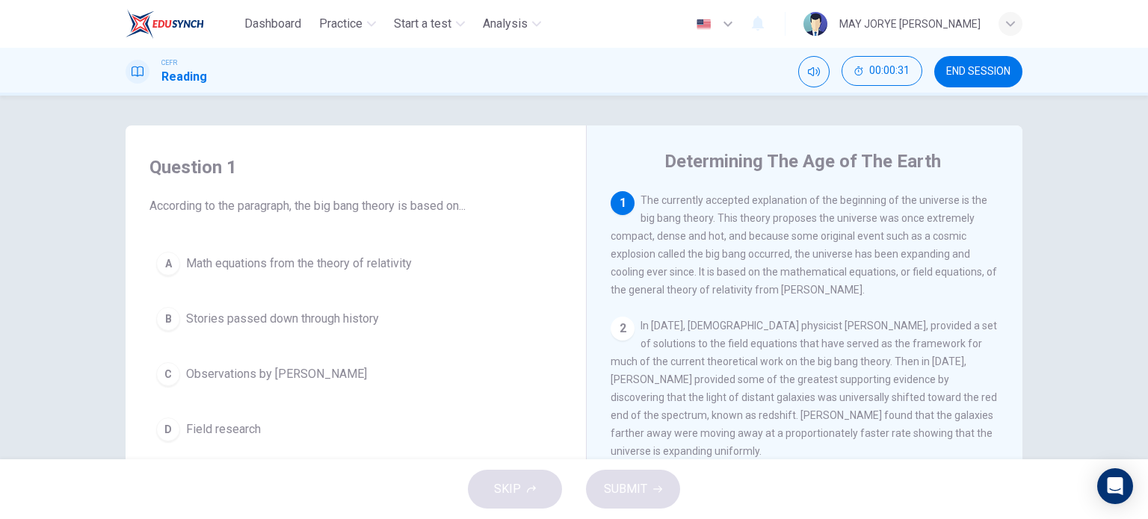
scroll to position [75, 0]
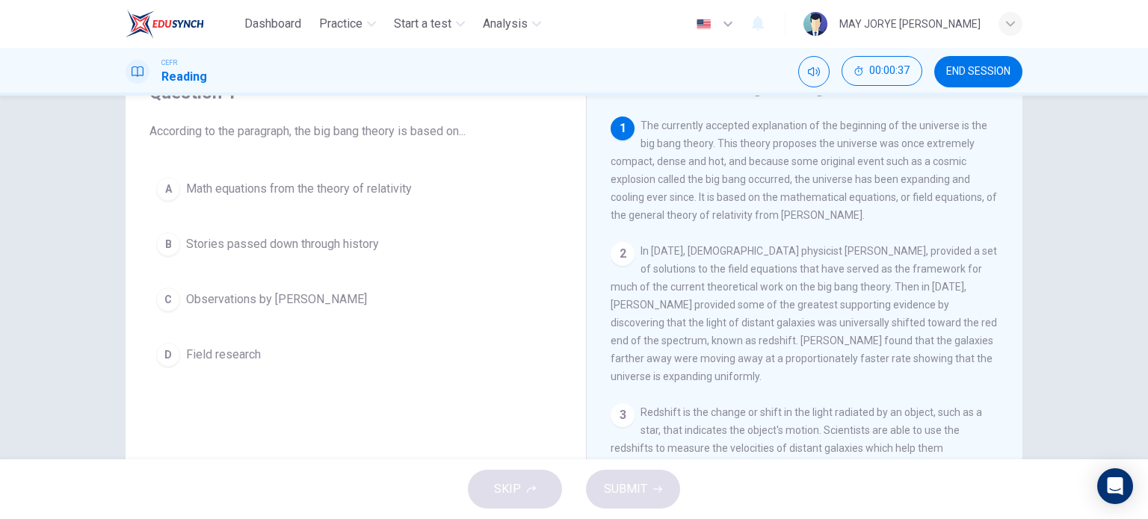
click at [167, 194] on div "A" at bounding box center [168, 189] width 24 height 24
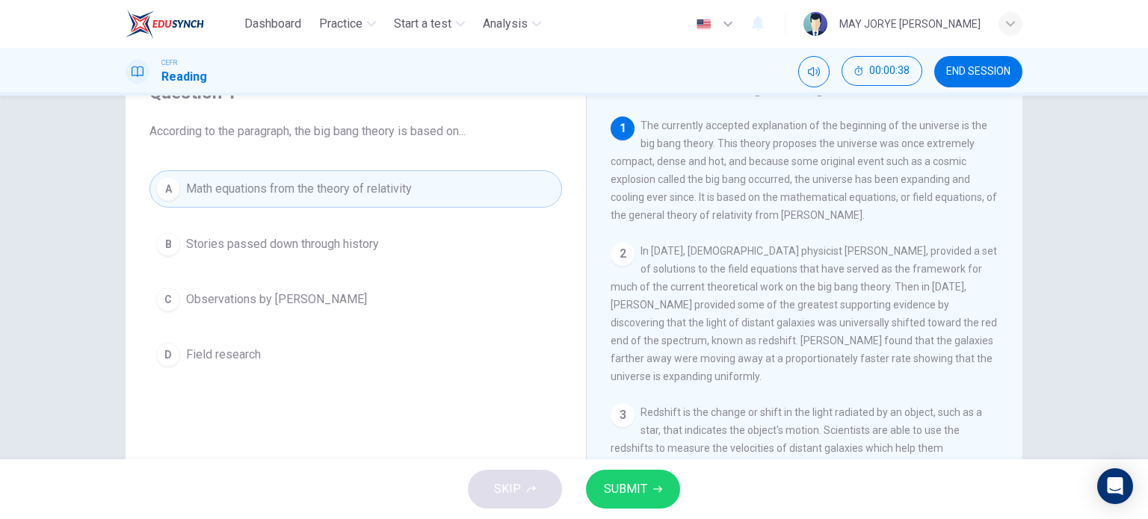
click at [649, 496] on button "SUBMIT" at bounding box center [633, 489] width 94 height 39
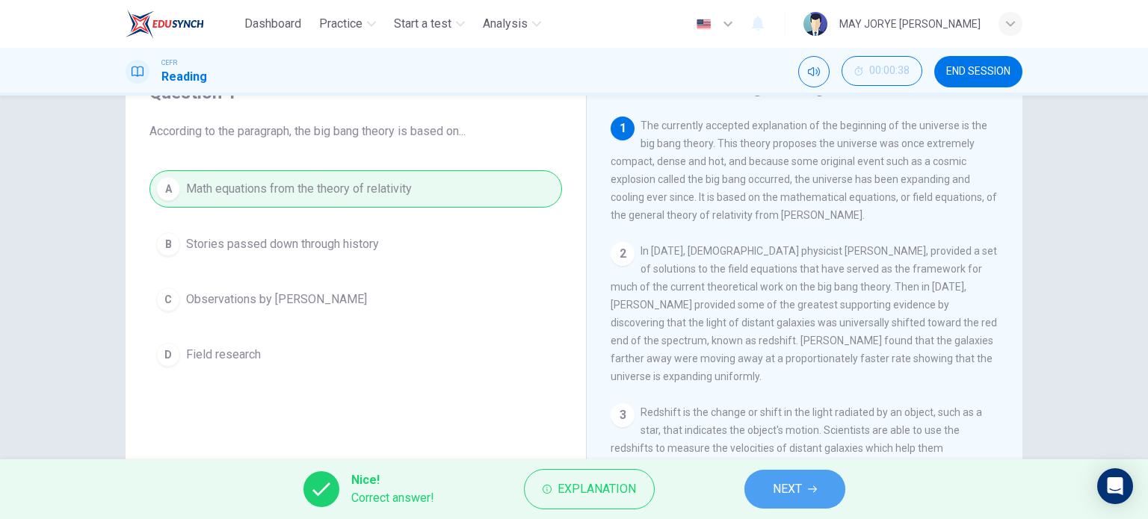
click at [818, 507] on button "NEXT" at bounding box center [794, 489] width 101 height 39
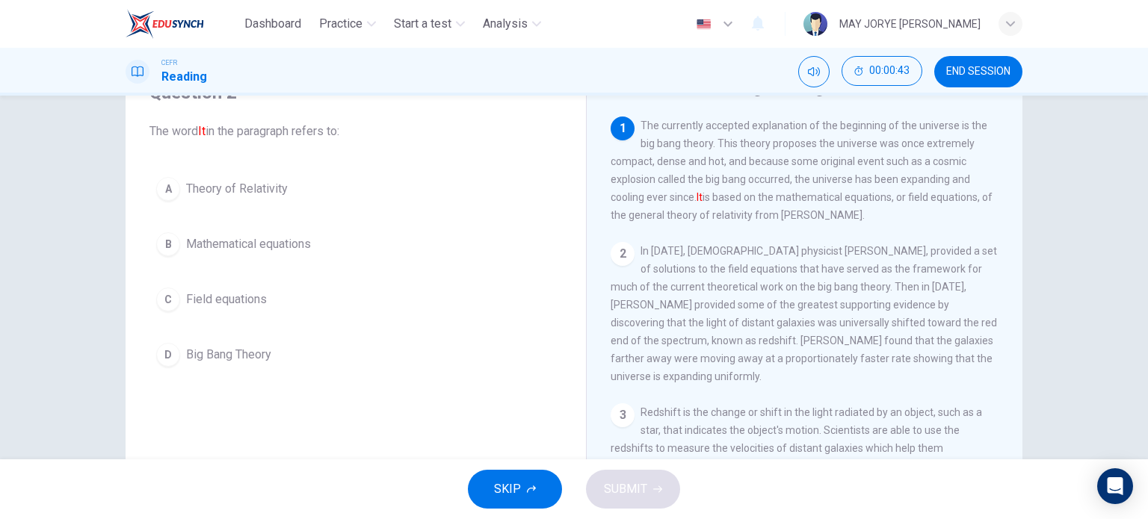
click at [171, 354] on div "D" at bounding box center [168, 355] width 24 height 24
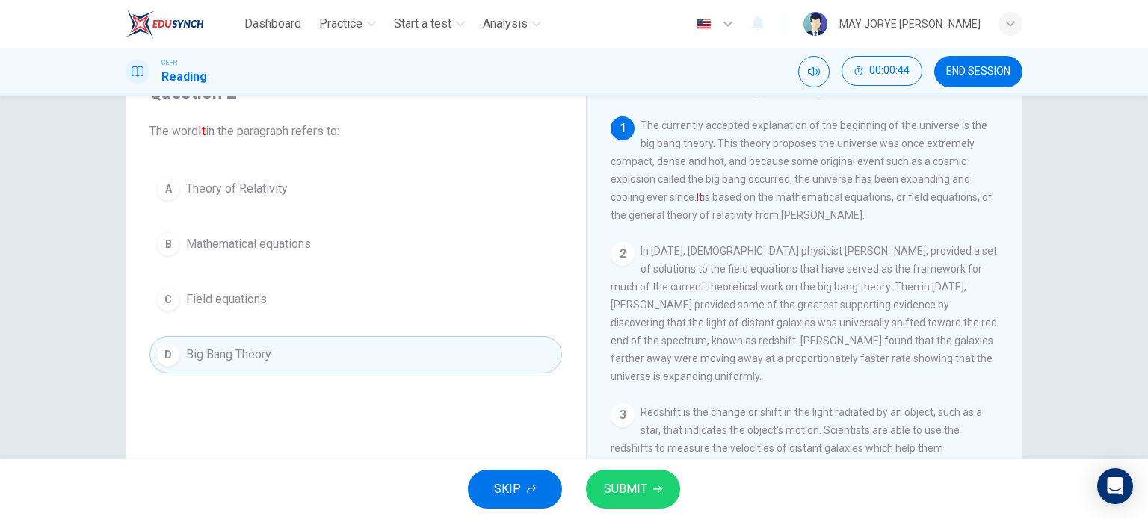
click at [667, 495] on button "SUBMIT" at bounding box center [633, 489] width 94 height 39
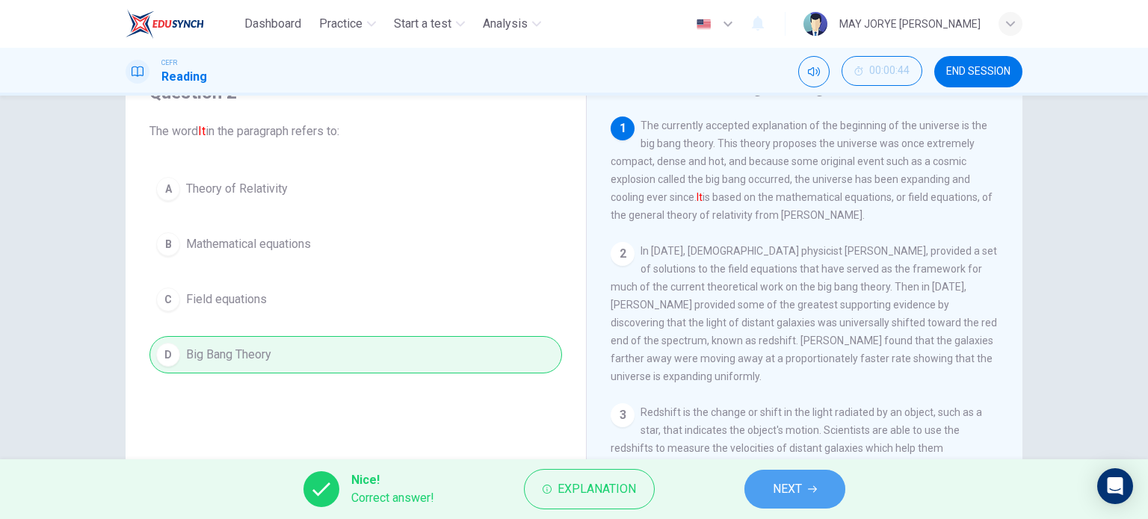
drag, startPoint x: 785, startPoint y: 506, endPoint x: 782, endPoint y: 495, distance: 10.9
click at [785, 506] on button "NEXT" at bounding box center [794, 489] width 101 height 39
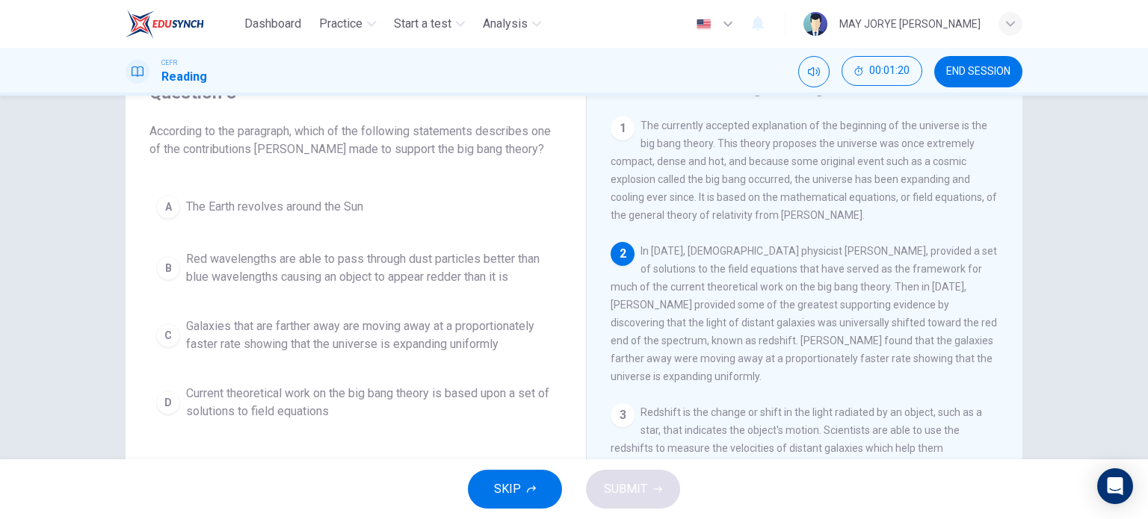
click at [166, 333] on div "C" at bounding box center [168, 336] width 24 height 24
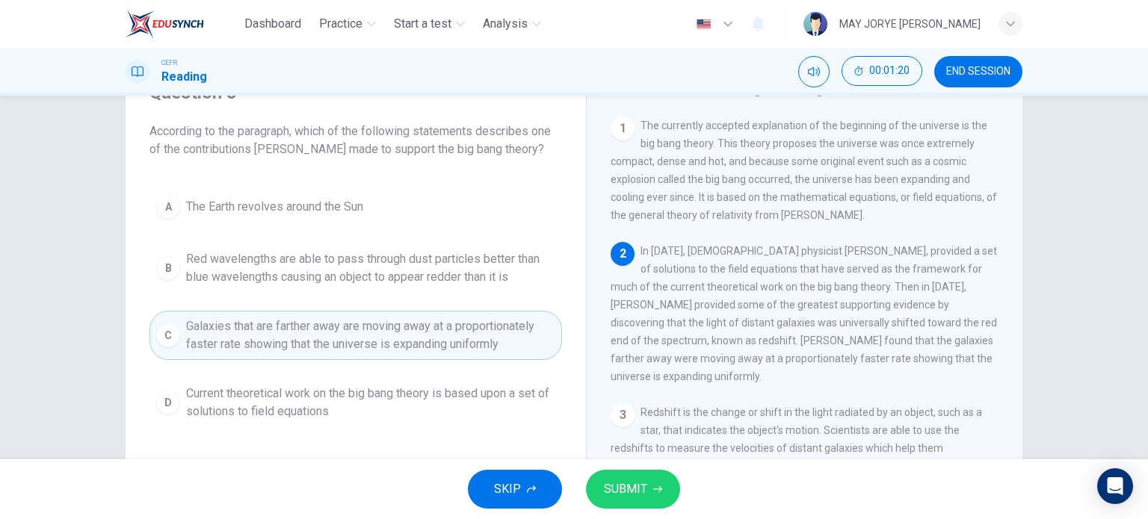
click at [619, 477] on button "SUBMIT" at bounding box center [633, 489] width 94 height 39
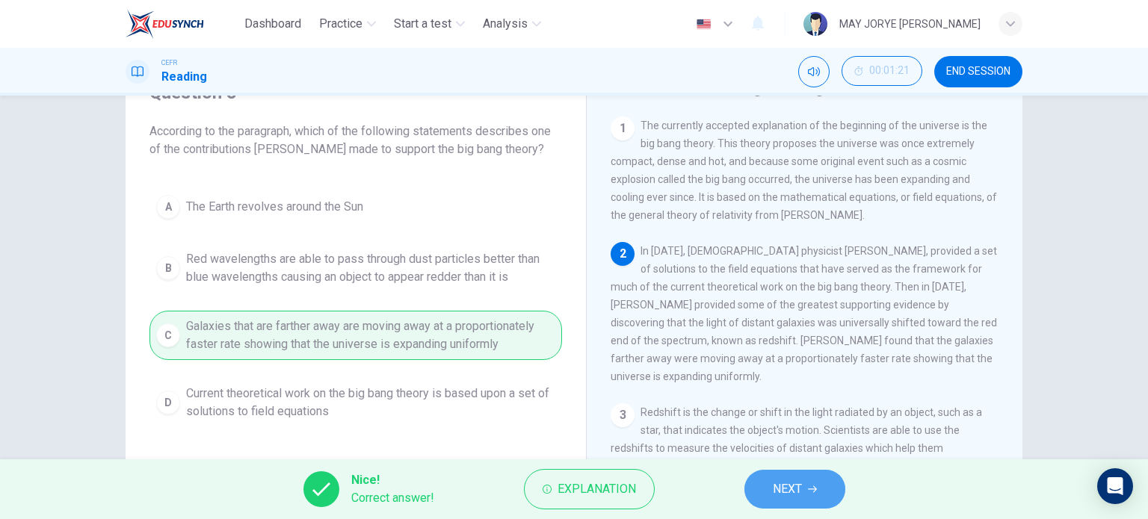
click at [814, 483] on button "NEXT" at bounding box center [794, 489] width 101 height 39
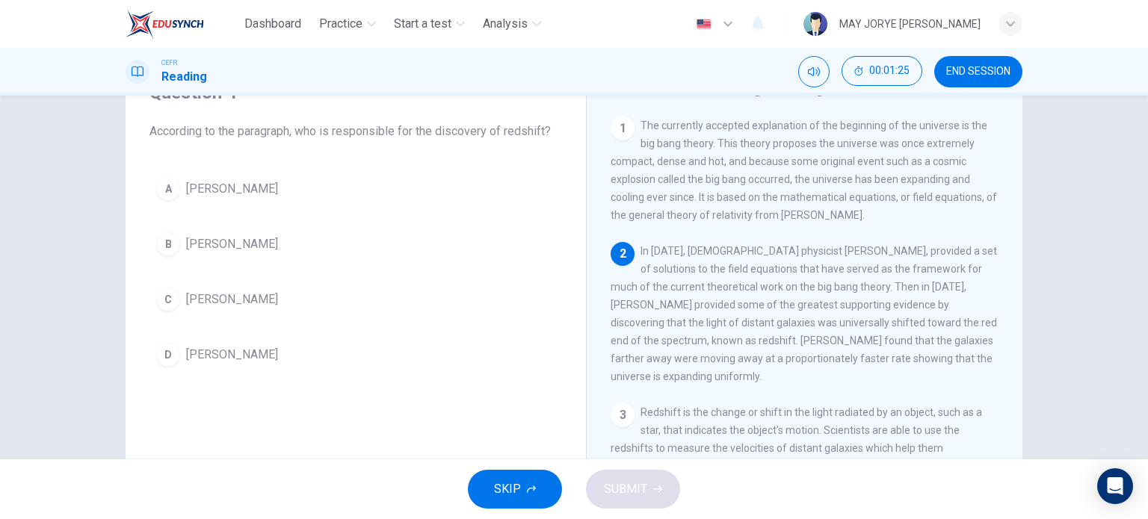
click at [186, 248] on span "[PERSON_NAME]" at bounding box center [232, 244] width 92 height 18
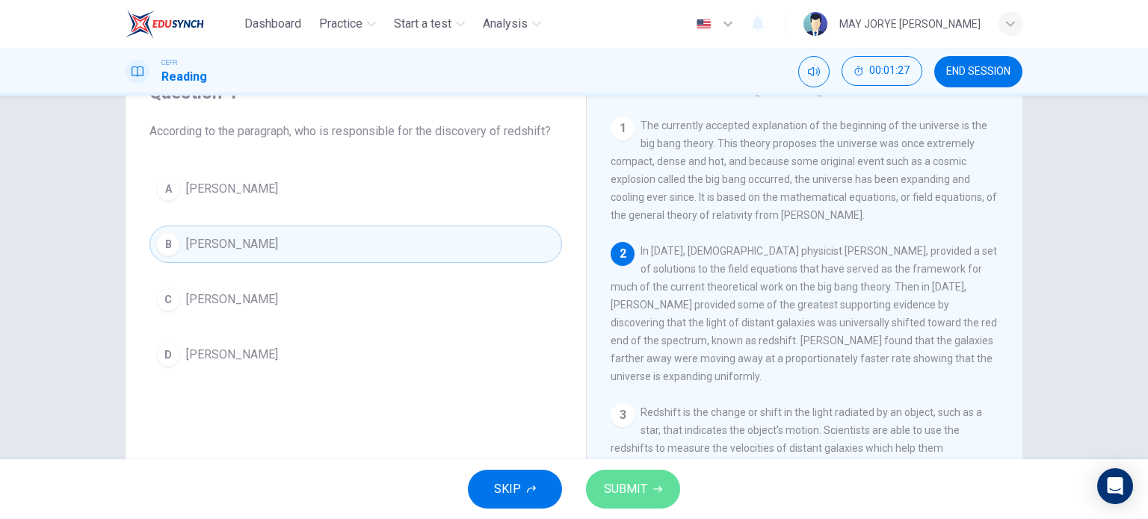
click at [662, 481] on button "SUBMIT" at bounding box center [633, 489] width 94 height 39
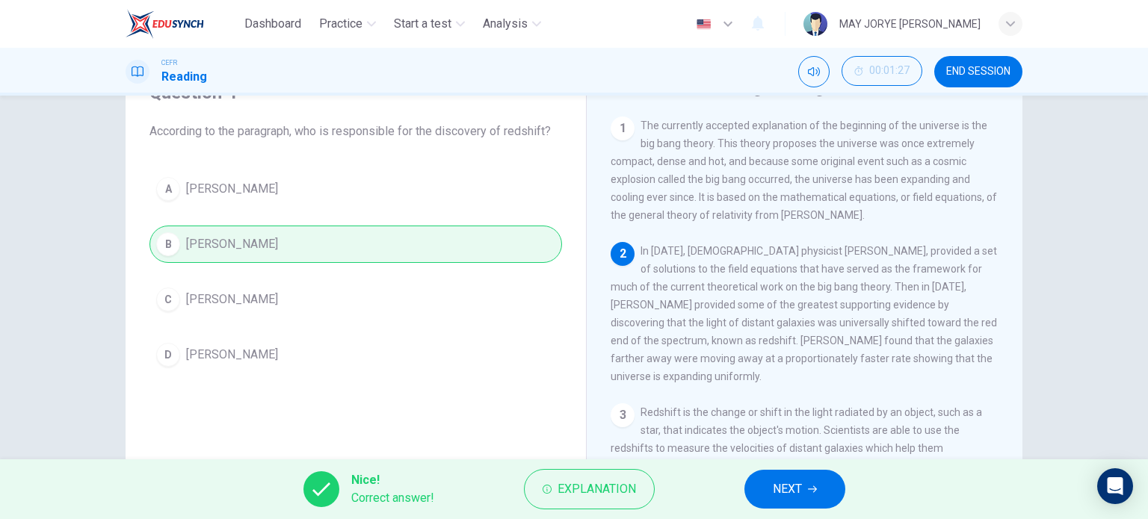
click at [779, 492] on span "NEXT" at bounding box center [787, 489] width 29 height 21
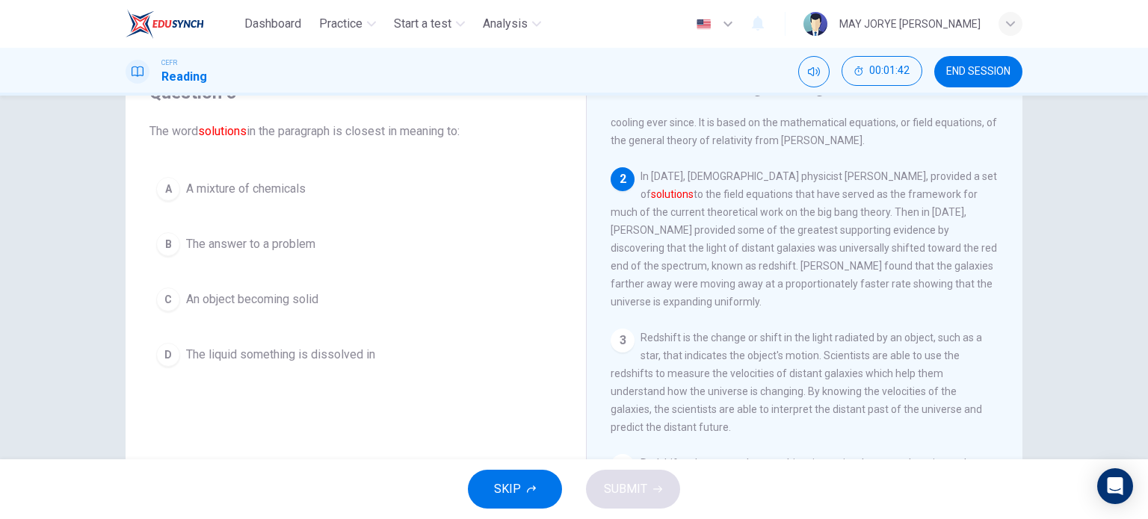
click at [173, 248] on div "B" at bounding box center [168, 244] width 24 height 24
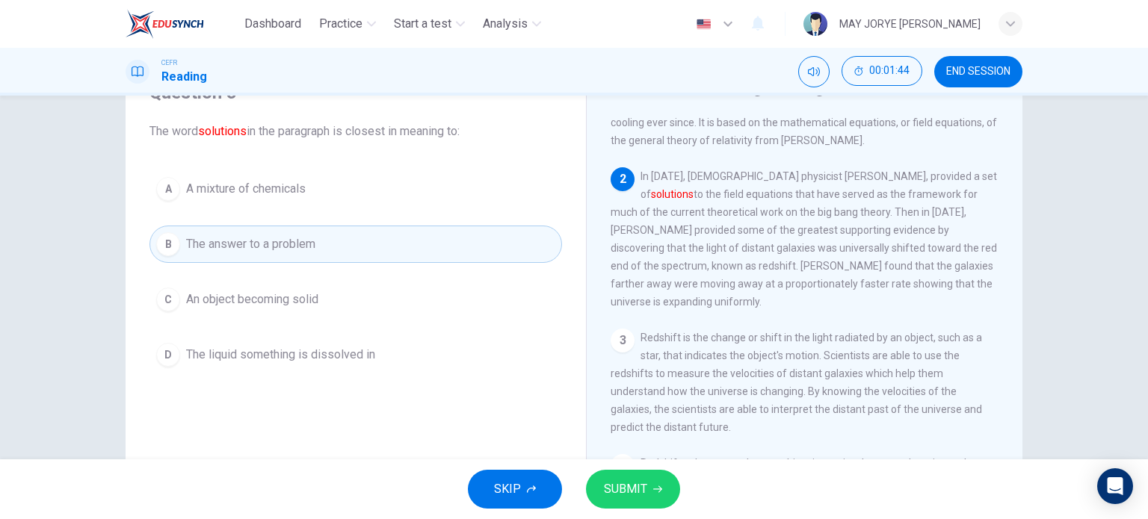
click at [664, 498] on button "SUBMIT" at bounding box center [633, 489] width 94 height 39
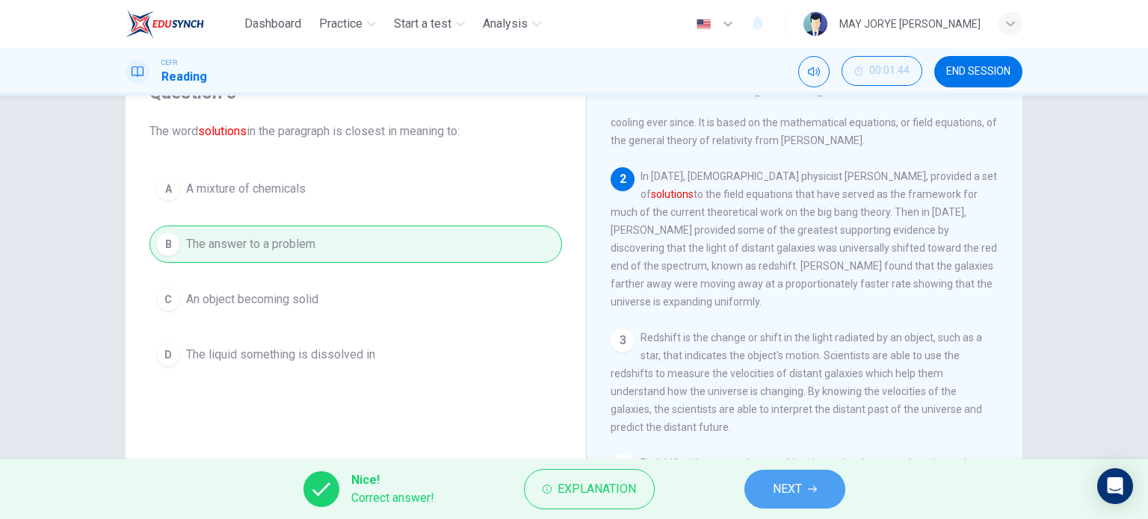
click at [786, 492] on span "NEXT" at bounding box center [787, 489] width 29 height 21
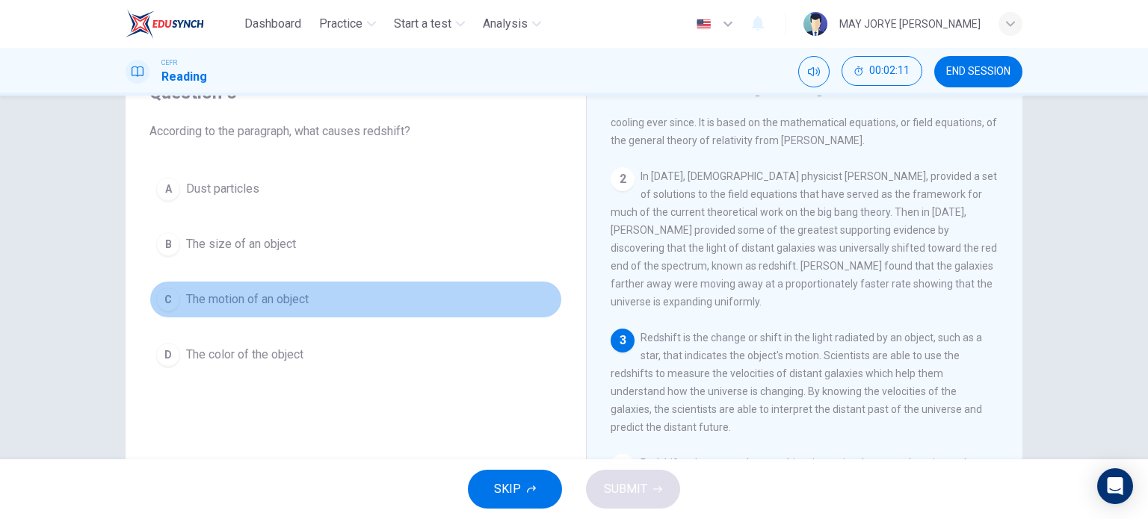
click at [160, 290] on div "C" at bounding box center [168, 300] width 24 height 24
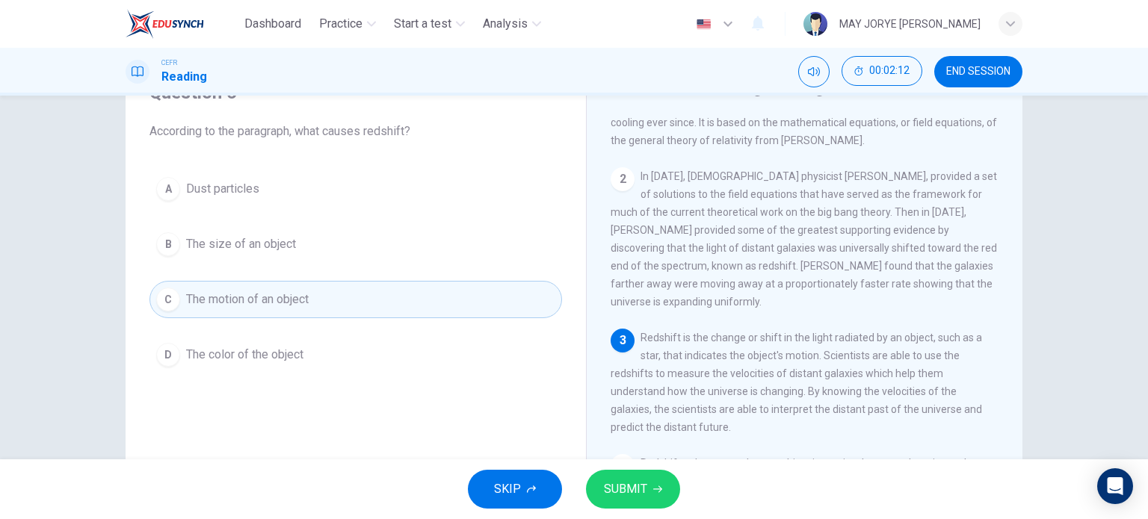
click at [625, 480] on span "SUBMIT" at bounding box center [625, 489] width 43 height 21
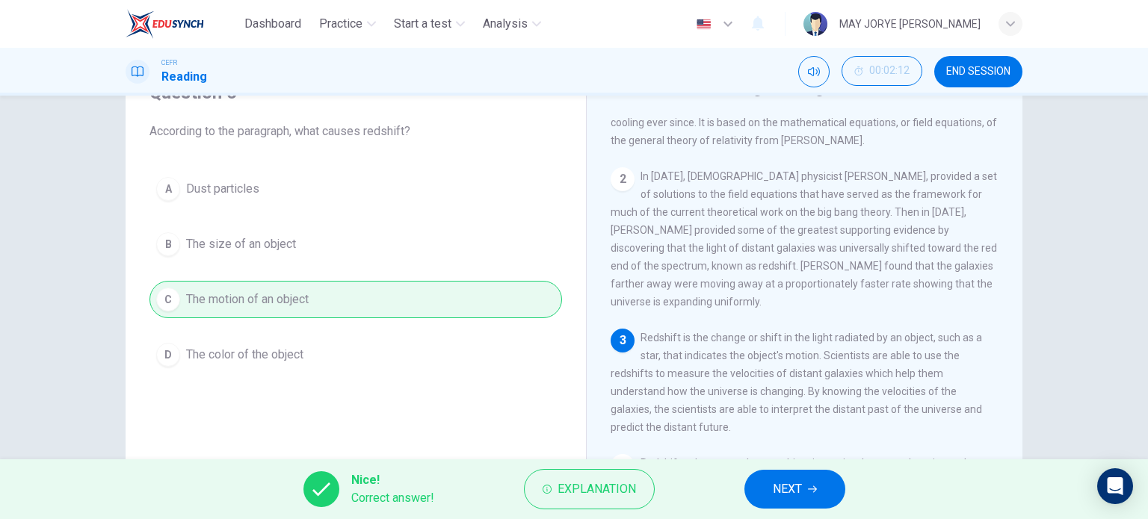
click at [791, 489] on span "NEXT" at bounding box center [787, 489] width 29 height 21
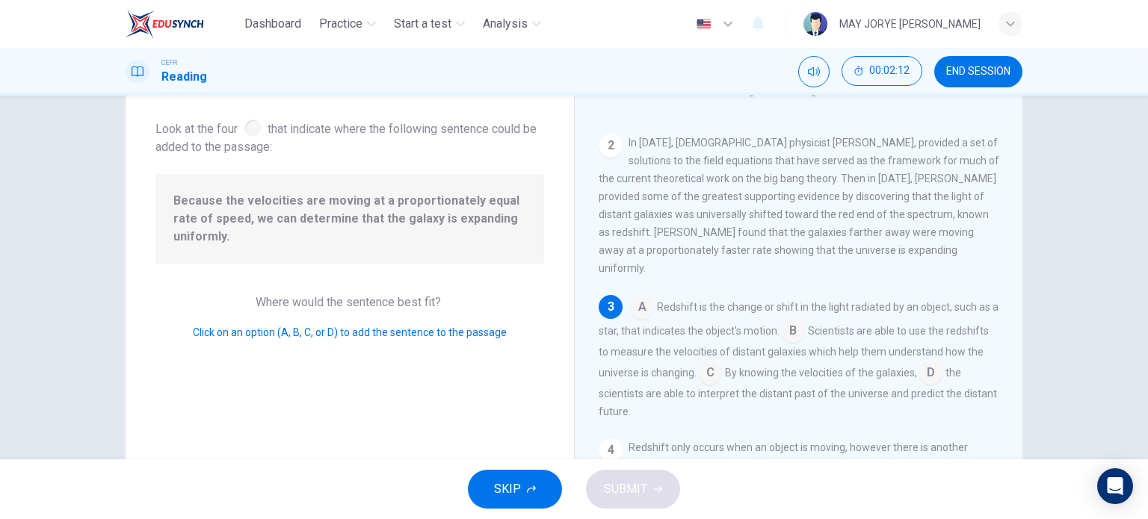
scroll to position [122, 0]
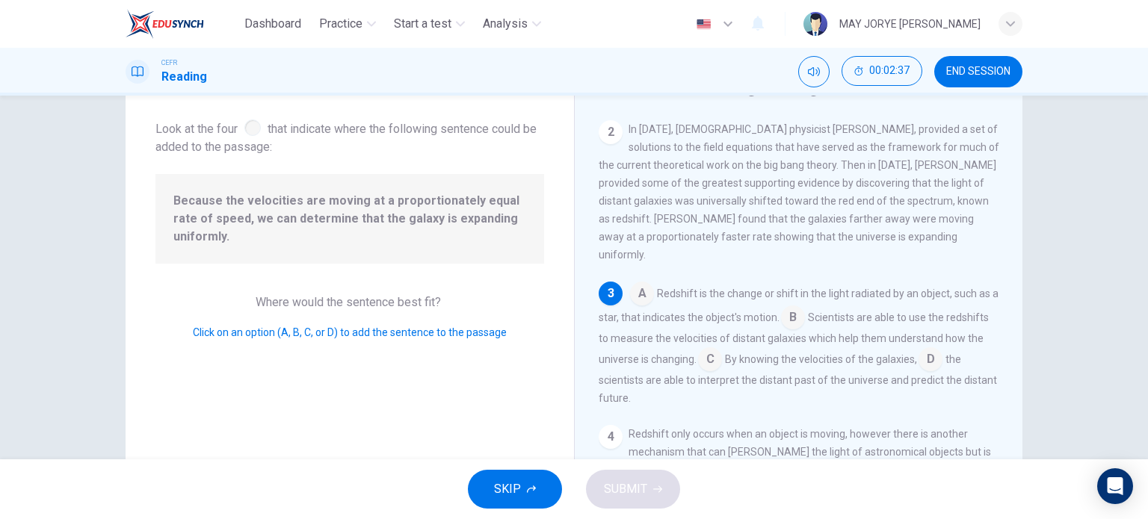
click at [722, 349] on input at bounding box center [710, 361] width 24 height 24
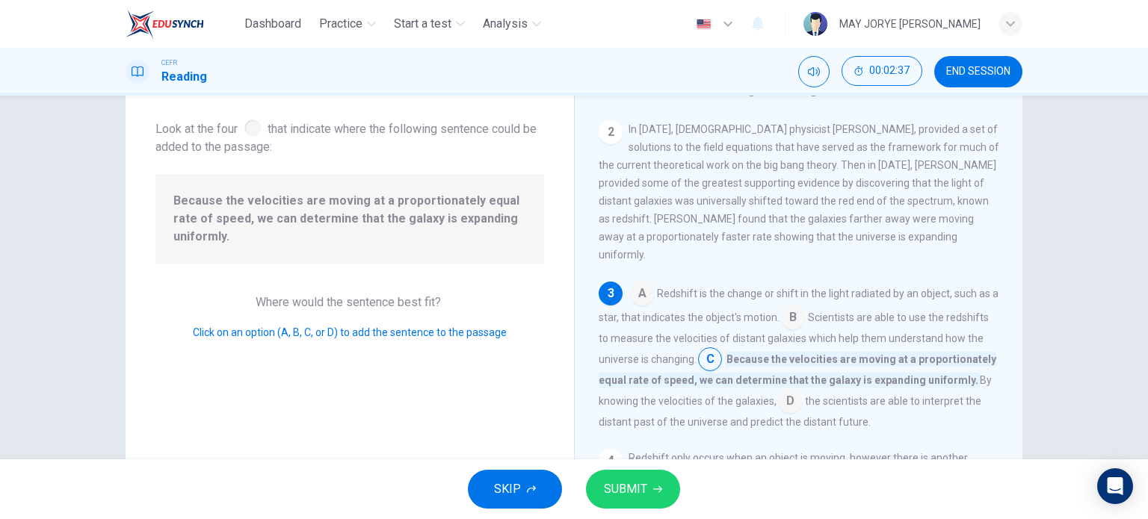
click at [661, 496] on button "SUBMIT" at bounding box center [633, 489] width 94 height 39
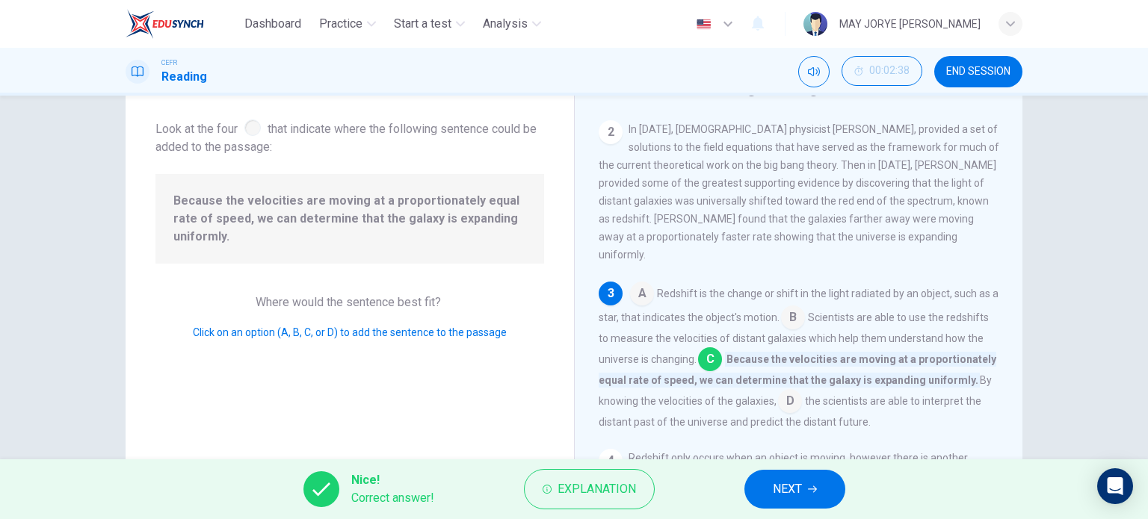
click at [794, 486] on span "NEXT" at bounding box center [787, 489] width 29 height 21
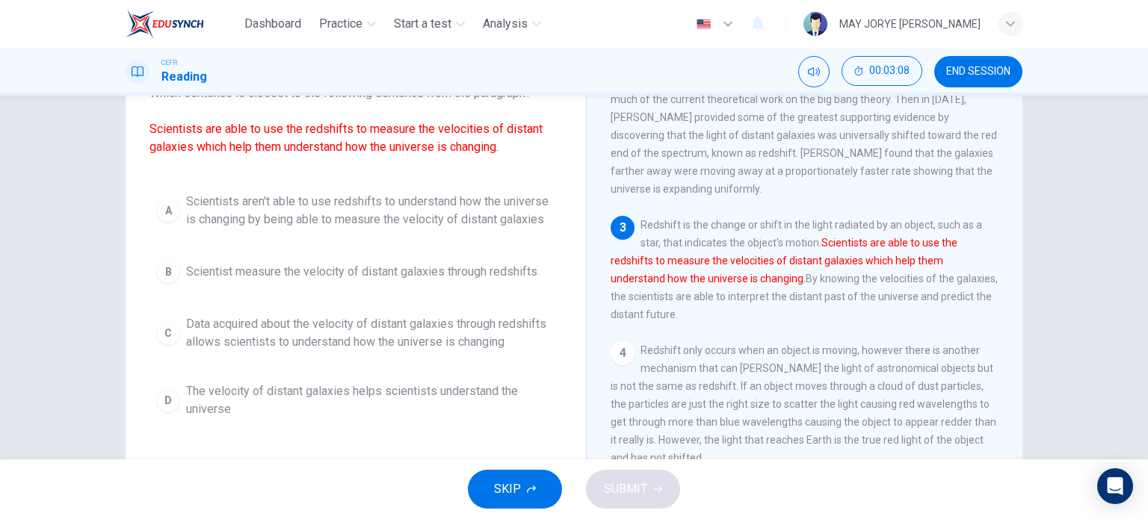
scroll to position [149, 0]
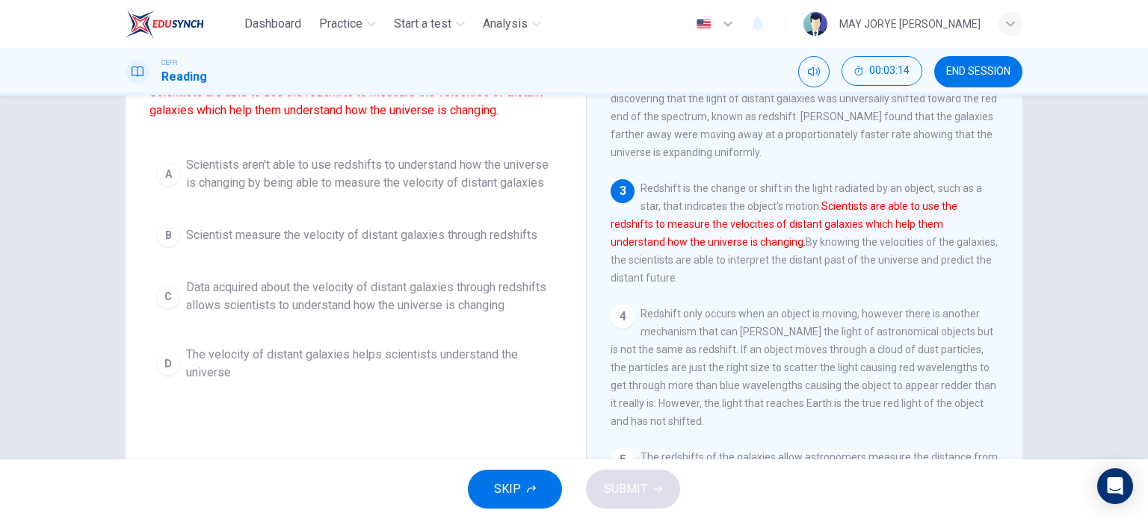
click at [161, 301] on div "C" at bounding box center [168, 297] width 24 height 24
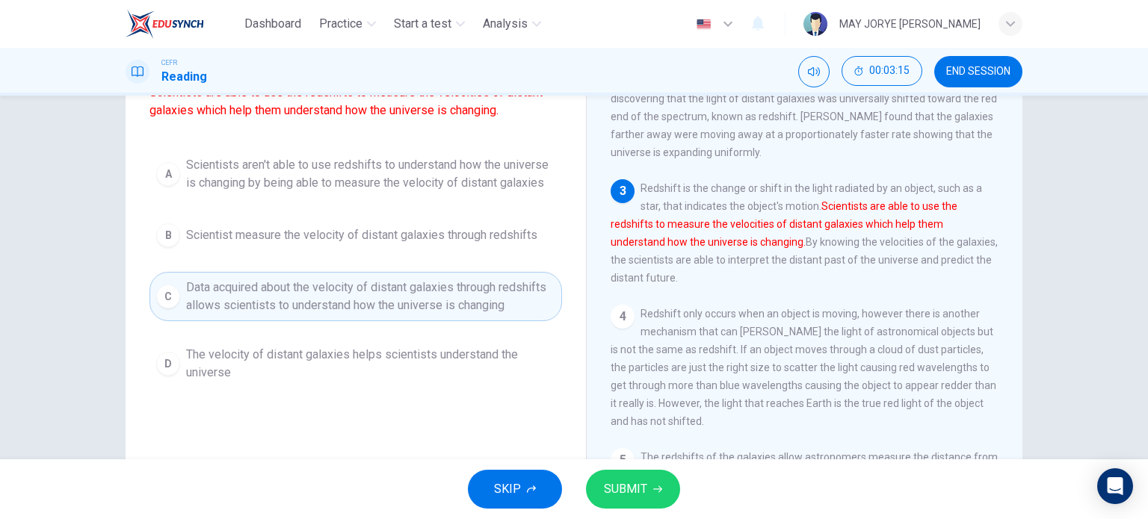
click at [645, 505] on button "SUBMIT" at bounding box center [633, 489] width 94 height 39
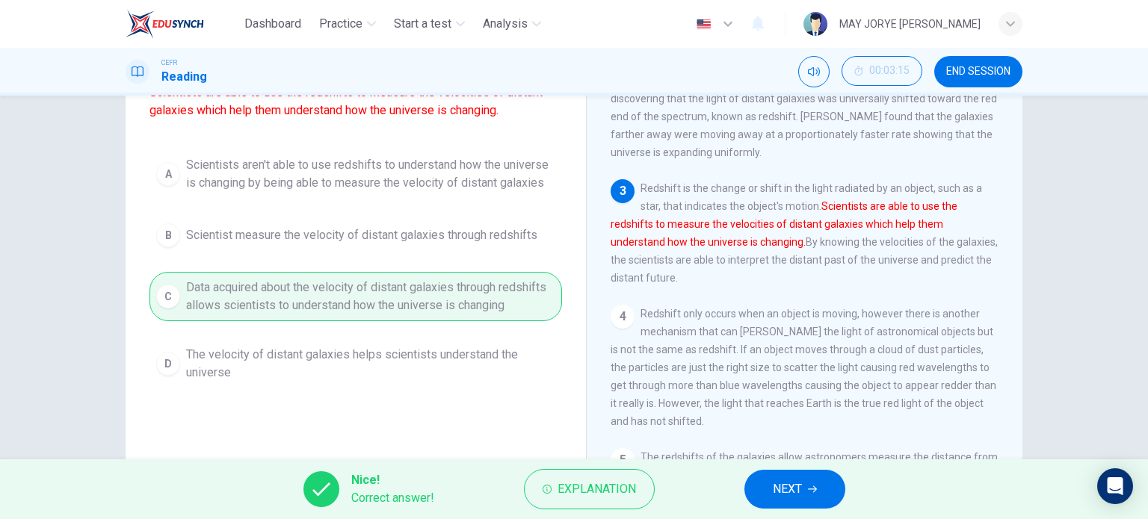
click at [806, 493] on button "NEXT" at bounding box center [794, 489] width 101 height 39
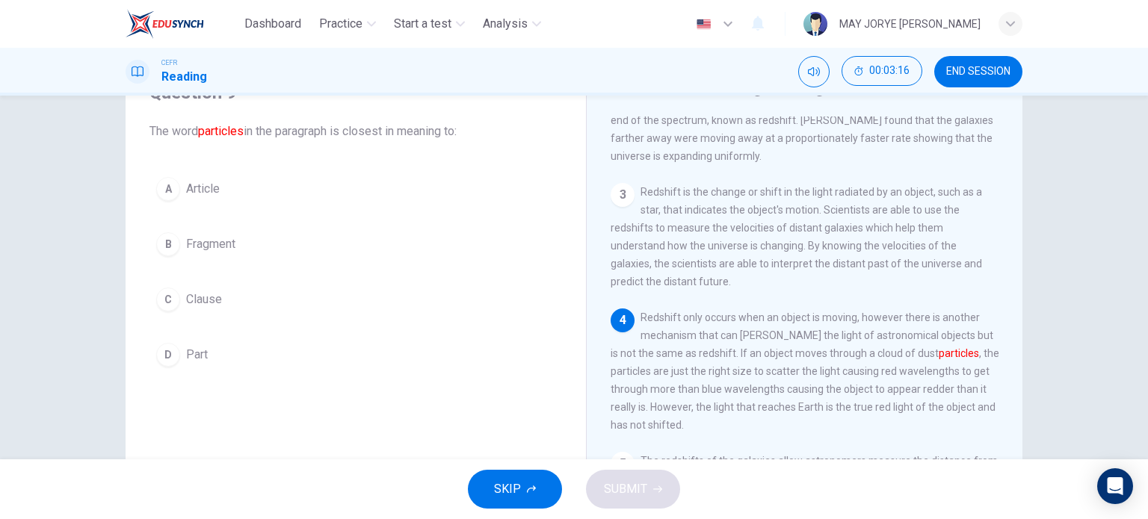
scroll to position [224, 0]
click at [209, 235] on span "Fragment" at bounding box center [210, 244] width 49 height 18
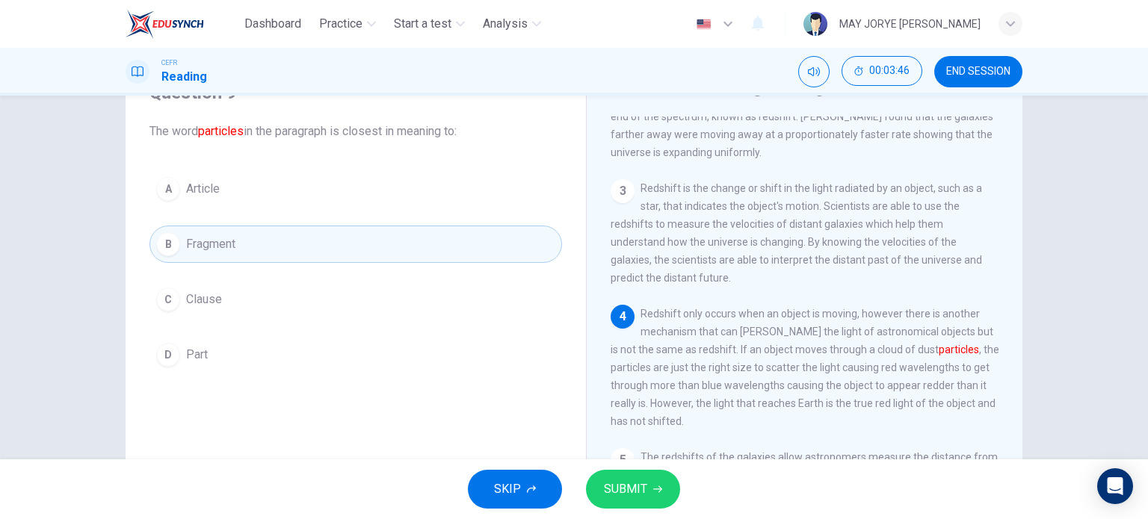
click at [670, 490] on button "SUBMIT" at bounding box center [633, 489] width 94 height 39
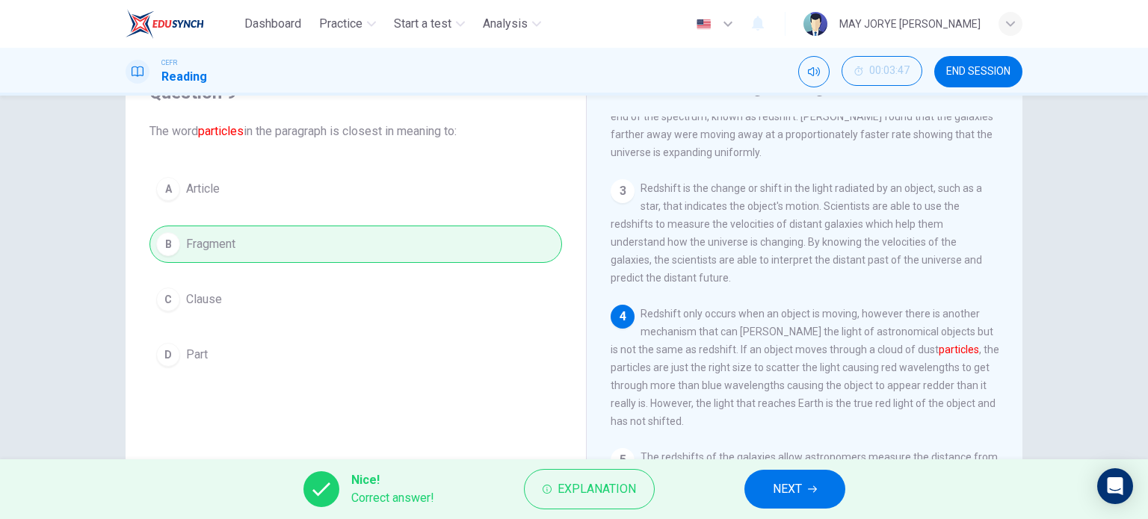
click at [773, 480] on span "NEXT" at bounding box center [787, 489] width 29 height 21
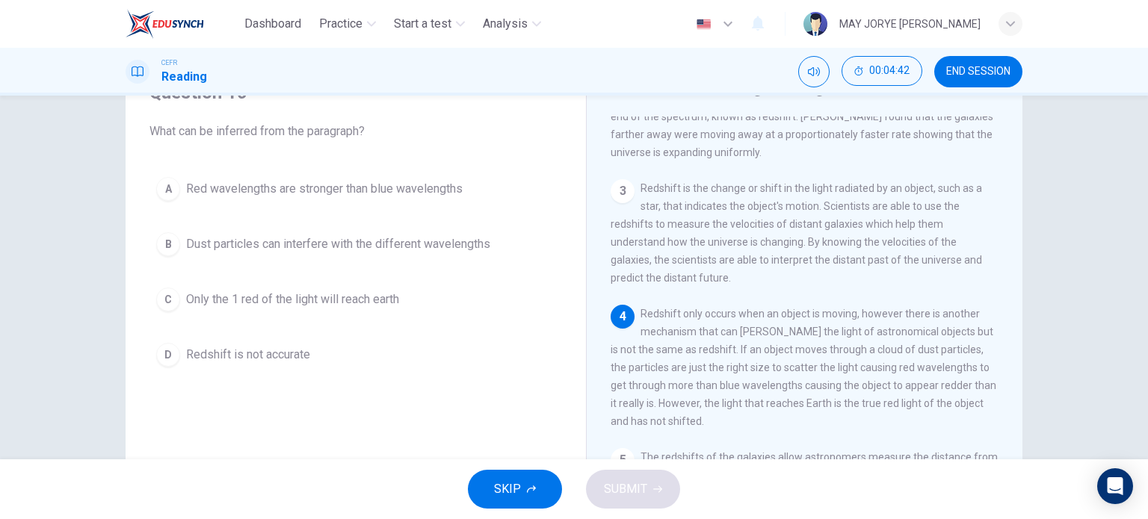
click at [169, 236] on div "B" at bounding box center [168, 244] width 24 height 24
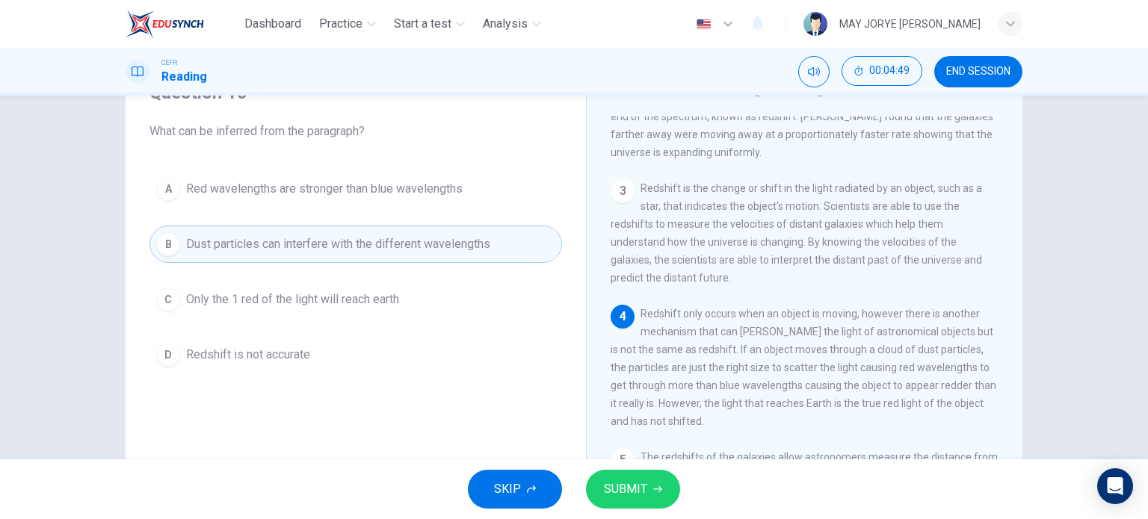
click at [640, 480] on span "SUBMIT" at bounding box center [625, 489] width 43 height 21
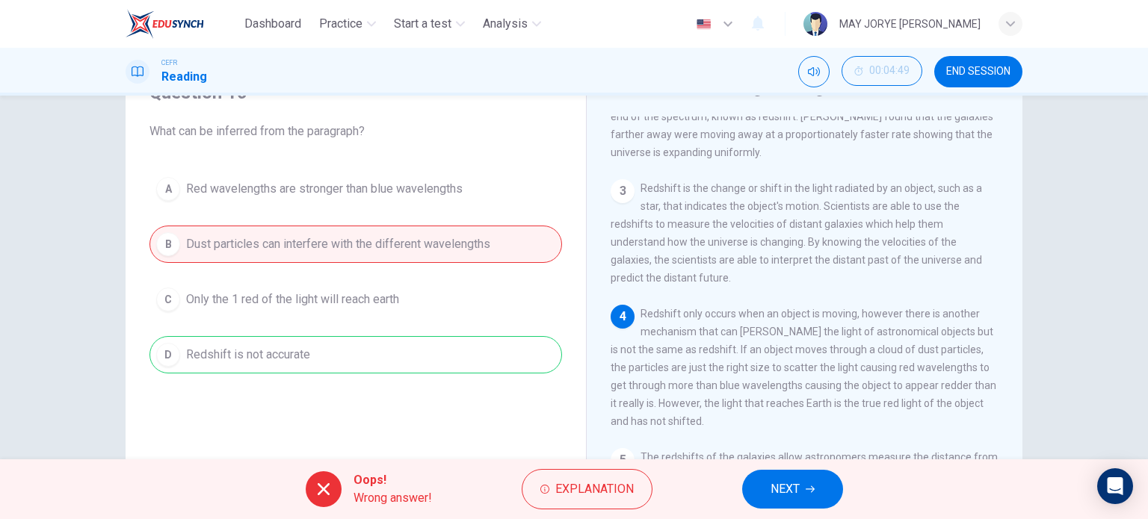
click at [767, 484] on button "NEXT" at bounding box center [792, 489] width 101 height 39
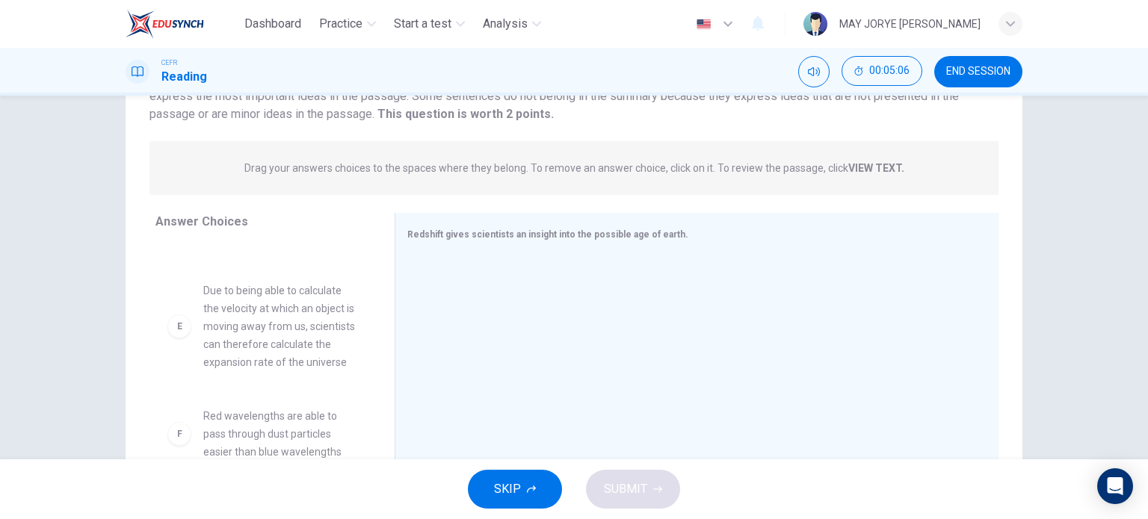
scroll to position [215, 0]
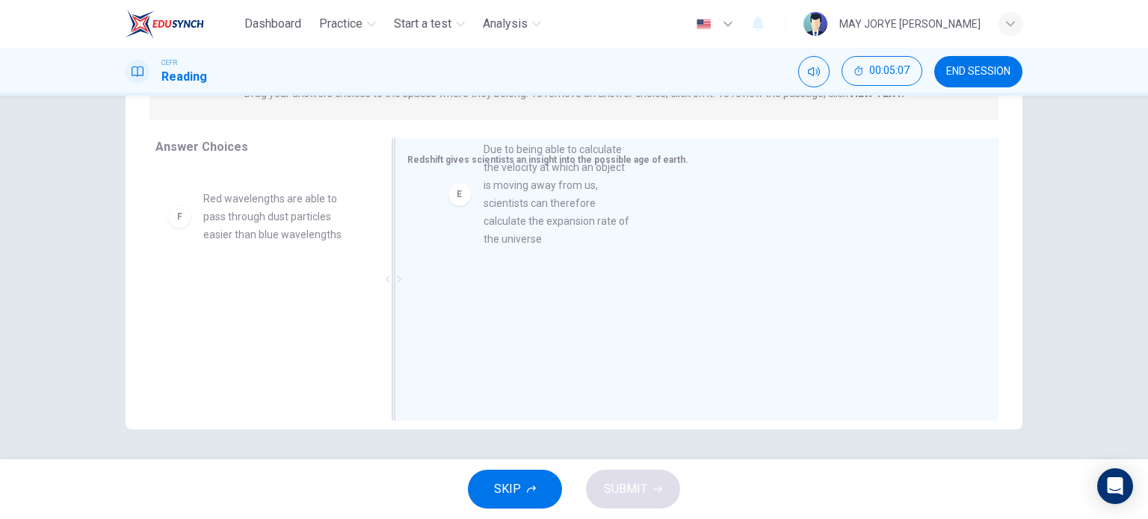
drag, startPoint x: 270, startPoint y: 268, endPoint x: 561, endPoint y: 219, distance: 294.7
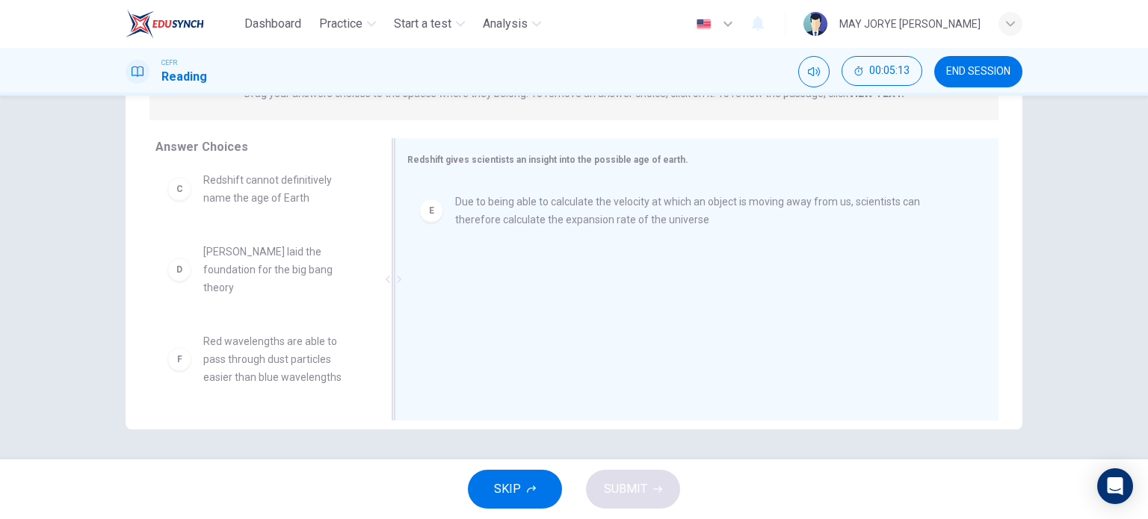
scroll to position [0, 0]
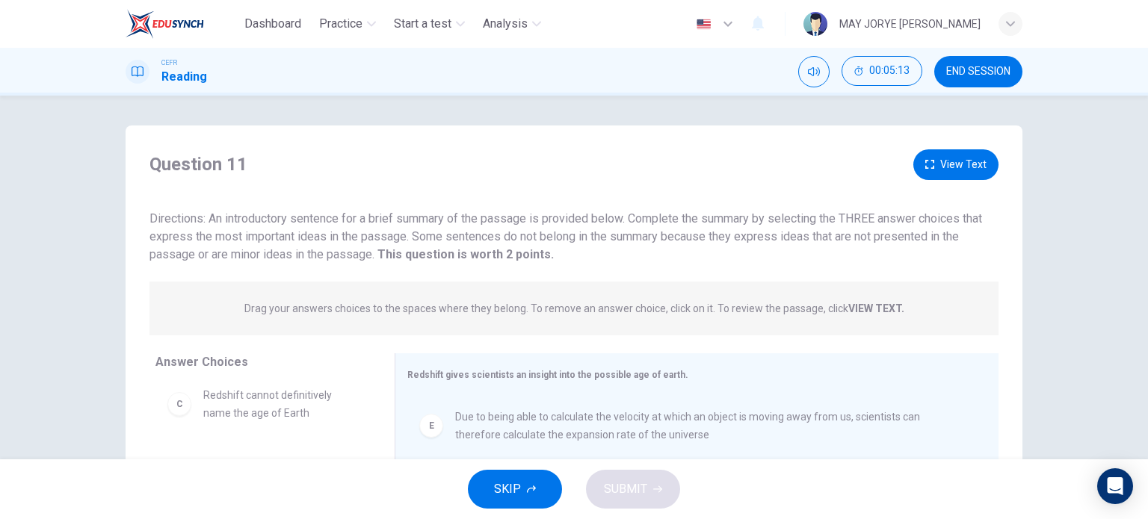
click at [944, 161] on button "View Text" at bounding box center [955, 164] width 85 height 31
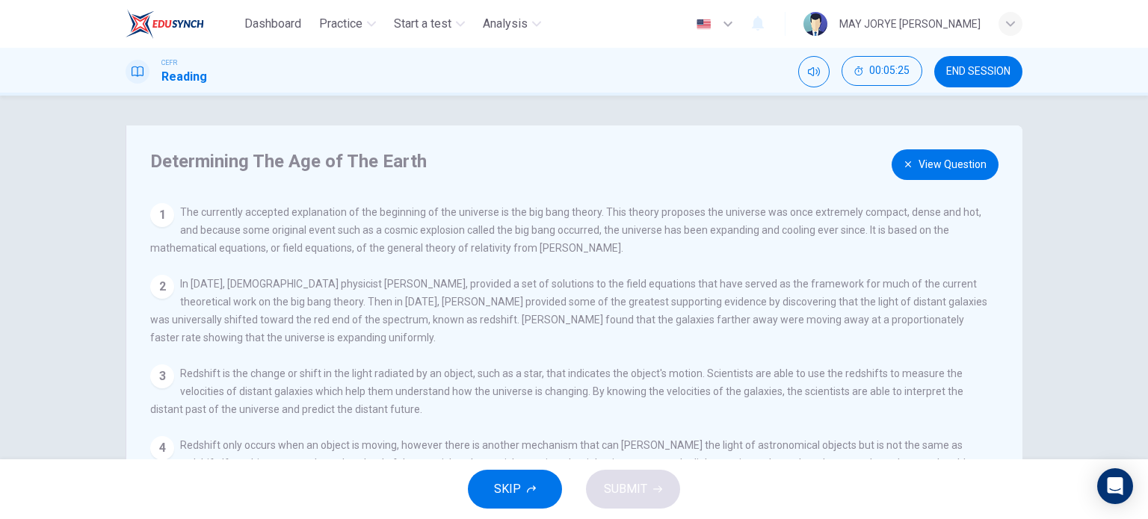
click at [947, 174] on button "View Question" at bounding box center [944, 164] width 107 height 31
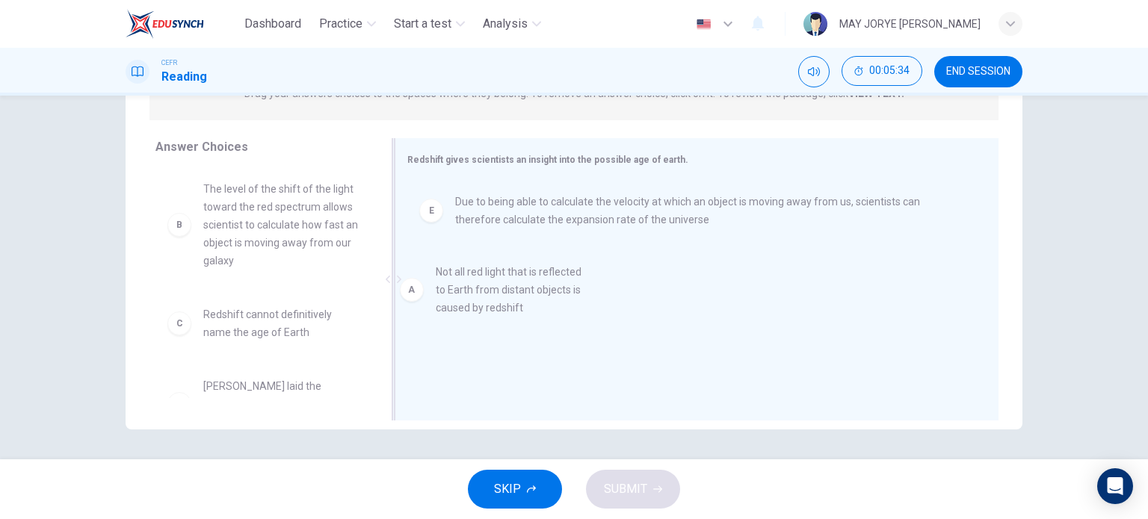
drag, startPoint x: 282, startPoint y: 209, endPoint x: 537, endPoint y: 298, distance: 269.2
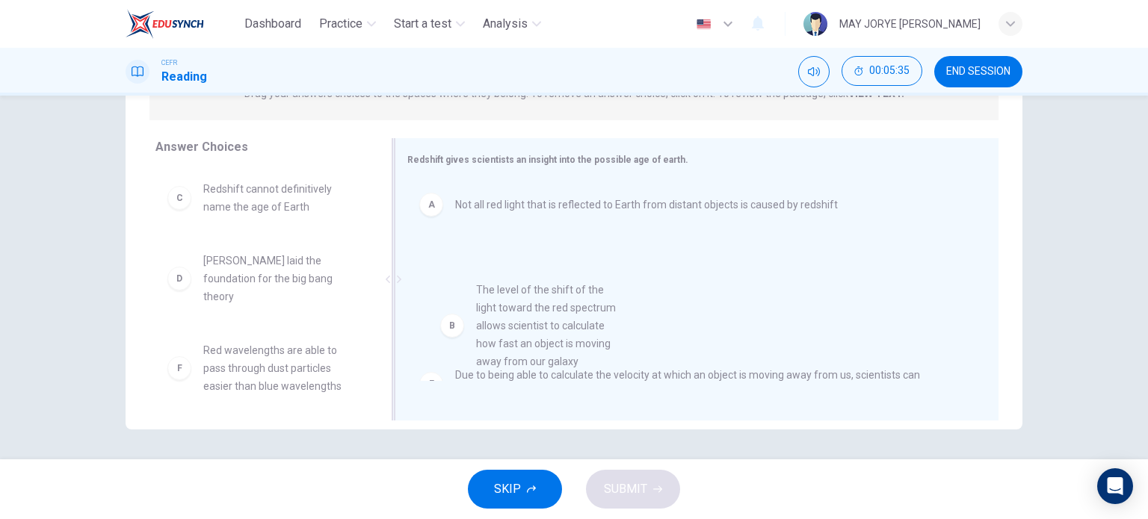
drag, startPoint x: 293, startPoint y: 225, endPoint x: 577, endPoint y: 328, distance: 302.1
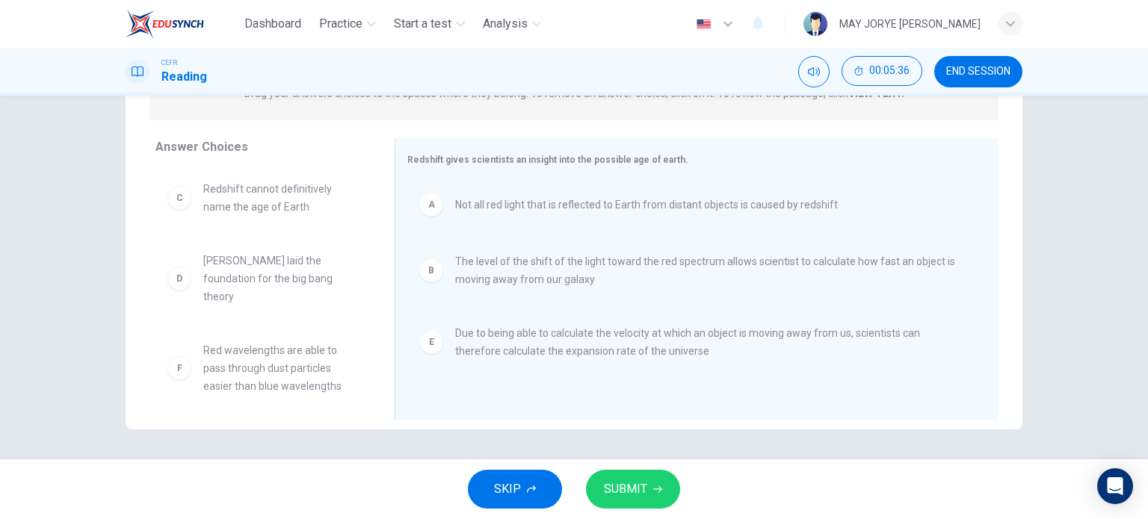
click at [631, 498] on span "SUBMIT" at bounding box center [625, 489] width 43 height 21
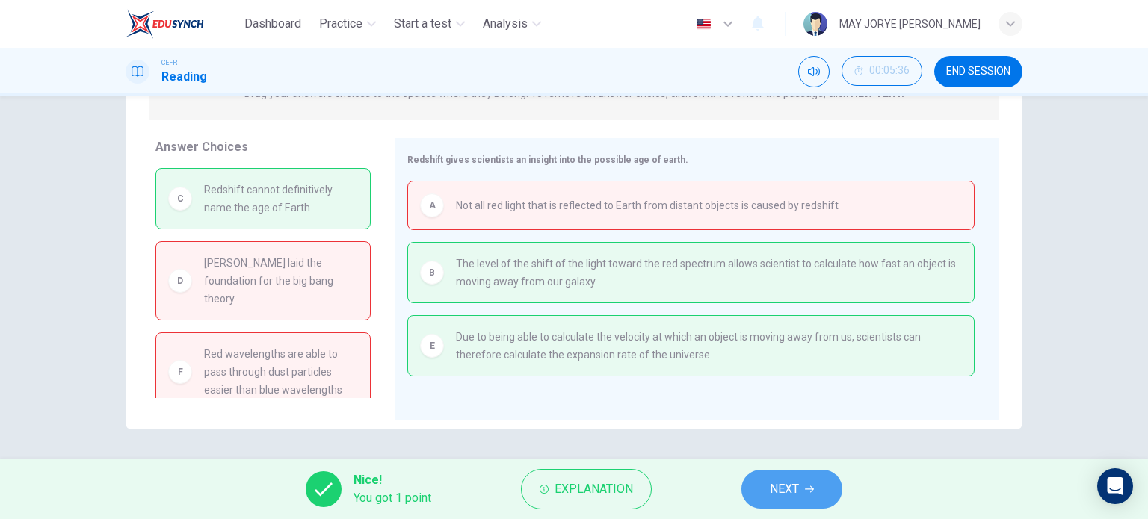
click at [798, 496] on span "NEXT" at bounding box center [784, 489] width 29 height 21
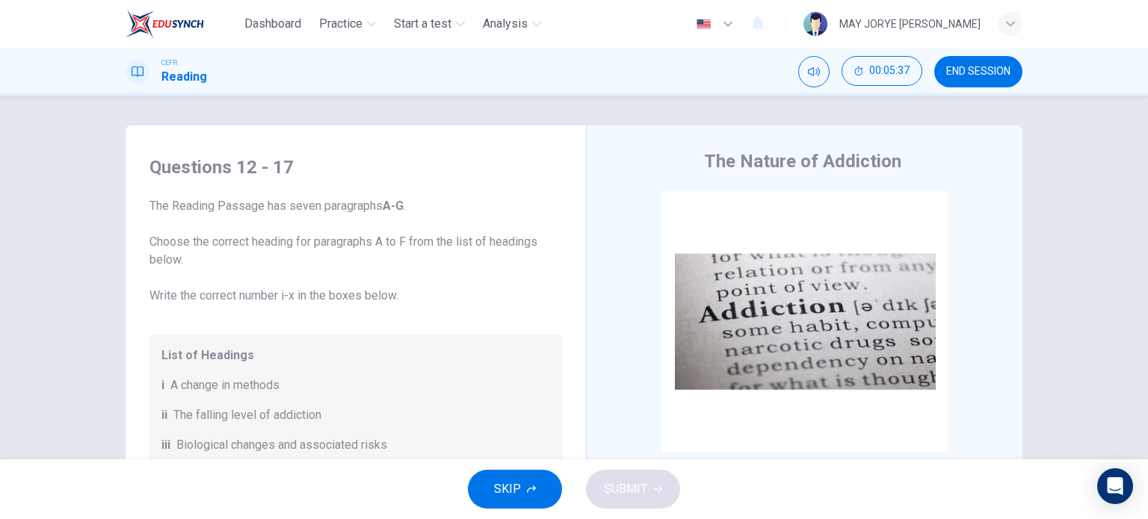
click at [968, 72] on span "END SESSION" at bounding box center [978, 72] width 64 height 12
